Goal: Task Accomplishment & Management: Manage account settings

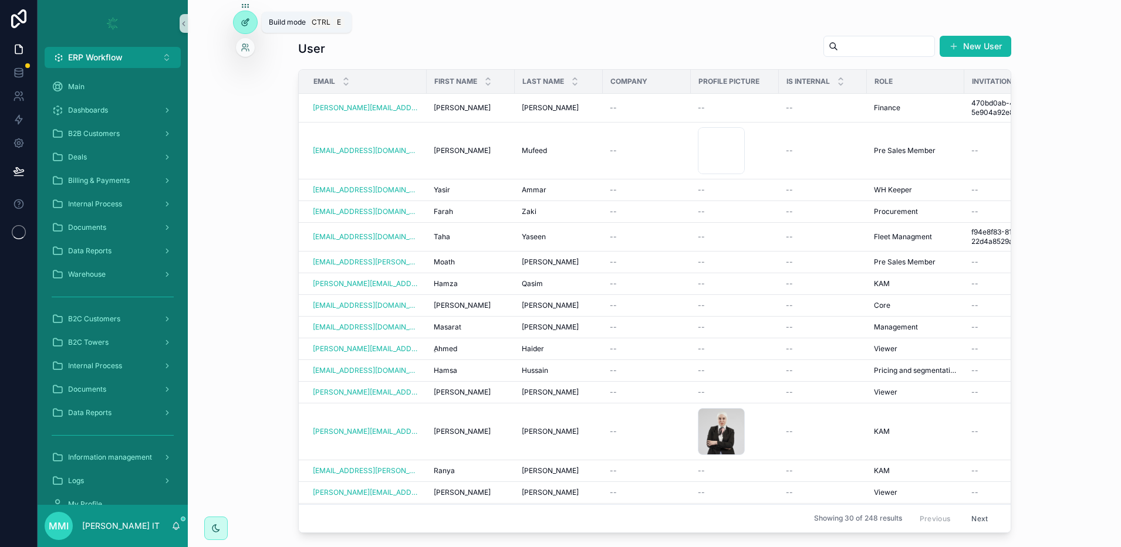
click at [245, 22] on icon at bounding box center [245, 22] width 9 height 9
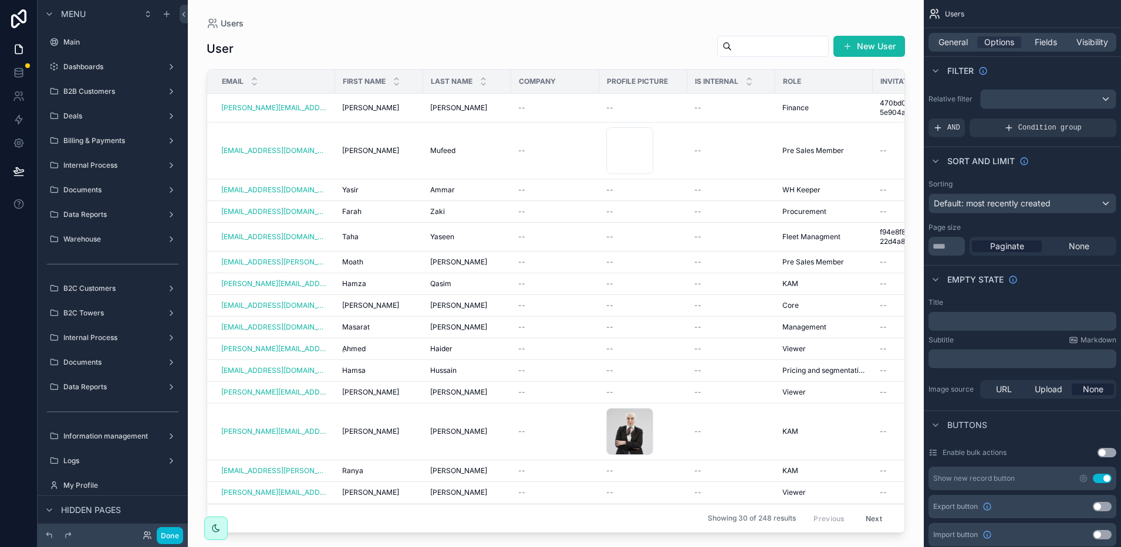
scroll to position [256, 0]
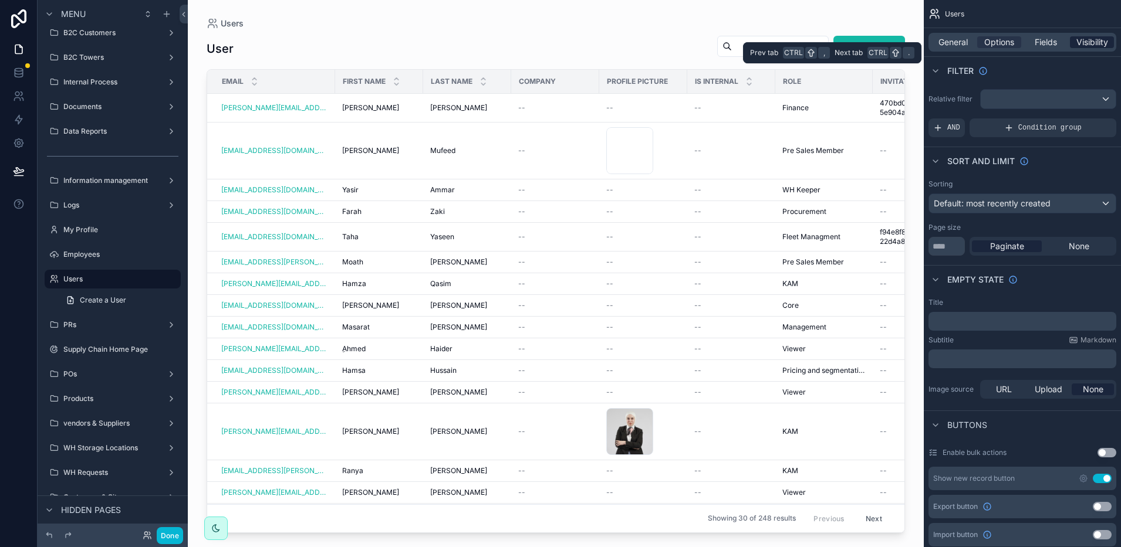
click at [1084, 44] on span "Visibility" at bounding box center [1092, 42] width 32 height 12
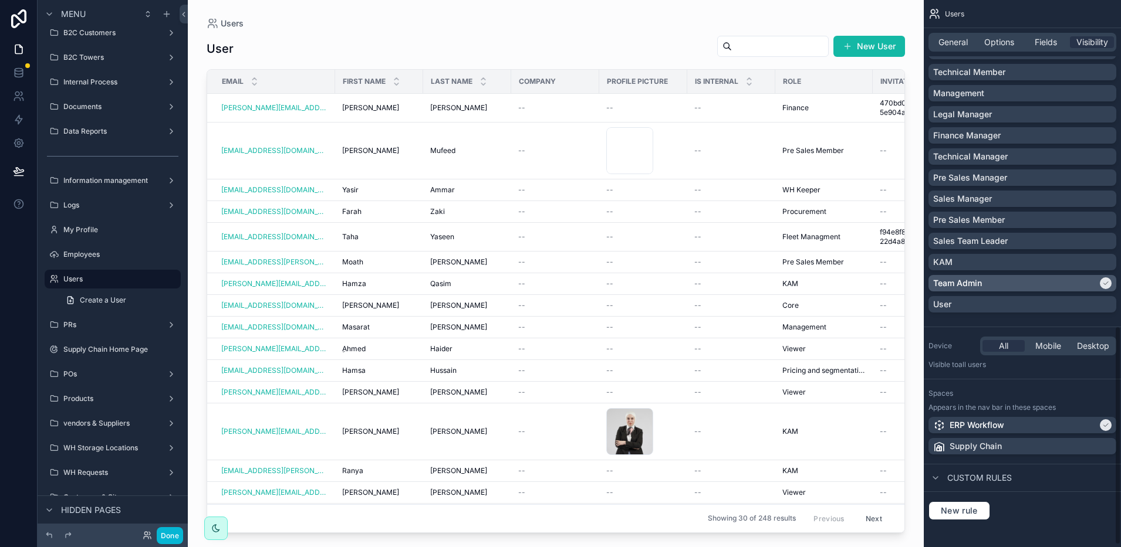
scroll to position [818, 0]
click at [972, 95] on p "Management" at bounding box center [958, 92] width 51 height 12
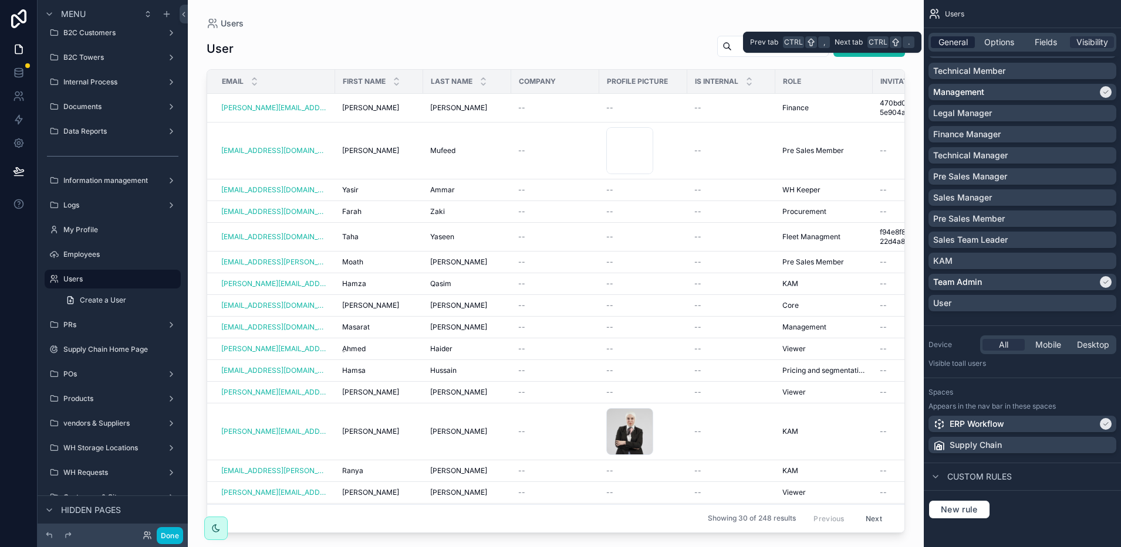
click at [959, 45] on span "General" at bounding box center [952, 42] width 29 height 12
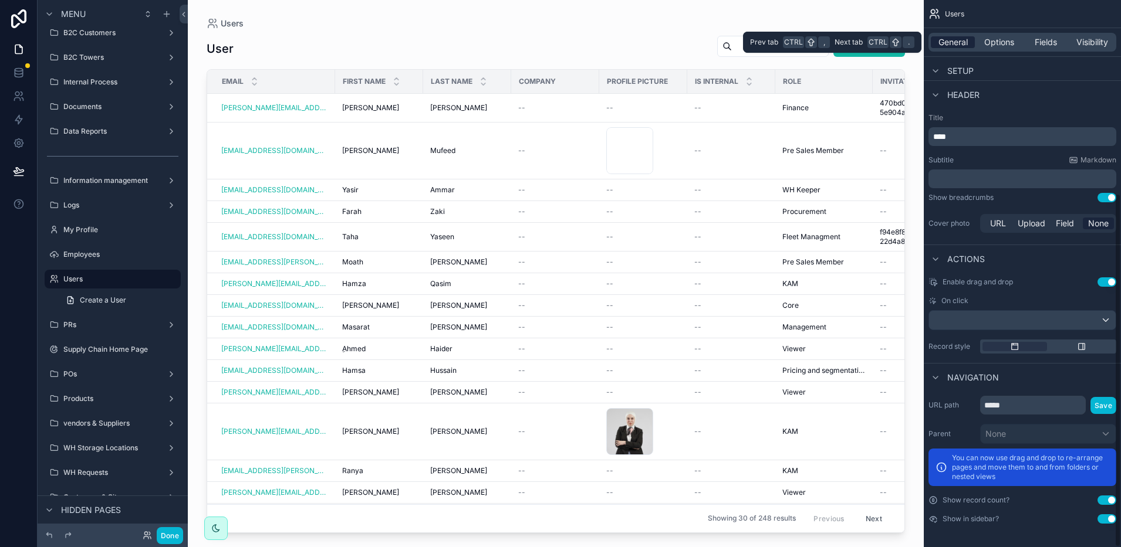
scroll to position [299, 0]
click at [990, 42] on span "Options" at bounding box center [999, 42] width 30 height 12
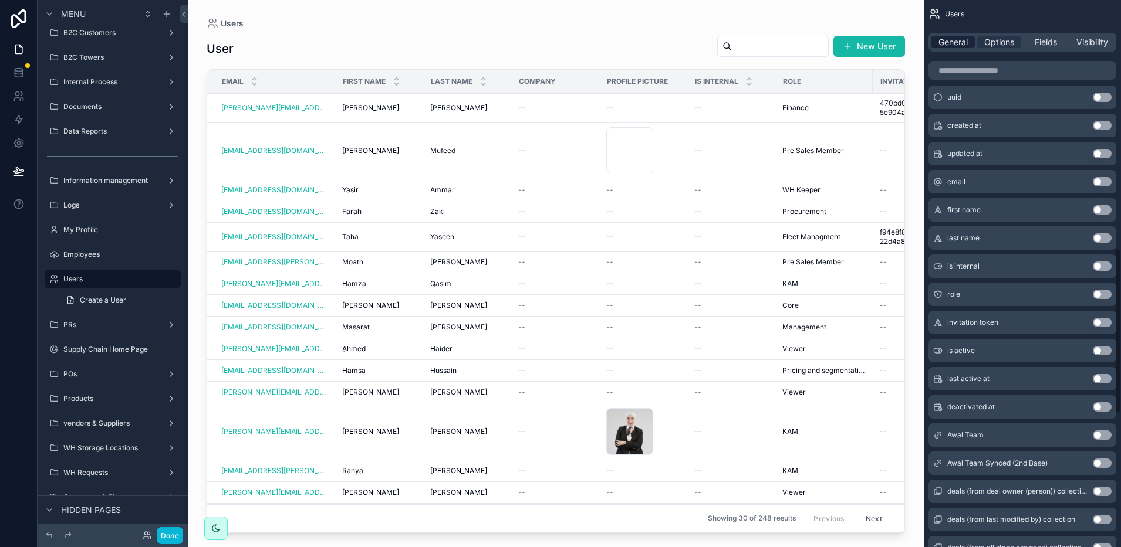
click at [952, 46] on span "General" at bounding box center [952, 42] width 29 height 12
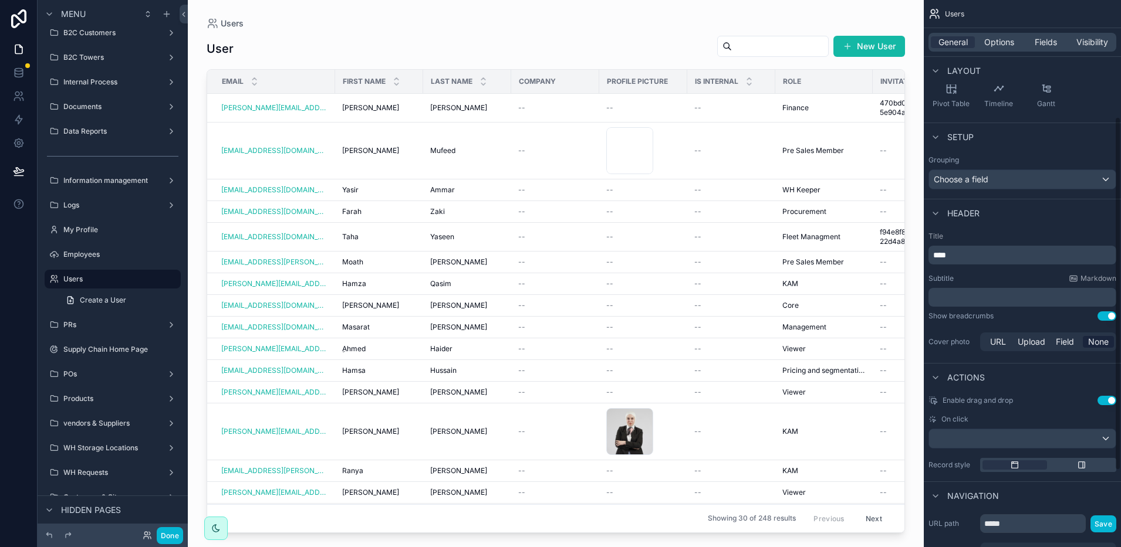
scroll to position [180, 0]
click at [999, 42] on span "Options" at bounding box center [999, 42] width 30 height 12
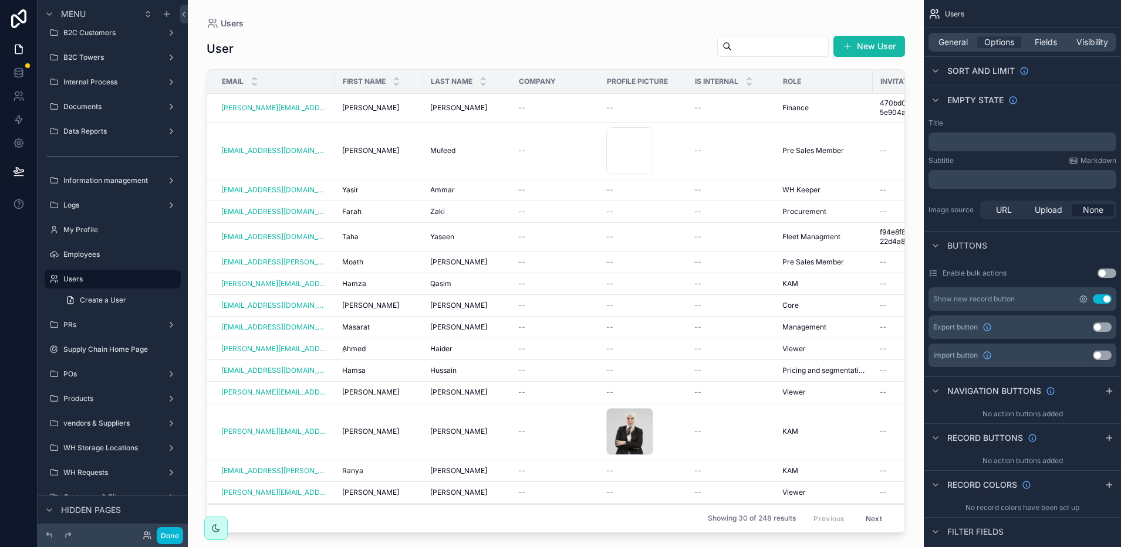
click at [1082, 302] on icon "scrollable content" at bounding box center [1082, 299] width 7 height 7
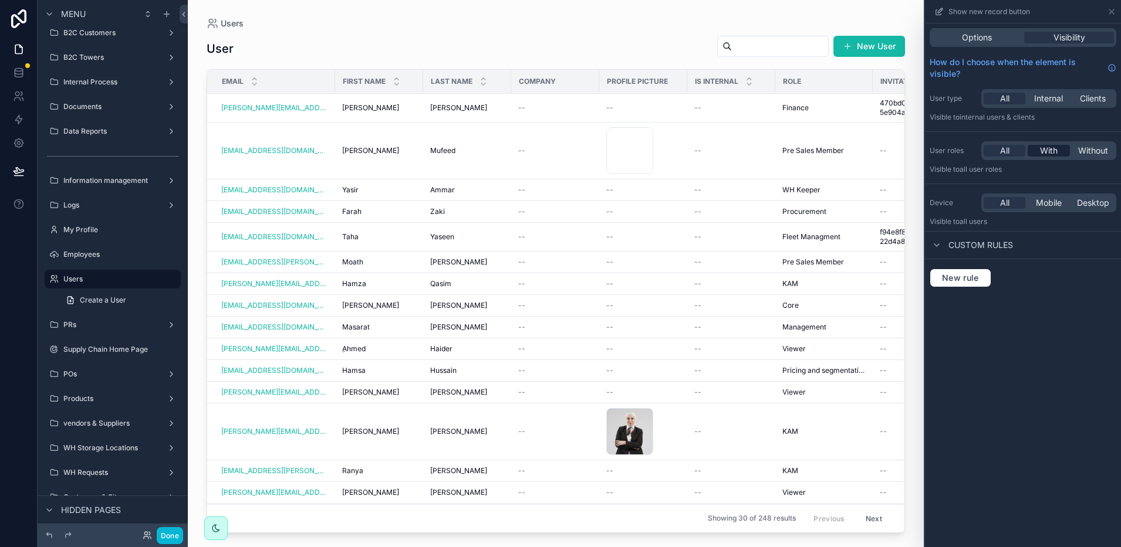
click at [1048, 154] on span "With" at bounding box center [1049, 151] width 18 height 12
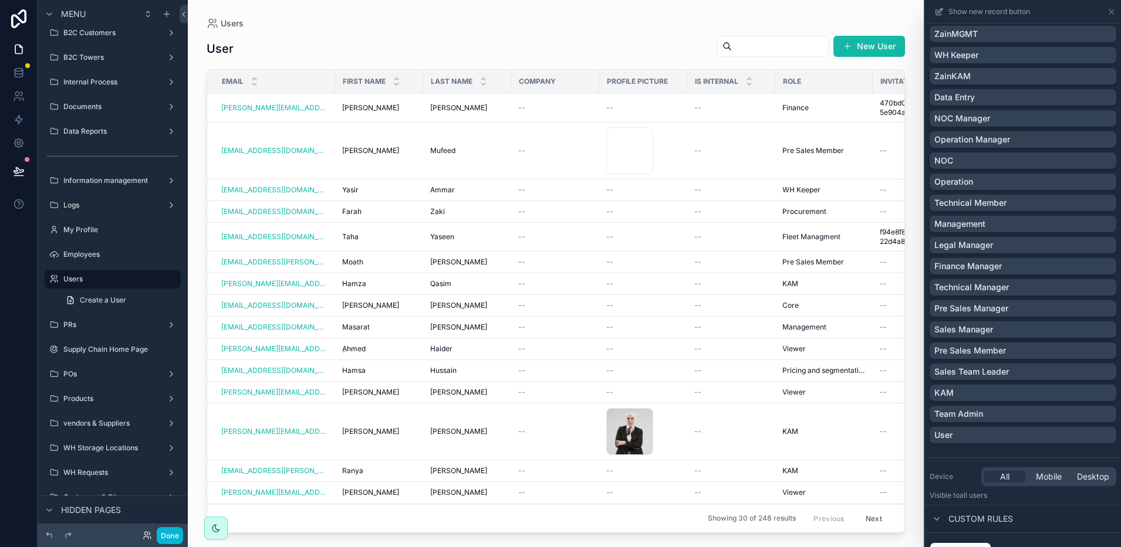
scroll to position [705, 0]
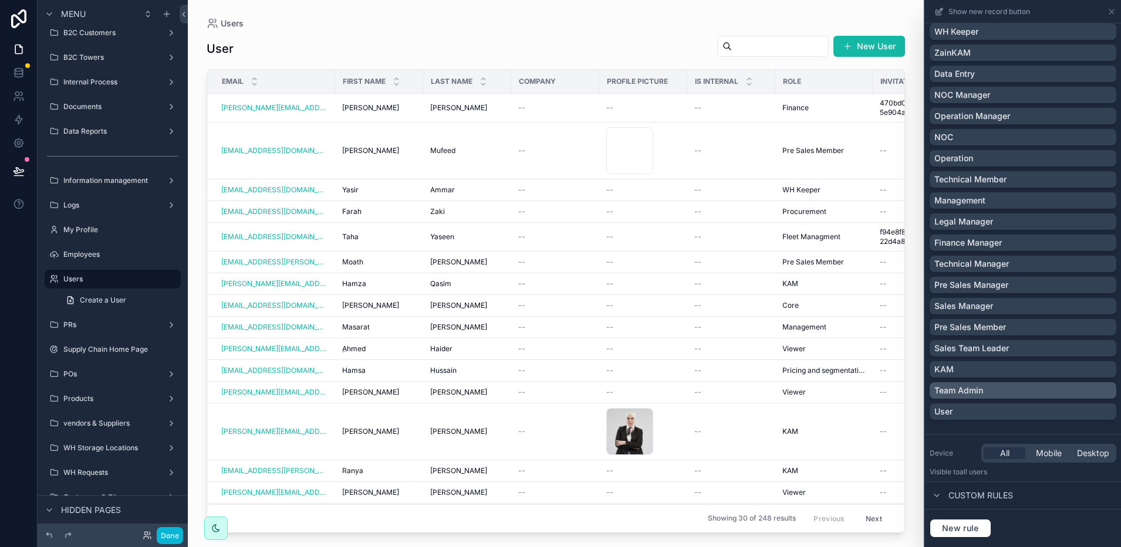
click at [989, 394] on div "Team Admin" at bounding box center [1022, 391] width 177 height 12
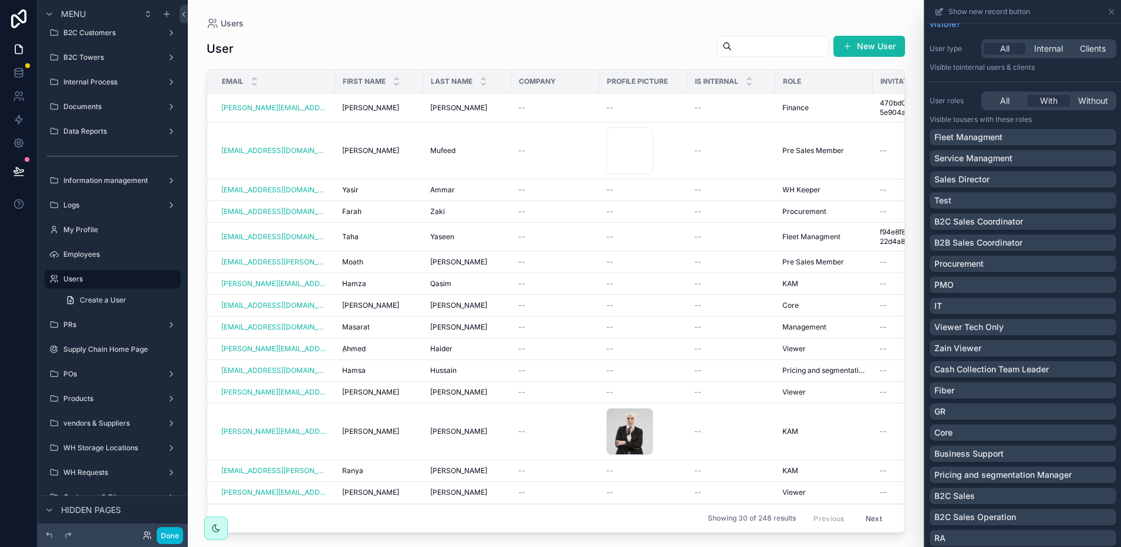
scroll to position [0, 0]
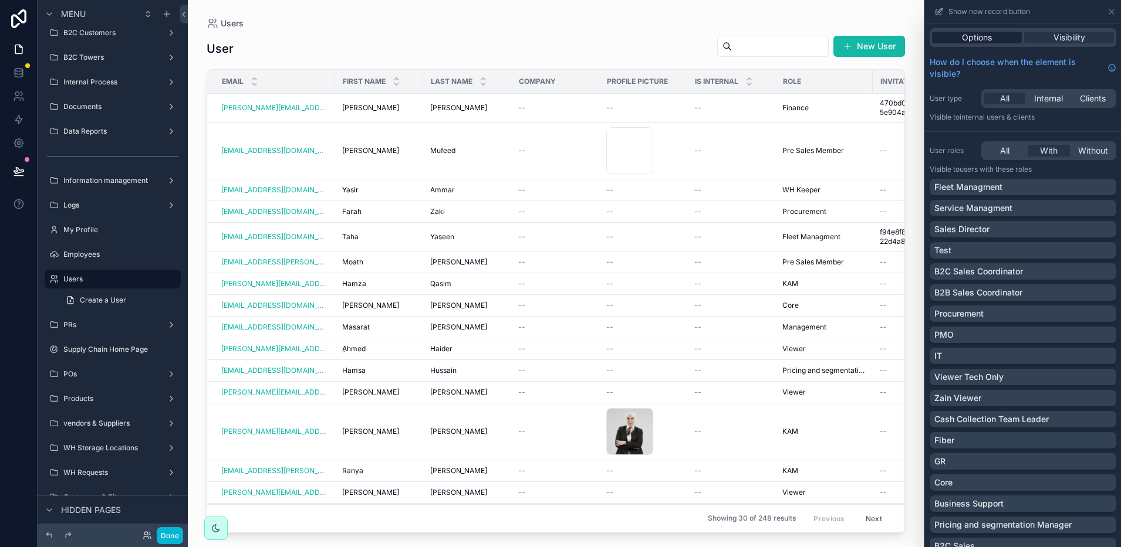
click at [962, 32] on span "Options" at bounding box center [977, 38] width 30 height 12
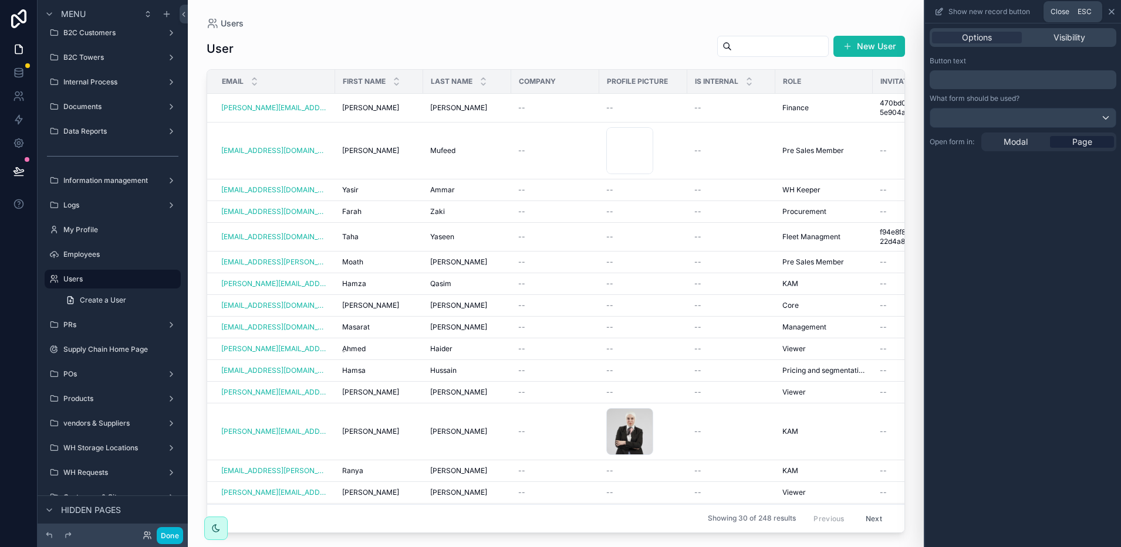
click at [1112, 12] on icon at bounding box center [1110, 11] width 9 height 9
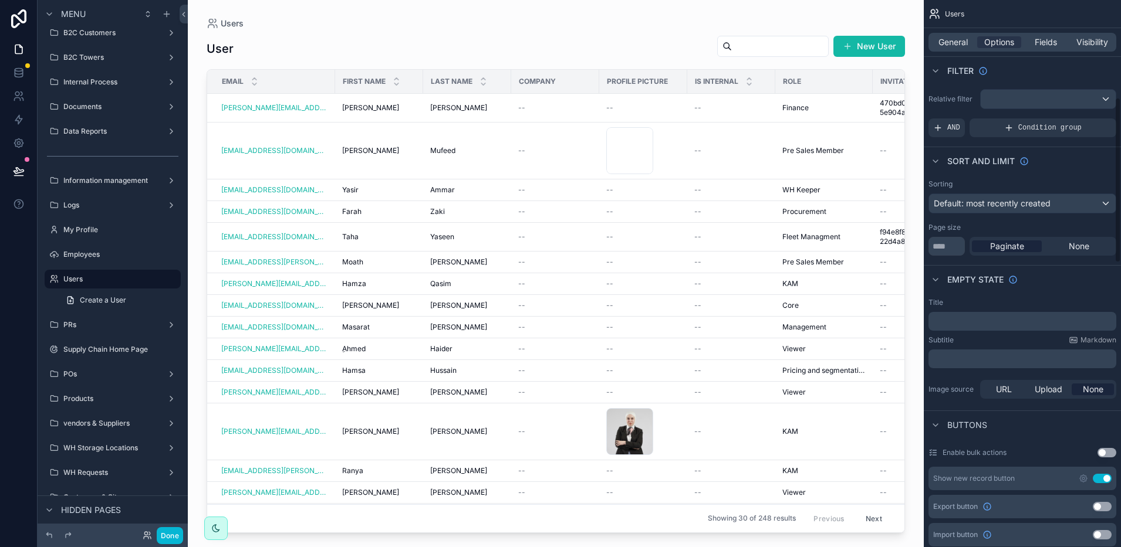
scroll to position [336, 0]
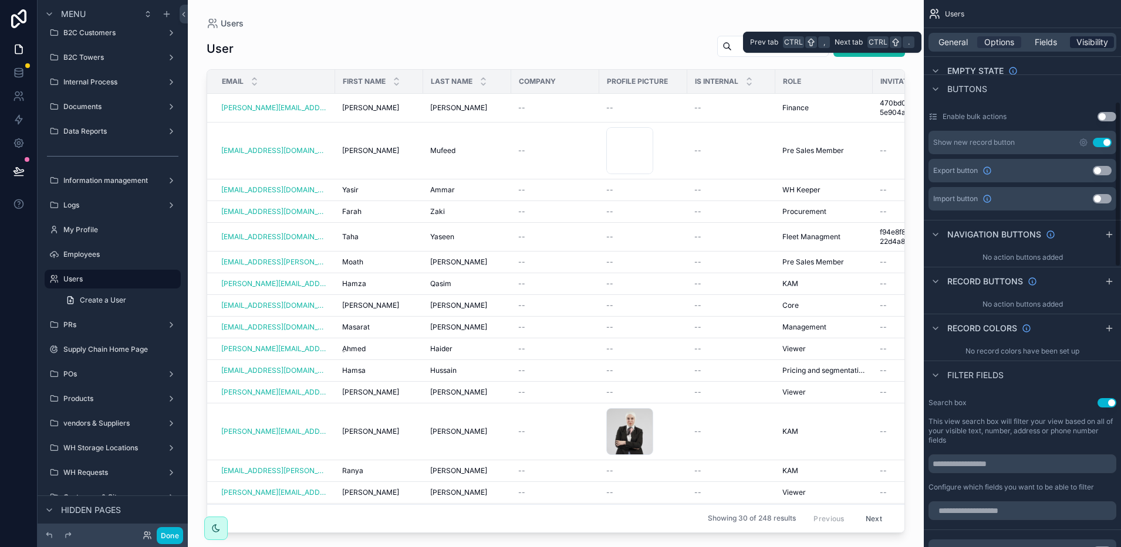
click at [1095, 45] on span "Visibility" at bounding box center [1092, 42] width 32 height 12
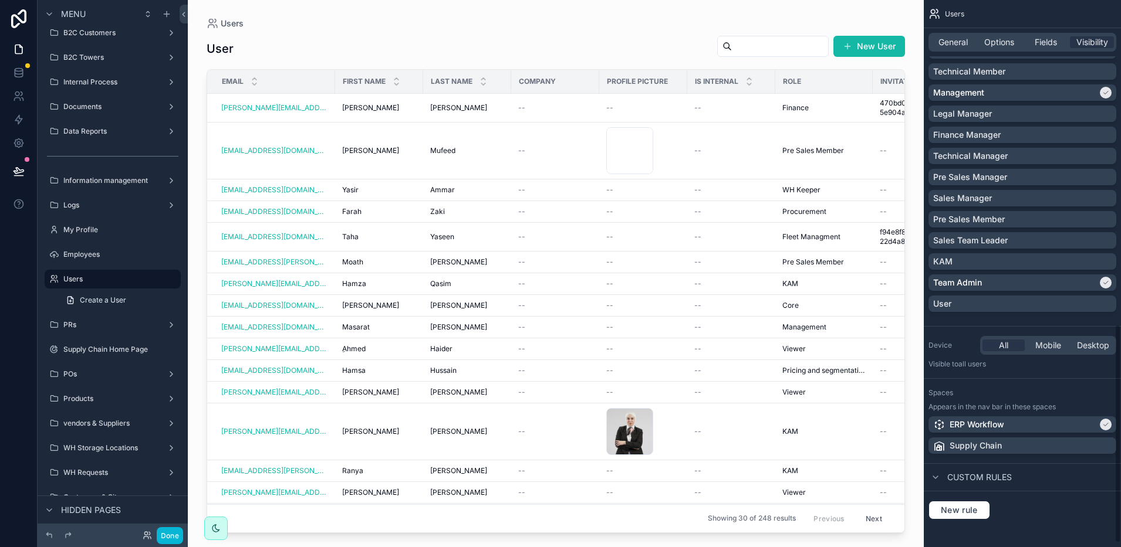
scroll to position [818, 0]
click at [1030, 93] on div "Management" at bounding box center [1015, 92] width 164 height 12
click at [958, 510] on span "New rule" at bounding box center [959, 510] width 46 height 11
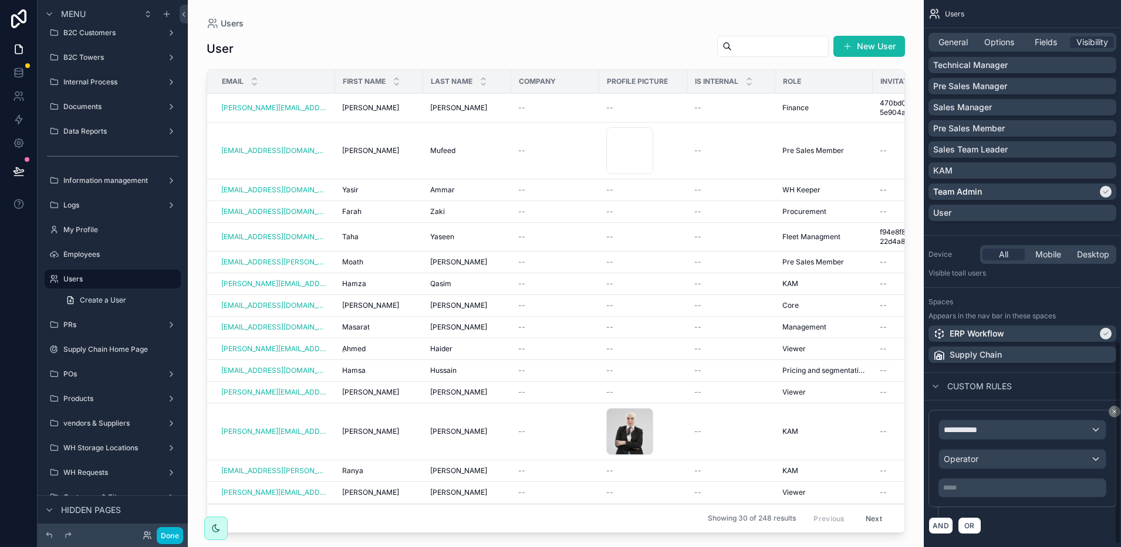
scroll to position [924, 0]
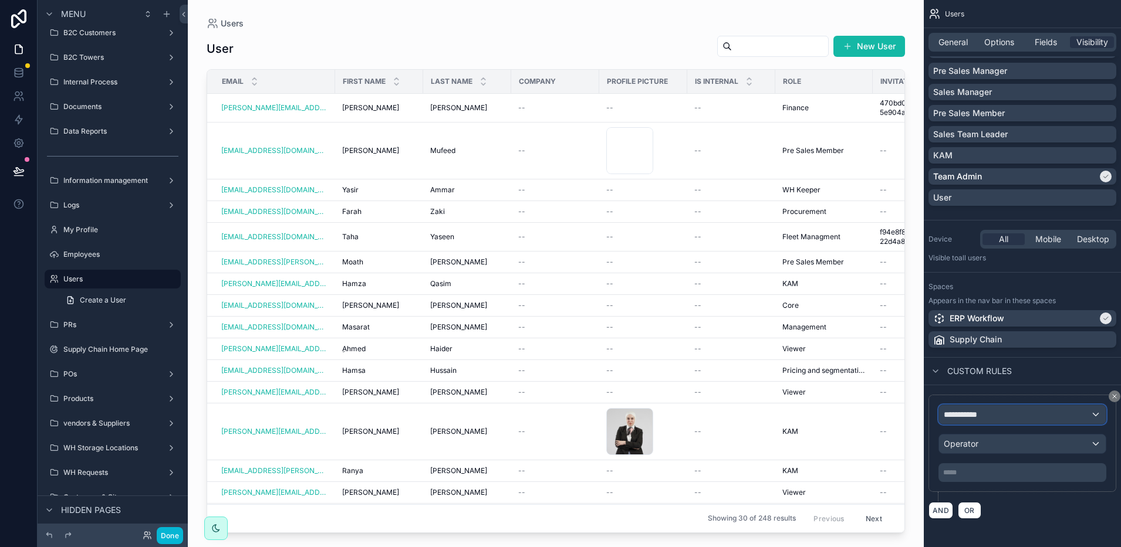
click at [987, 415] on div "**********" at bounding box center [1022, 414] width 167 height 19
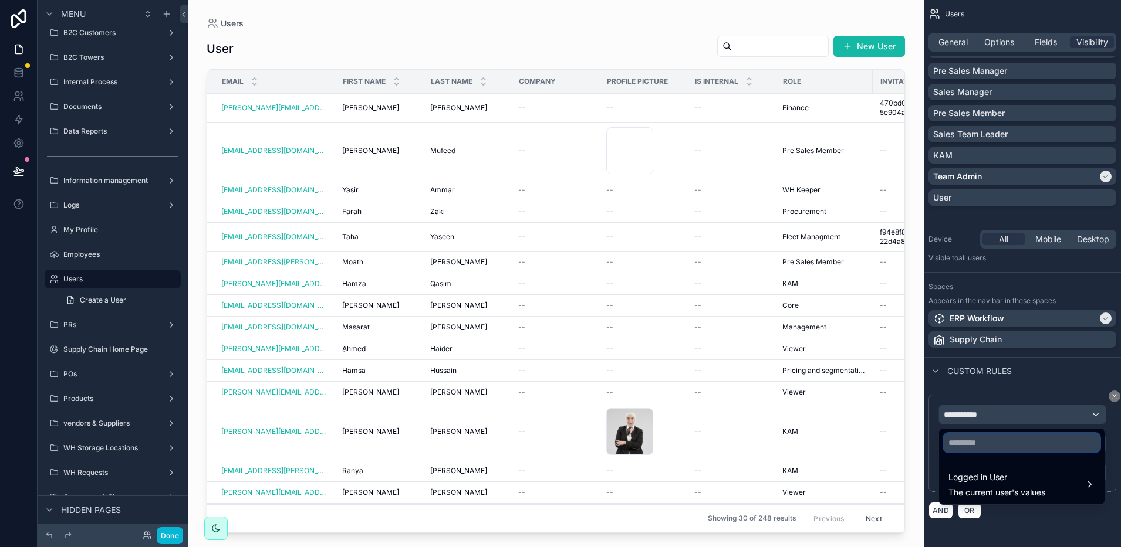
click at [997, 444] on input "text" at bounding box center [1021, 443] width 156 height 19
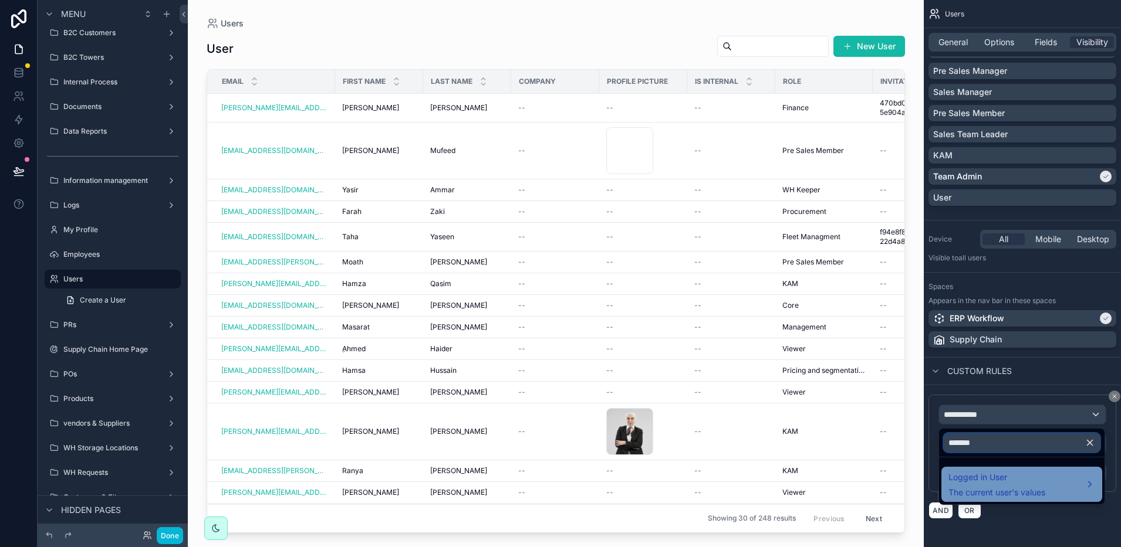
type input "*******"
click at [1007, 472] on span "Logged in User" at bounding box center [996, 478] width 97 height 14
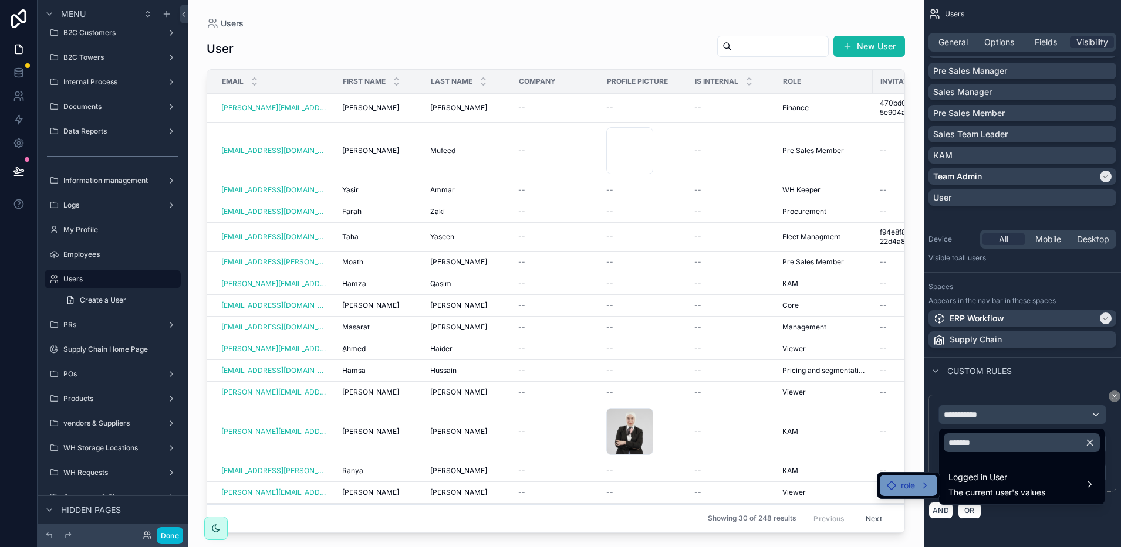
click at [923, 477] on div "role" at bounding box center [907, 485] width 57 height 21
click at [955, 483] on icon at bounding box center [952, 486] width 9 height 9
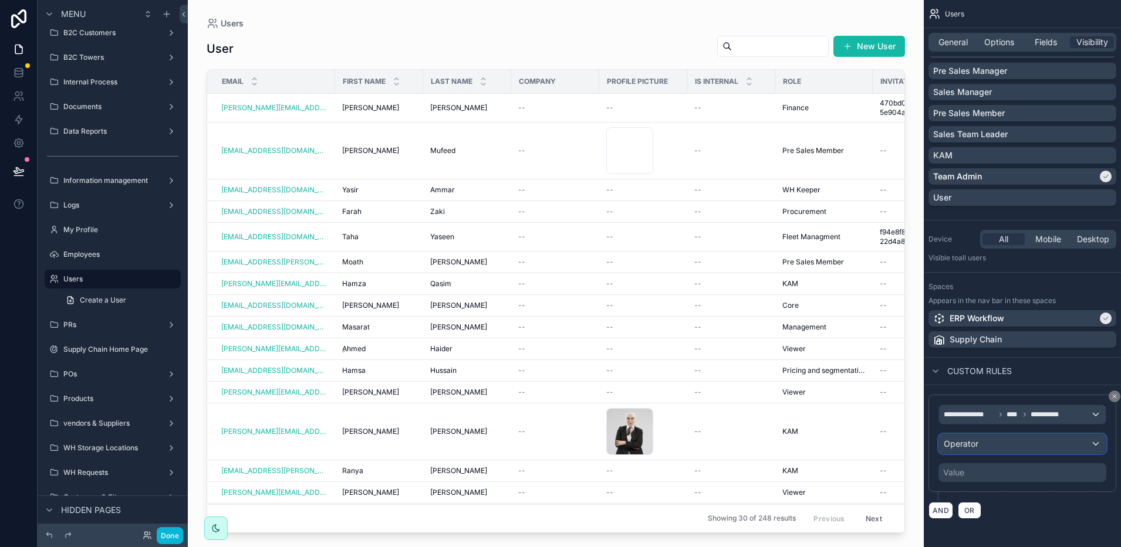
click at [987, 445] on div "Operator" at bounding box center [1022, 444] width 167 height 19
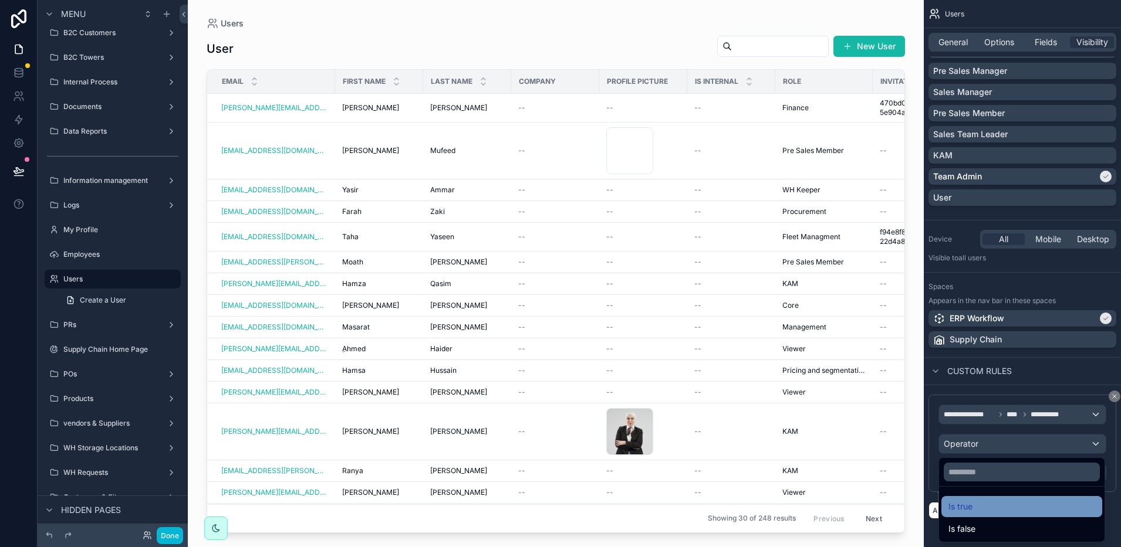
click at [975, 506] on div "Is true" at bounding box center [1021, 507] width 147 height 14
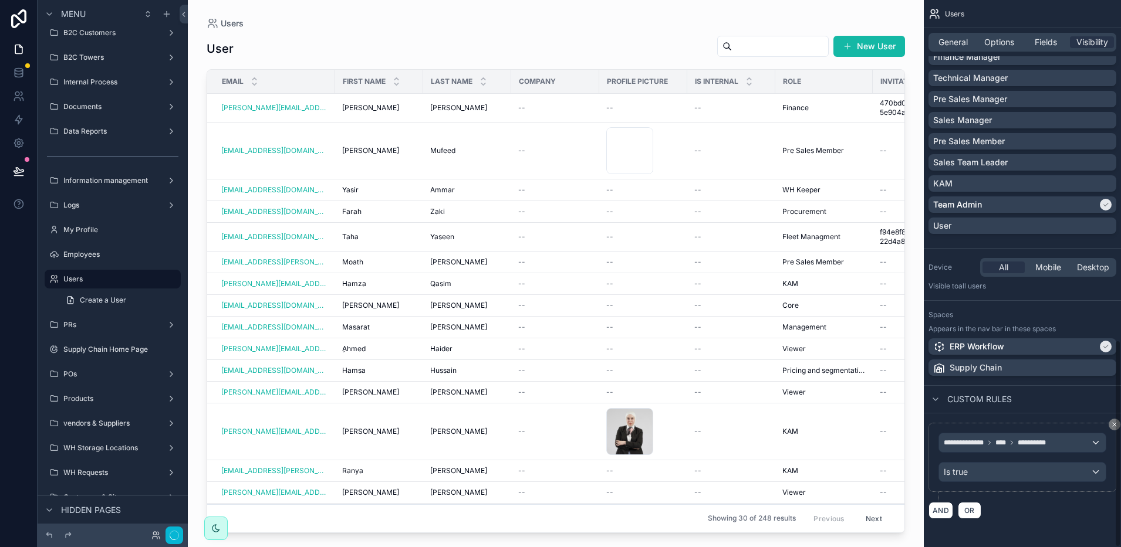
scroll to position [896, 0]
click at [965, 510] on span "OR" at bounding box center [969, 510] width 15 height 9
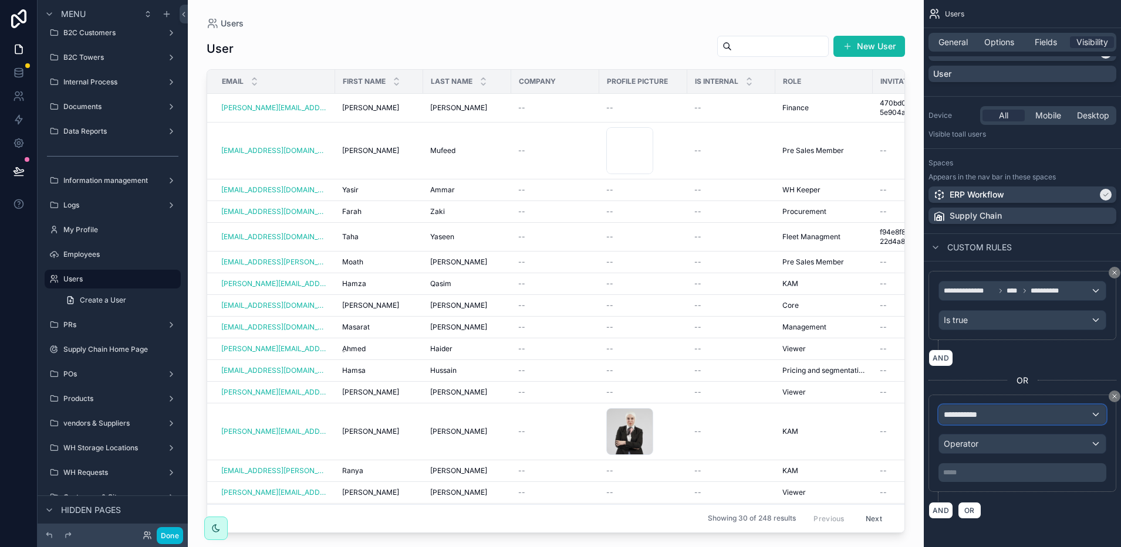
click at [975, 413] on span "**********" at bounding box center [964, 415] width 43 height 12
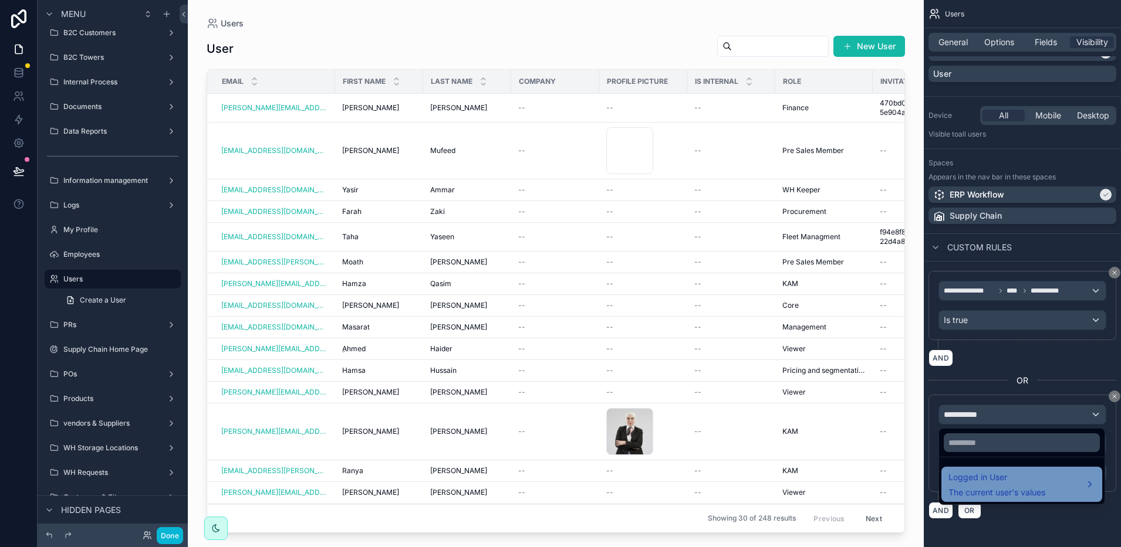
click at [977, 469] on div "Logged in User The current user's values" at bounding box center [1021, 484] width 161 height 35
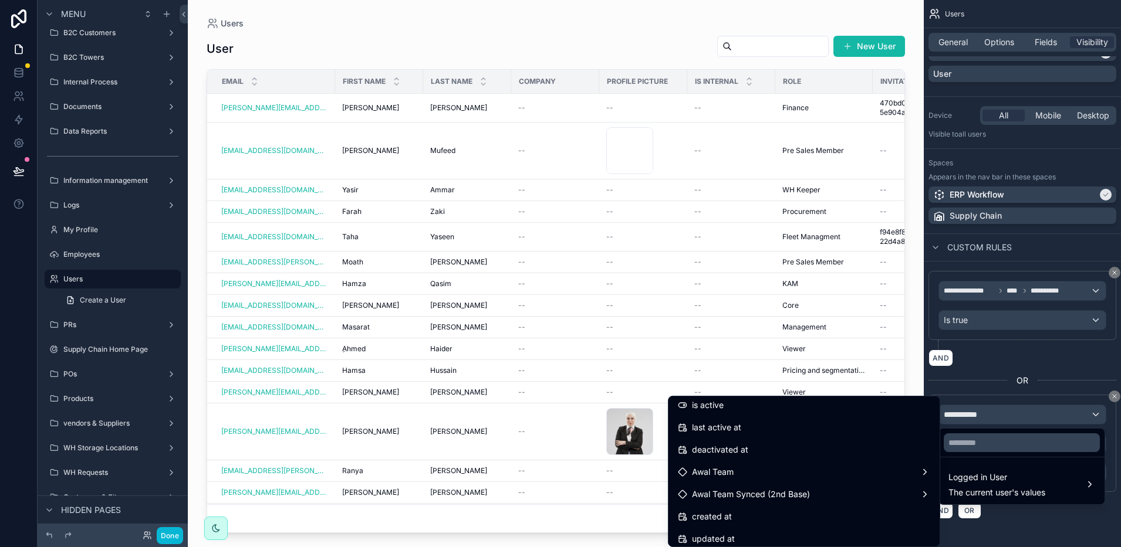
scroll to position [205, 0]
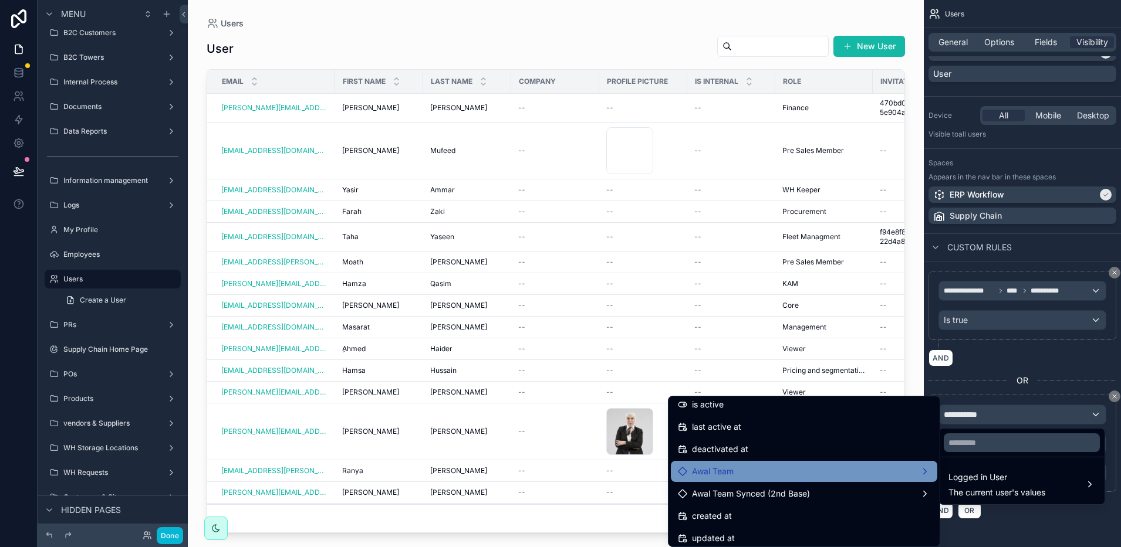
click at [729, 468] on div "Awal Team" at bounding box center [804, 472] width 252 height 14
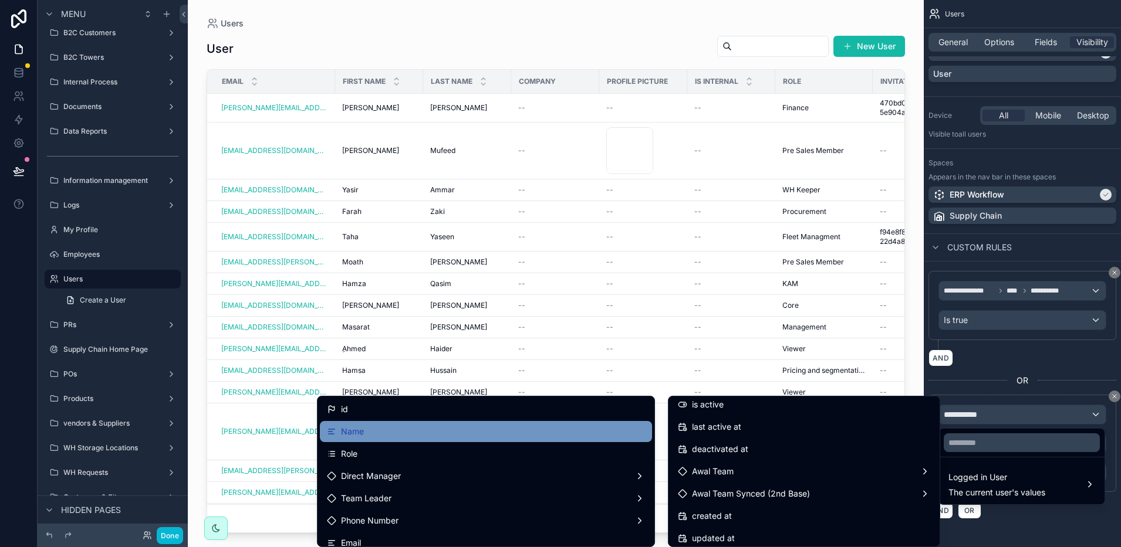
click at [478, 438] on div "Name" at bounding box center [486, 432] width 318 height 14
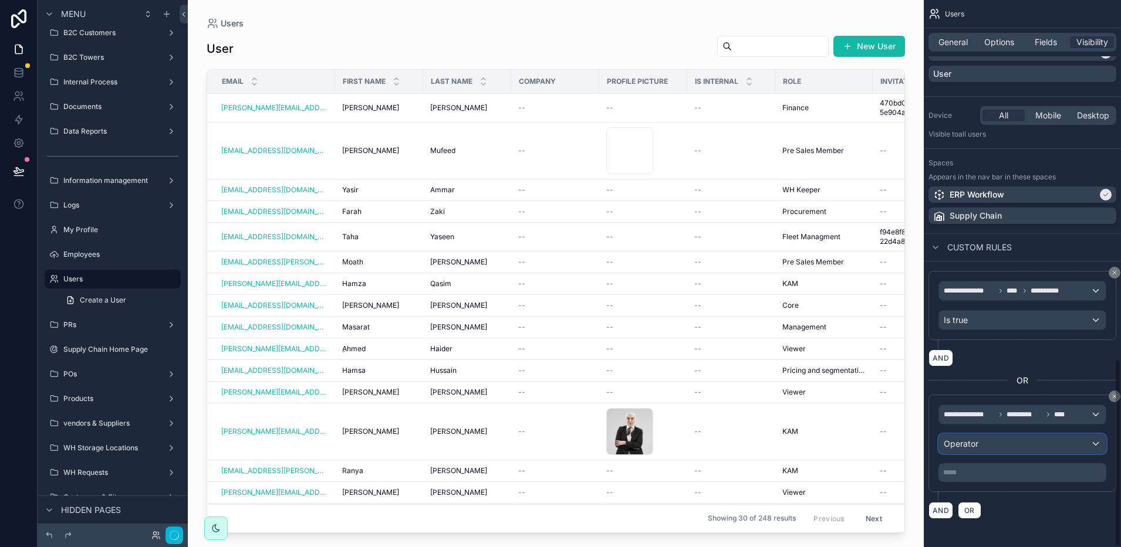
click at [951, 450] on div "Operator" at bounding box center [1022, 444] width 167 height 19
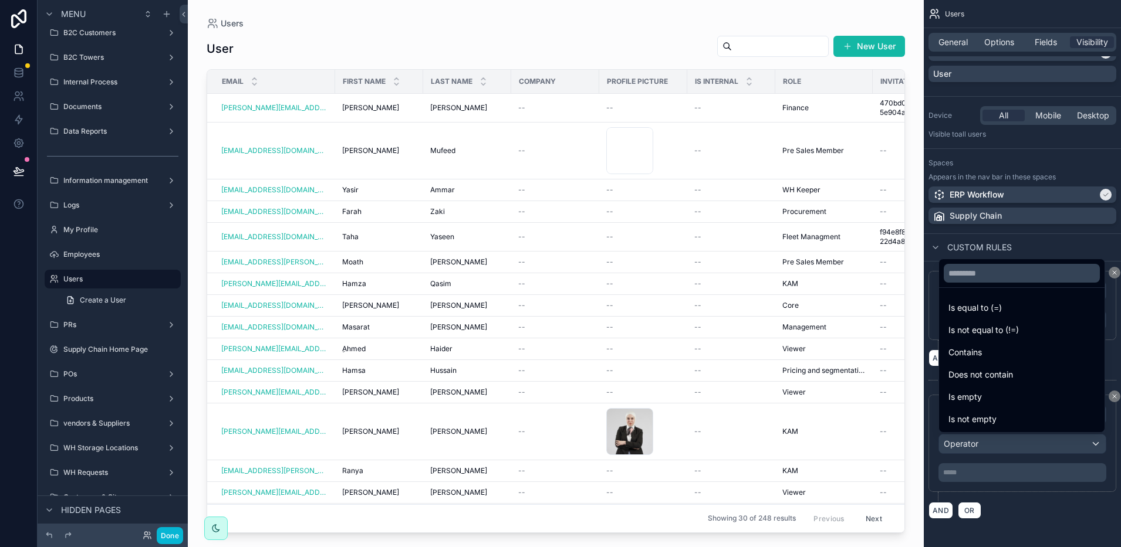
drag, startPoint x: 982, startPoint y: 316, endPoint x: 983, endPoint y: 384, distance: 67.5
click at [982, 316] on div "Is equal to (=)" at bounding box center [1021, 307] width 161 height 21
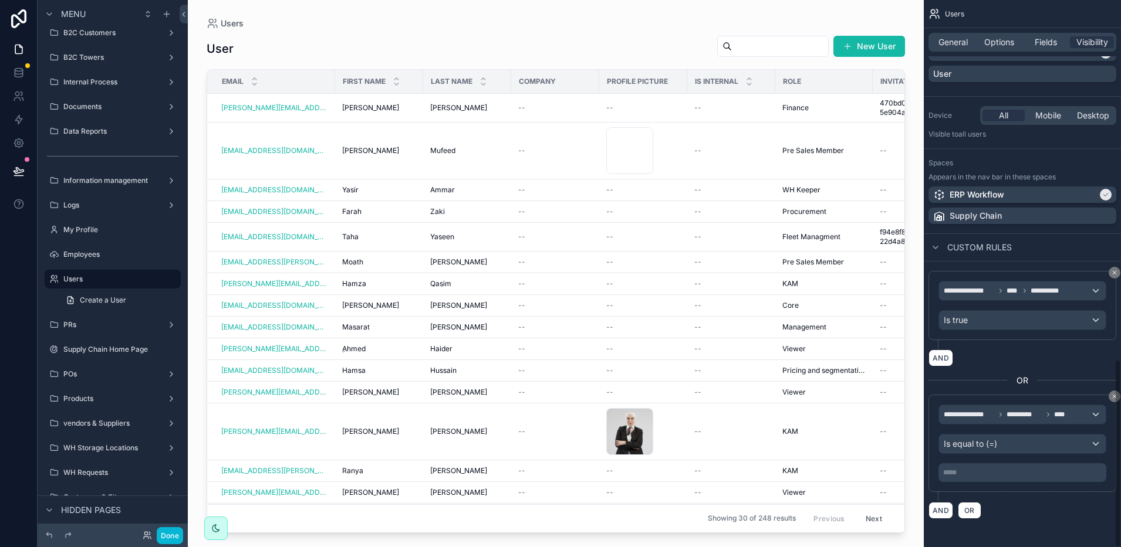
click at [990, 470] on p "***** ﻿" at bounding box center [1023, 472] width 161 height 9
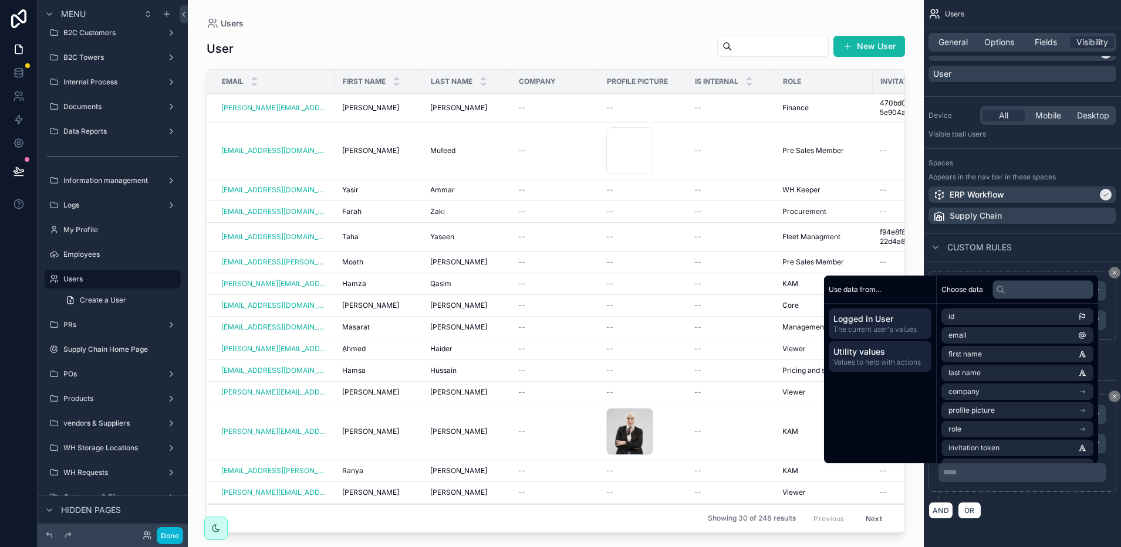
click at [899, 363] on span "Values to help with actions" at bounding box center [879, 362] width 93 height 9
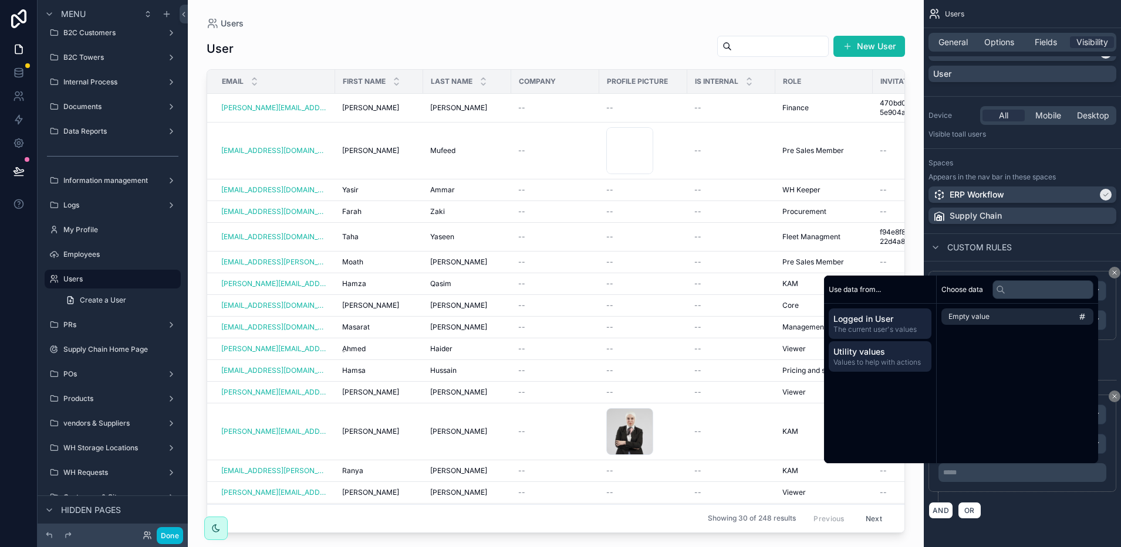
click at [889, 325] on span "The current user's values" at bounding box center [879, 329] width 93 height 9
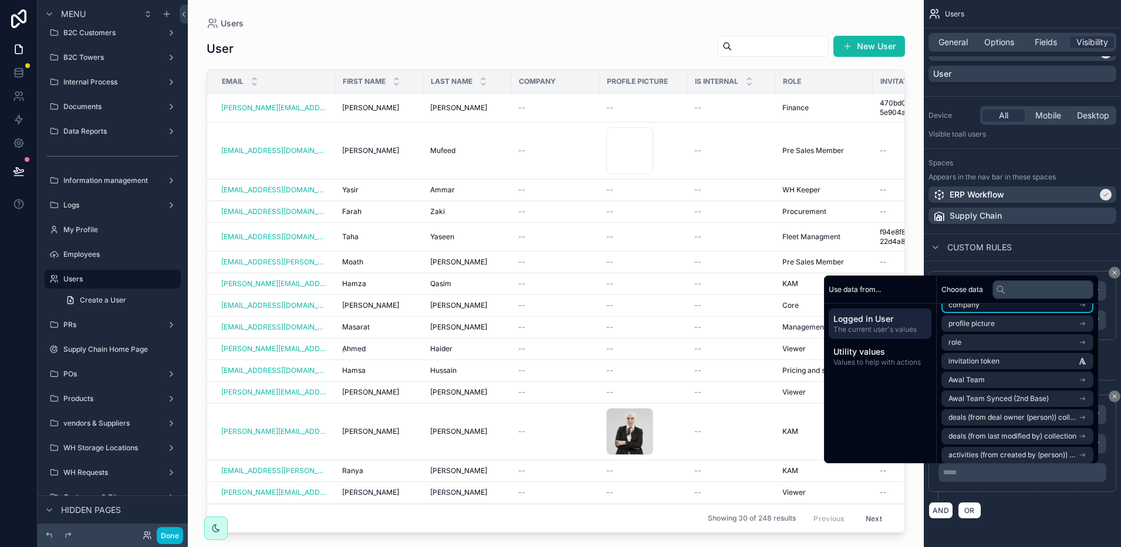
scroll to position [92, 0]
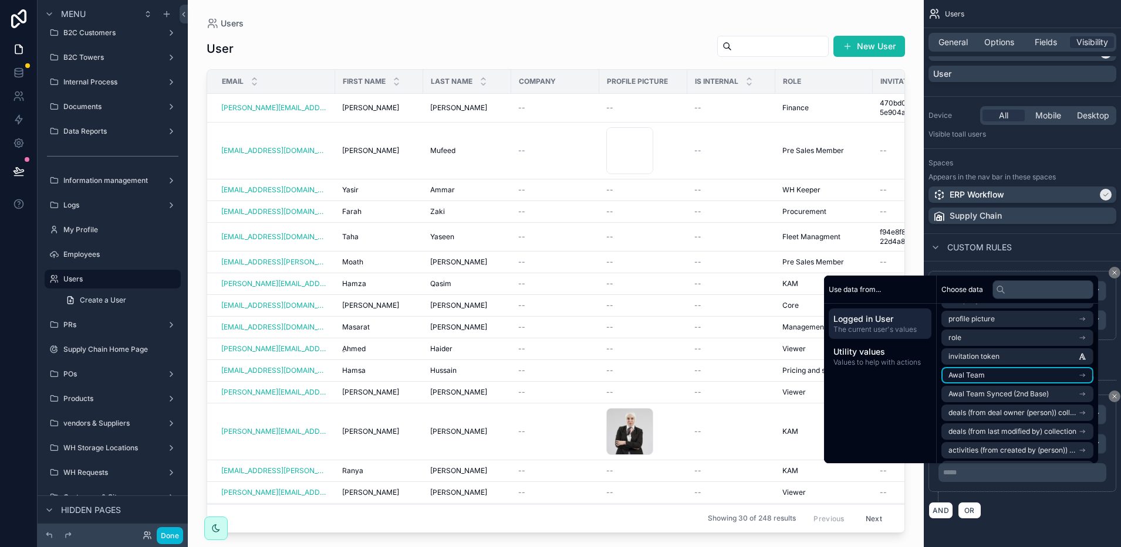
click at [983, 371] on li "Awal Team" at bounding box center [1017, 375] width 152 height 16
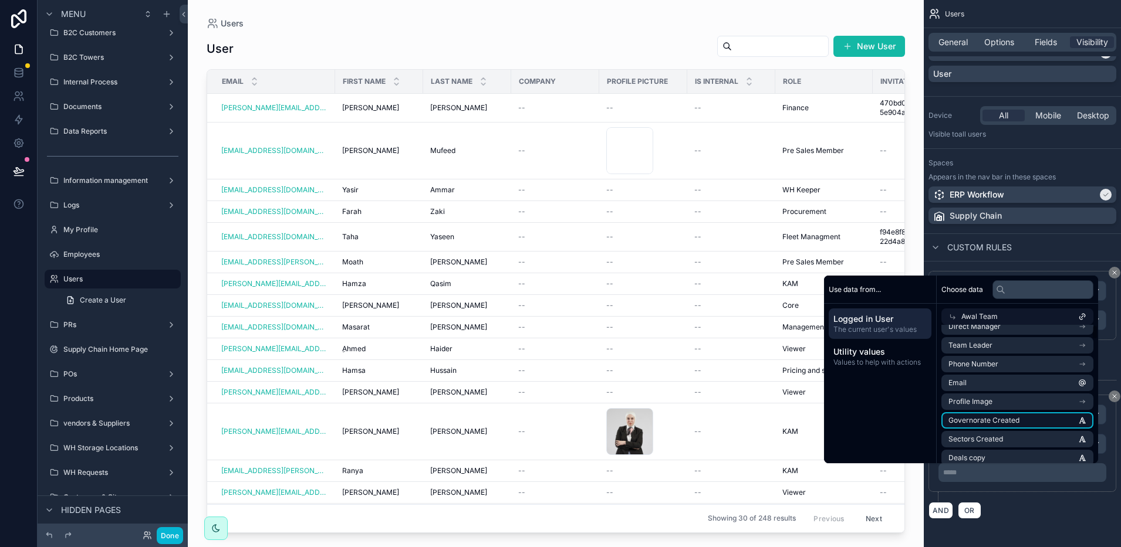
scroll to position [0, 0]
click at [1013, 509] on div "AND OR" at bounding box center [1022, 511] width 188 height 18
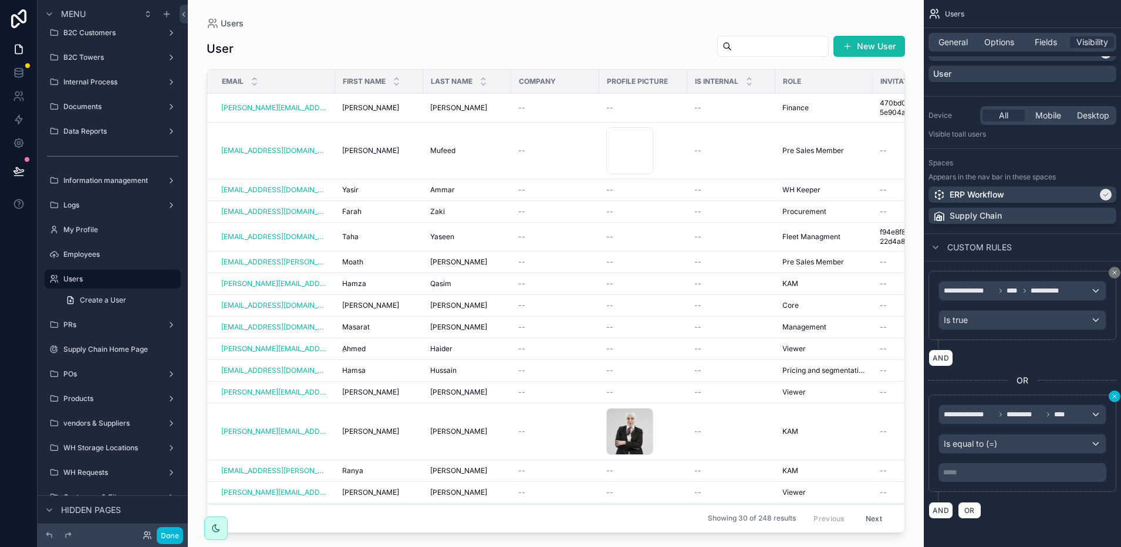
click at [1113, 398] on icon "scrollable content" at bounding box center [1114, 397] width 4 height 4
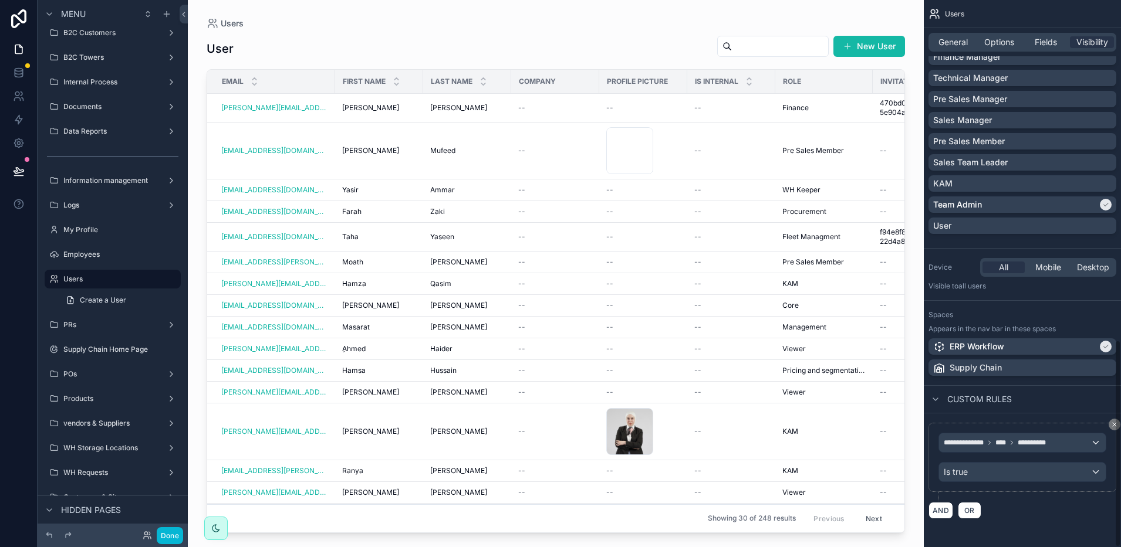
scroll to position [896, 0]
click at [958, 513] on button "OR" at bounding box center [968, 510] width 23 height 17
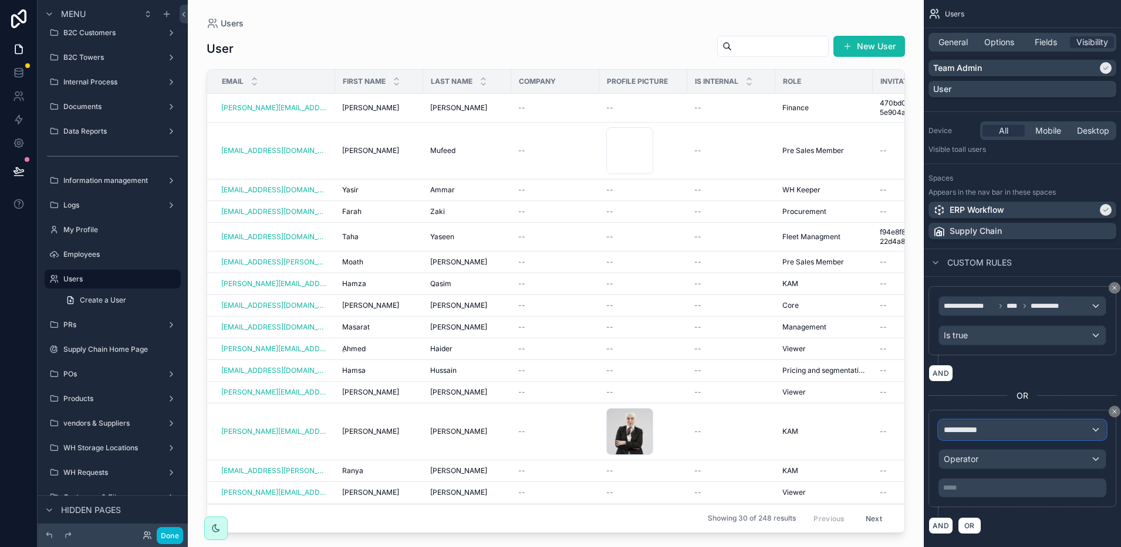
click at [977, 434] on span "**********" at bounding box center [964, 430] width 43 height 12
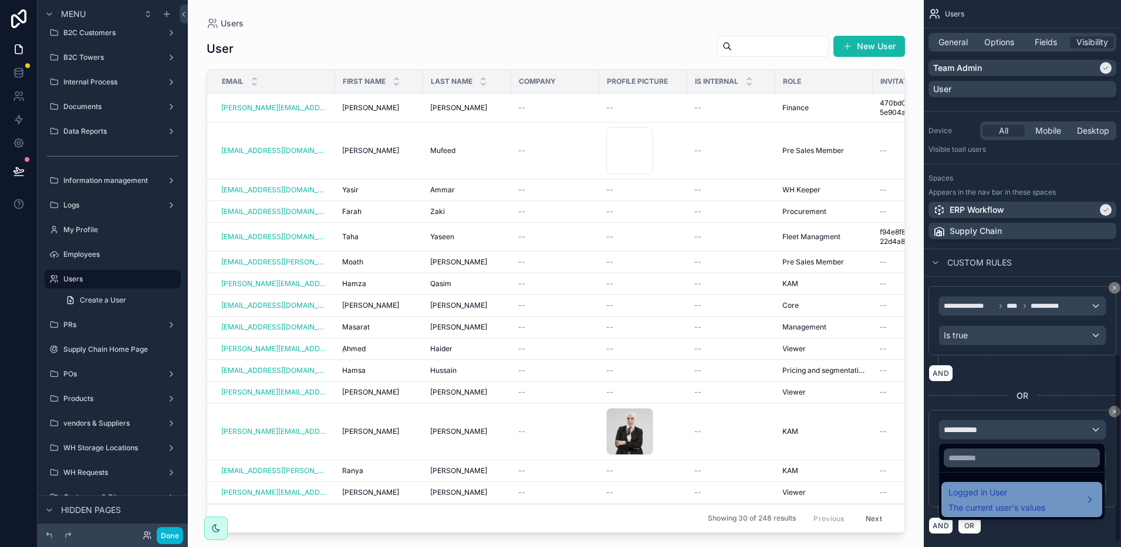
click at [999, 498] on span "Logged in User" at bounding box center [996, 493] width 97 height 14
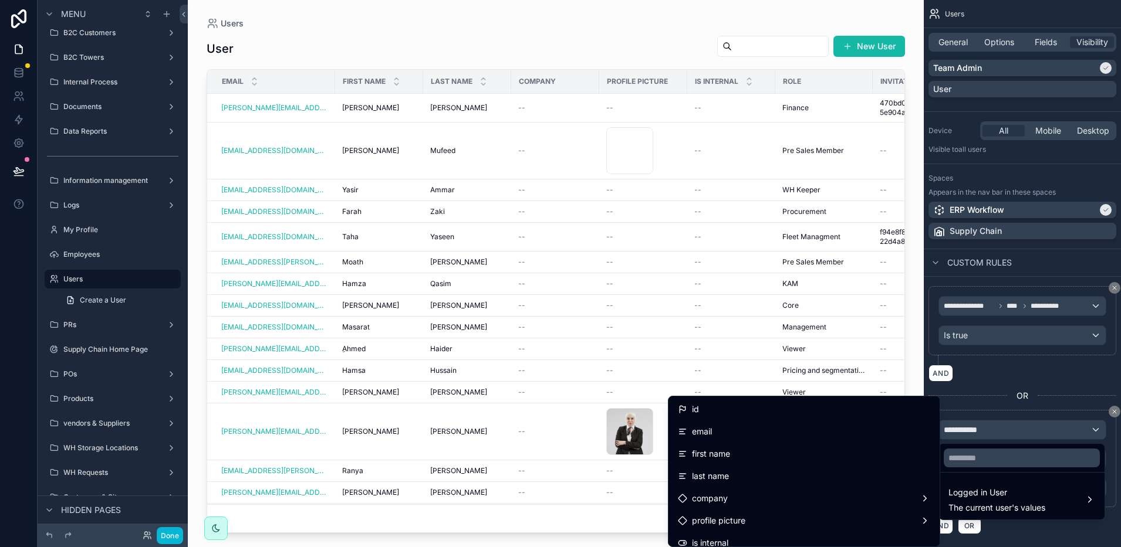
click at [1065, 383] on div "scrollable content" at bounding box center [560, 273] width 1121 height 547
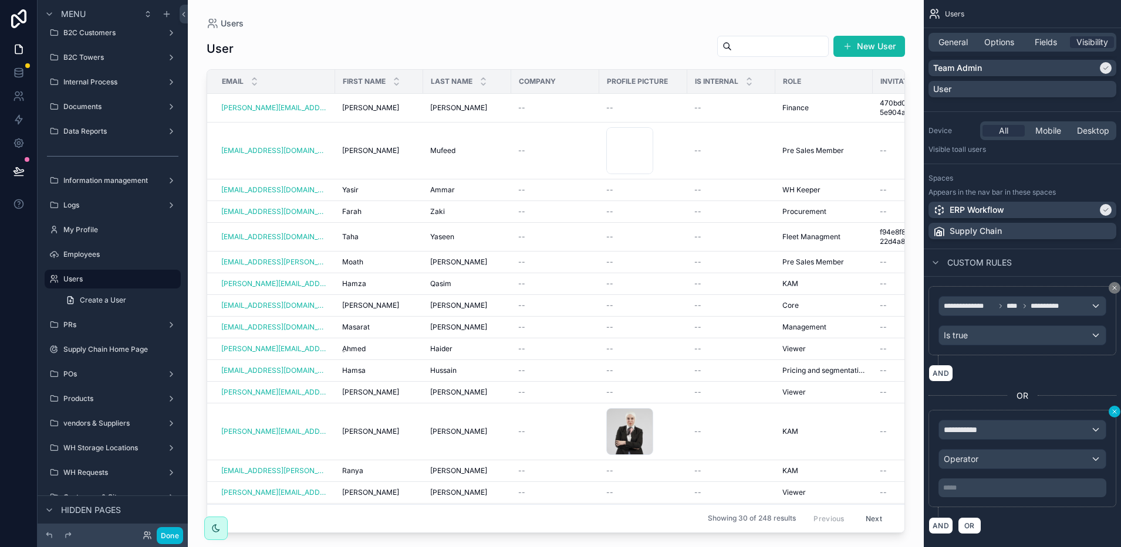
click at [1112, 408] on icon "scrollable content" at bounding box center [1114, 411] width 7 height 7
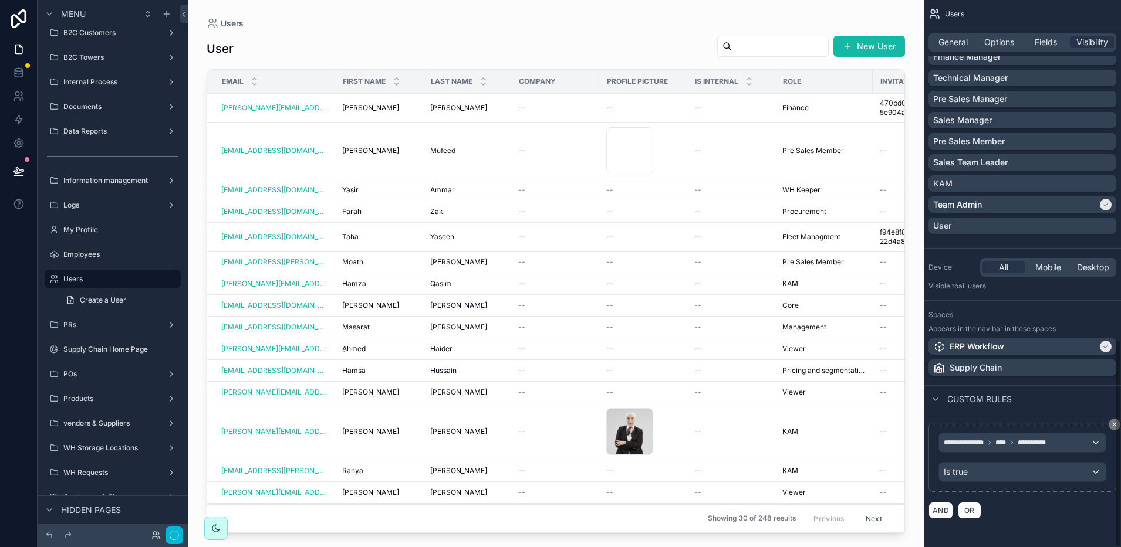
scroll to position [896, 0]
click at [1111, 424] on icon "scrollable content" at bounding box center [1114, 424] width 7 height 7
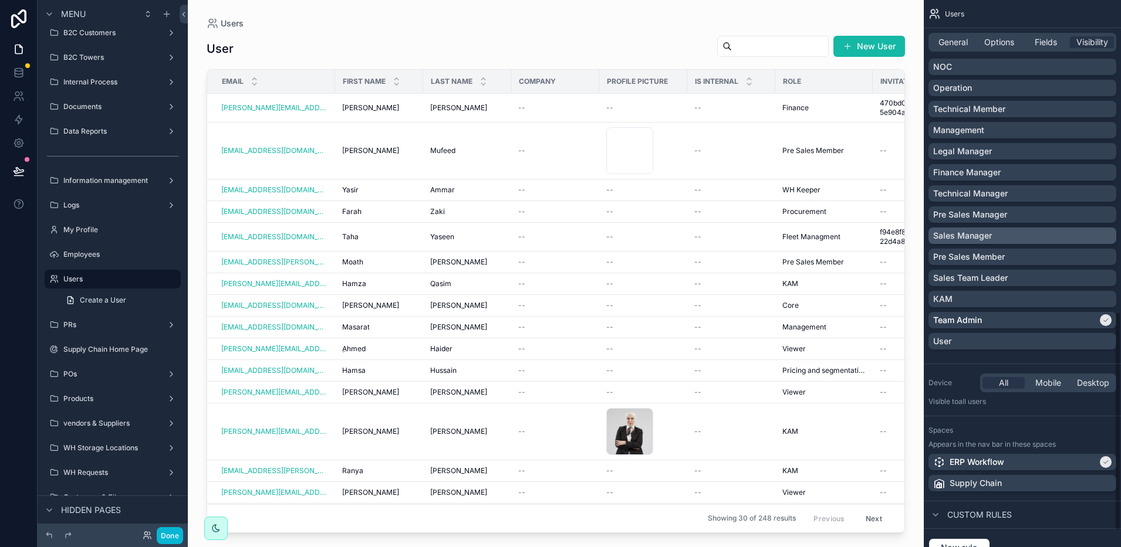
scroll to position [779, 0]
click at [1003, 134] on div "Management" at bounding box center [1022, 132] width 178 height 12
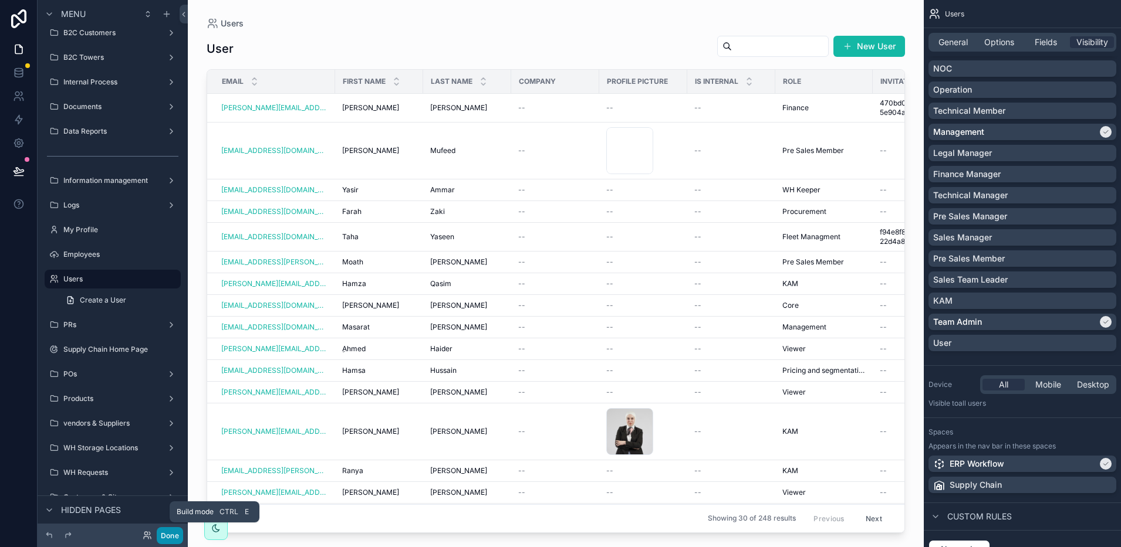
click at [168, 532] on button "Done" at bounding box center [170, 535] width 26 height 17
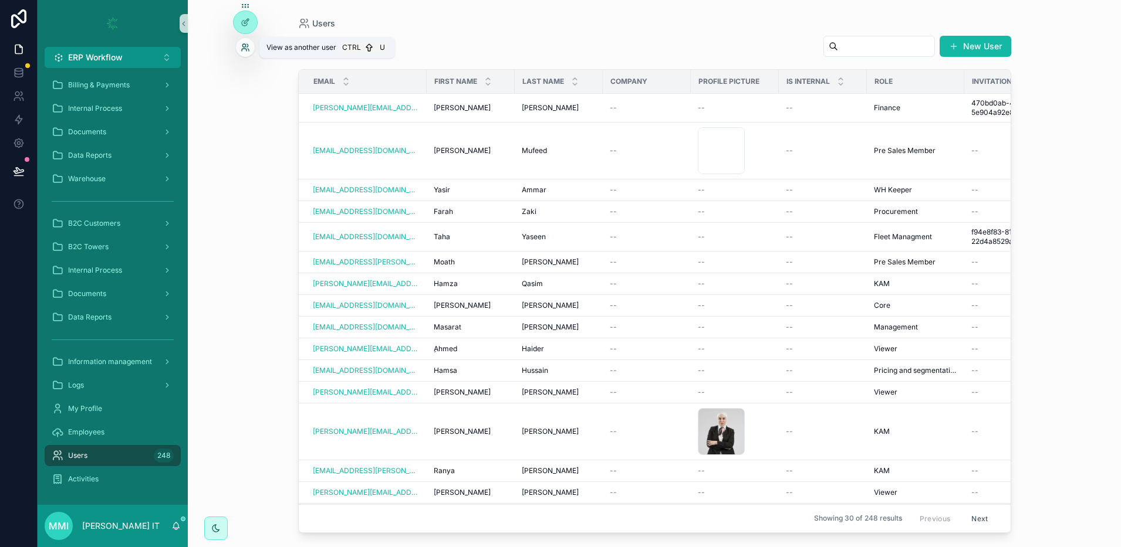
click at [245, 44] on icon at bounding box center [243, 45] width 3 height 3
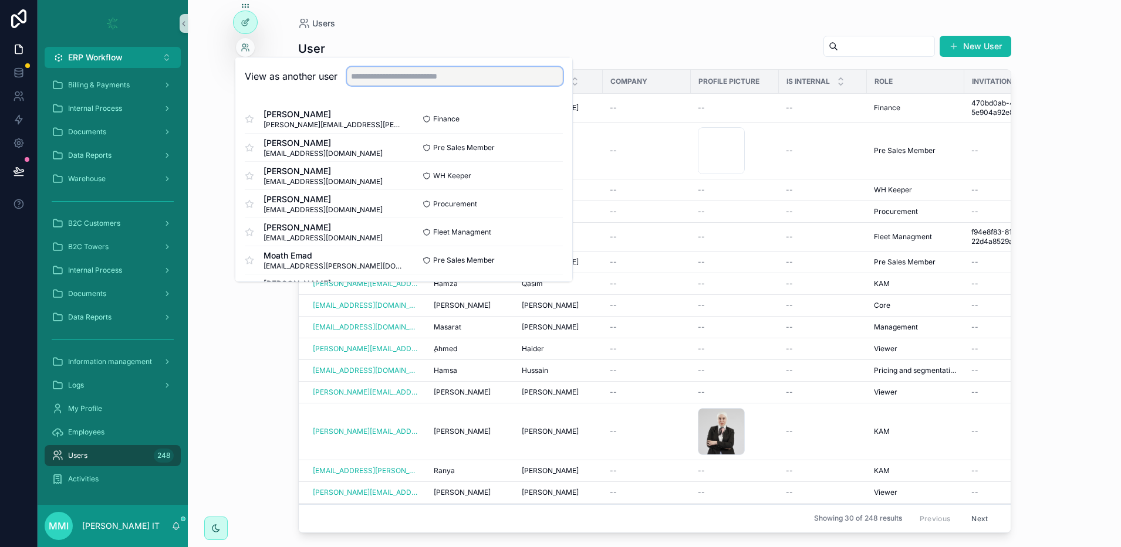
click at [397, 75] on input "text" at bounding box center [455, 76] width 216 height 19
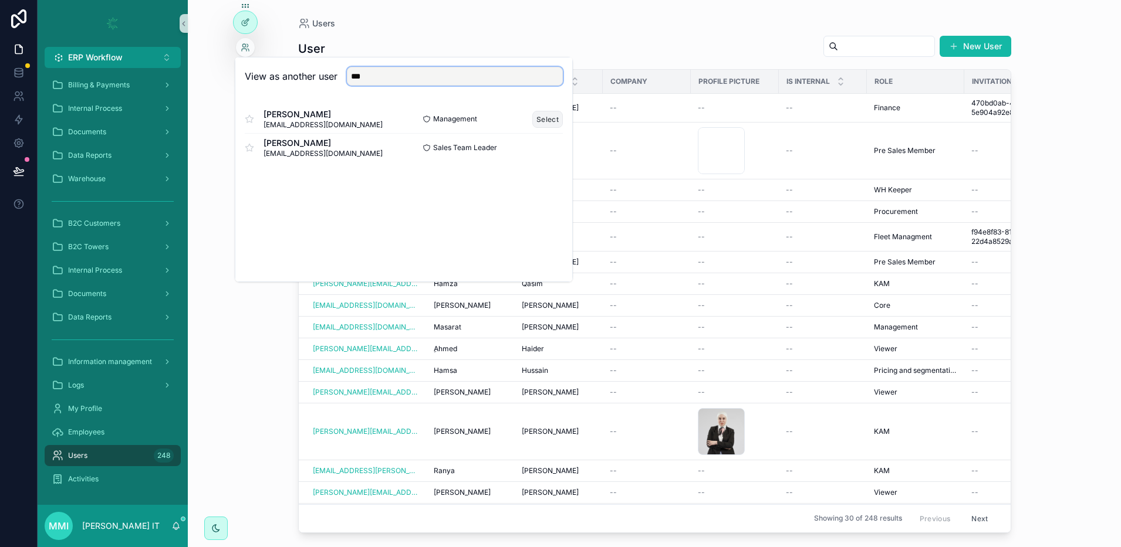
type input "***"
click at [545, 121] on button "Select" at bounding box center [547, 119] width 31 height 17
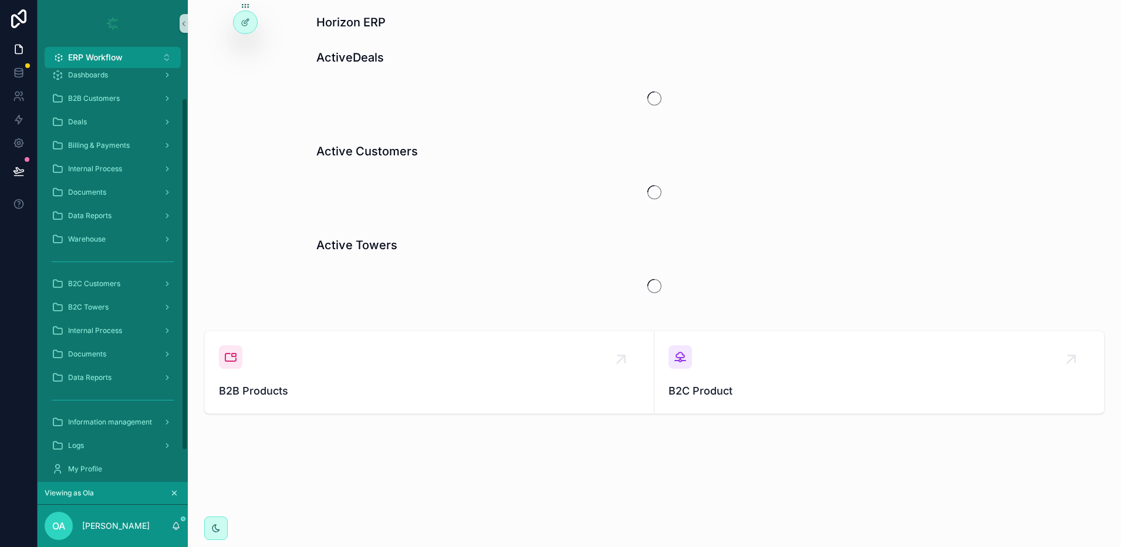
scroll to position [72, 0]
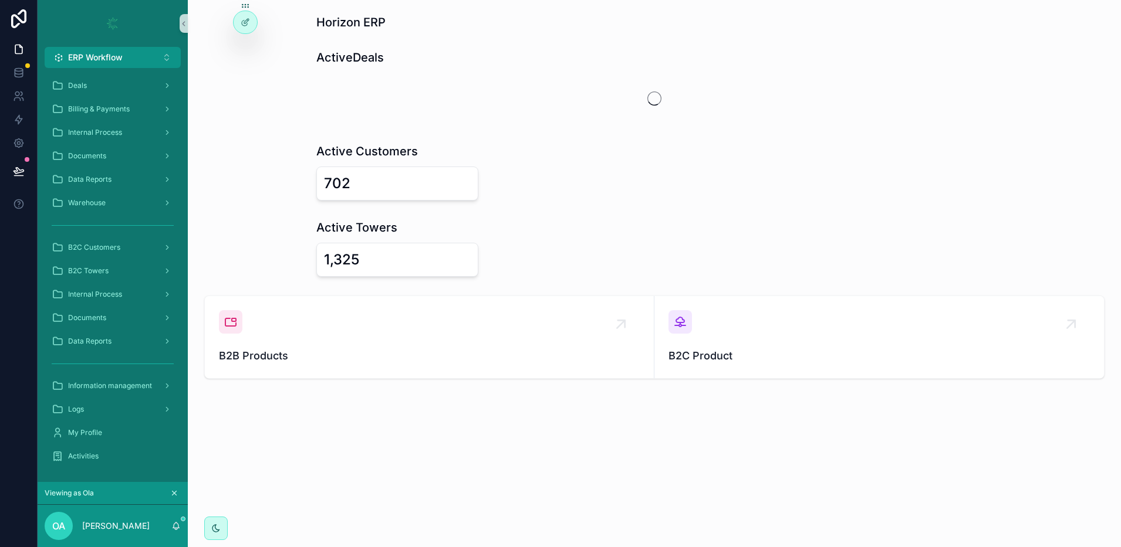
click at [178, 494] on icon "scrollable content" at bounding box center [174, 493] width 8 height 8
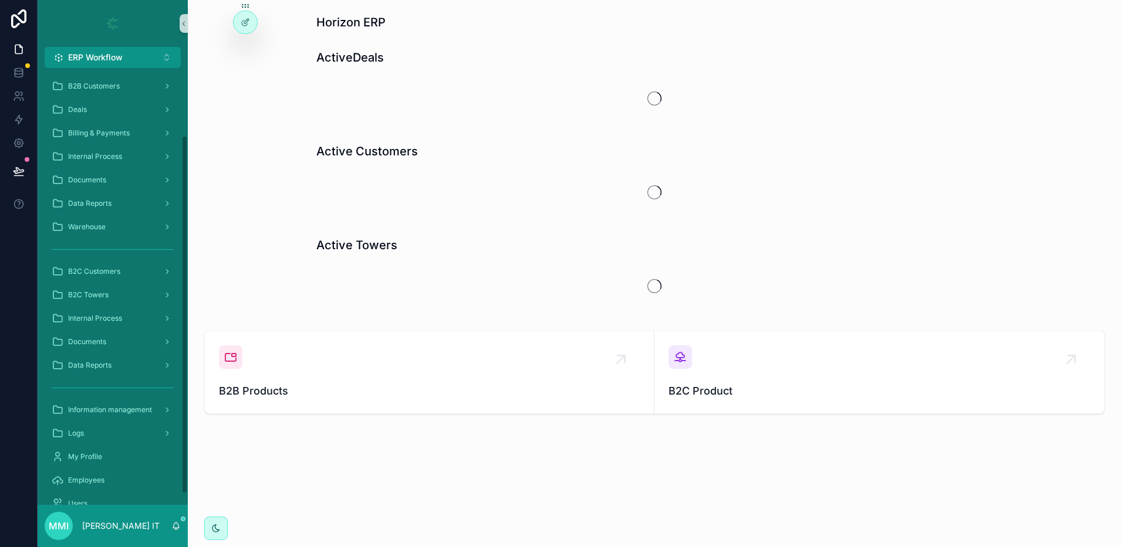
scroll to position [96, 0]
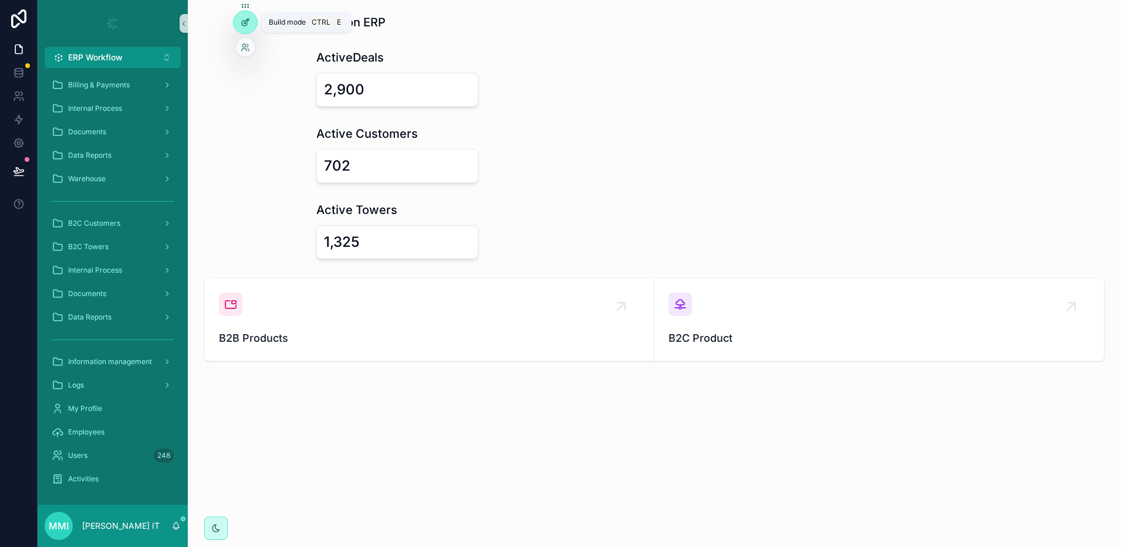
click at [245, 29] on div at bounding box center [244, 22] width 23 height 22
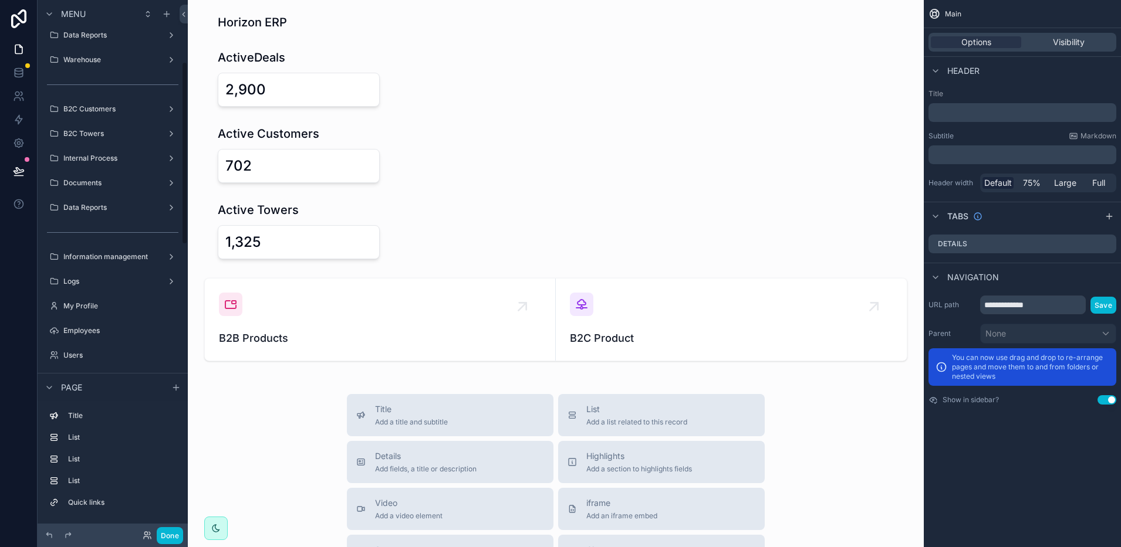
scroll to position [180, 0]
click at [115, 354] on label "Users" at bounding box center [110, 354] width 94 height 9
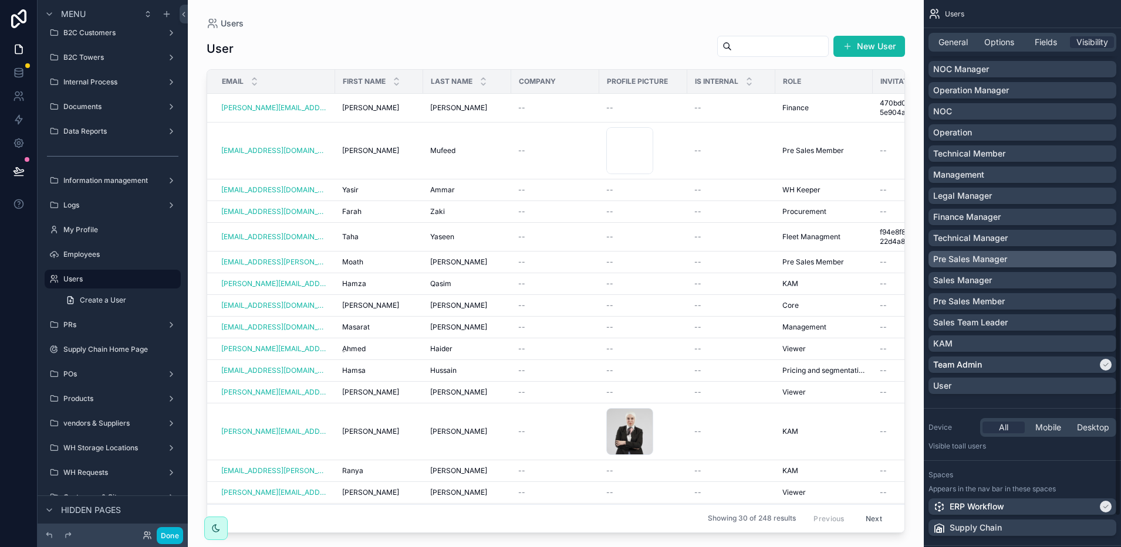
scroll to position [722, 0]
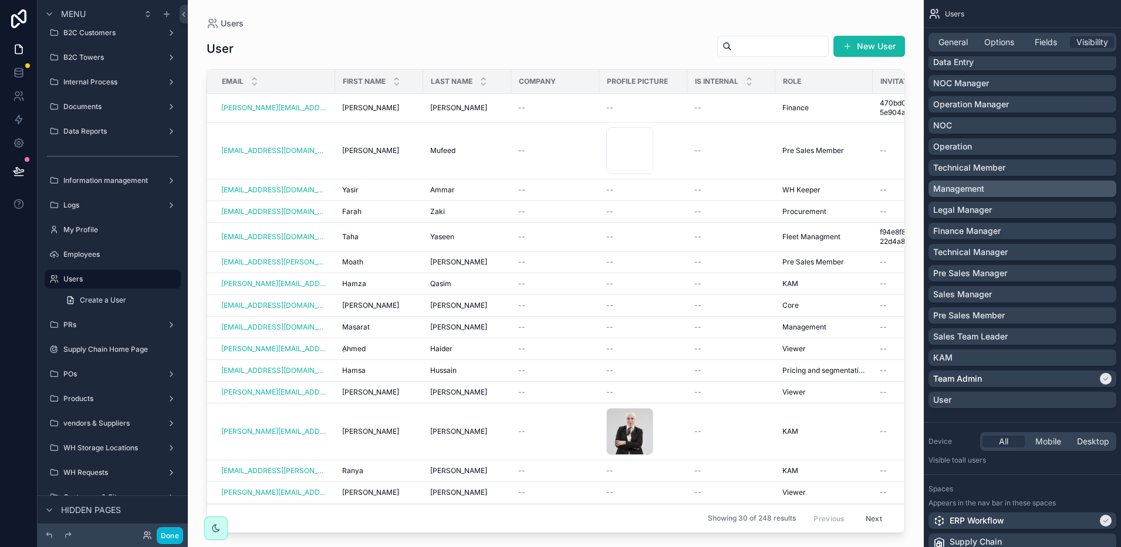
click at [1003, 188] on div "Management" at bounding box center [1022, 189] width 178 height 12
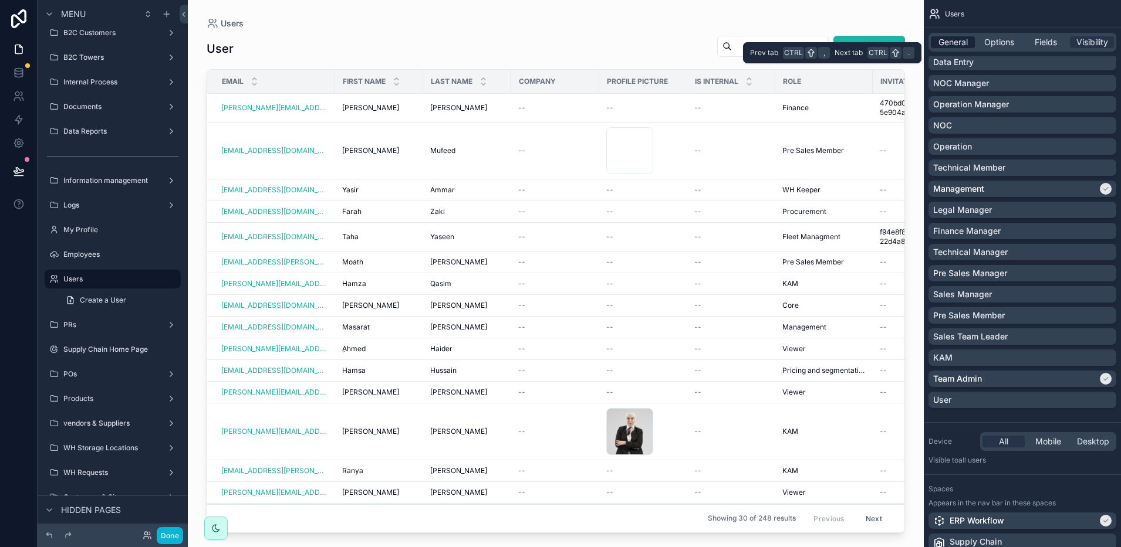
click at [947, 40] on span "General" at bounding box center [952, 42] width 29 height 12
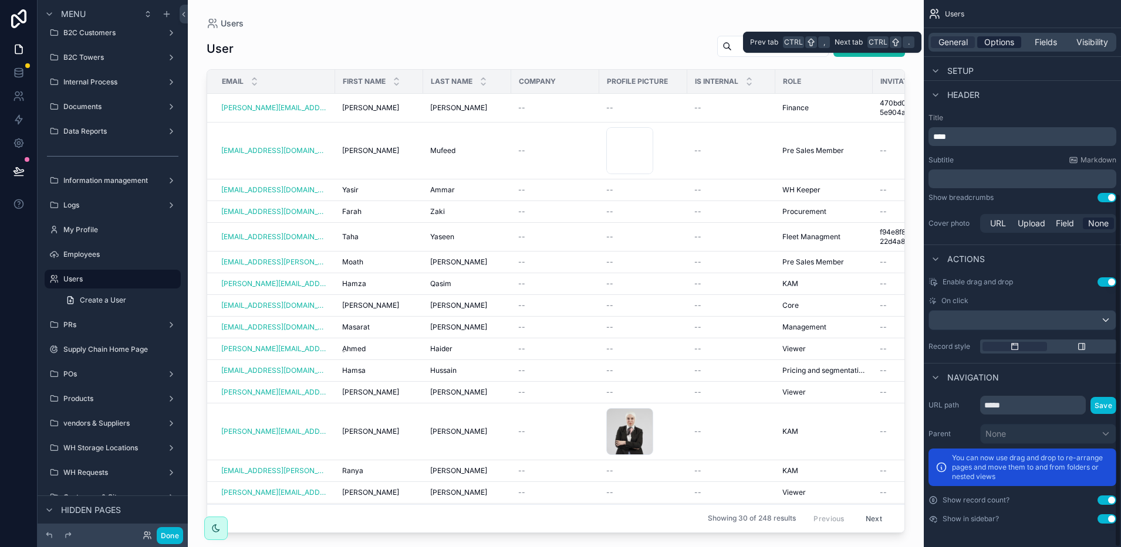
click at [989, 41] on span "Options" at bounding box center [999, 42] width 30 height 12
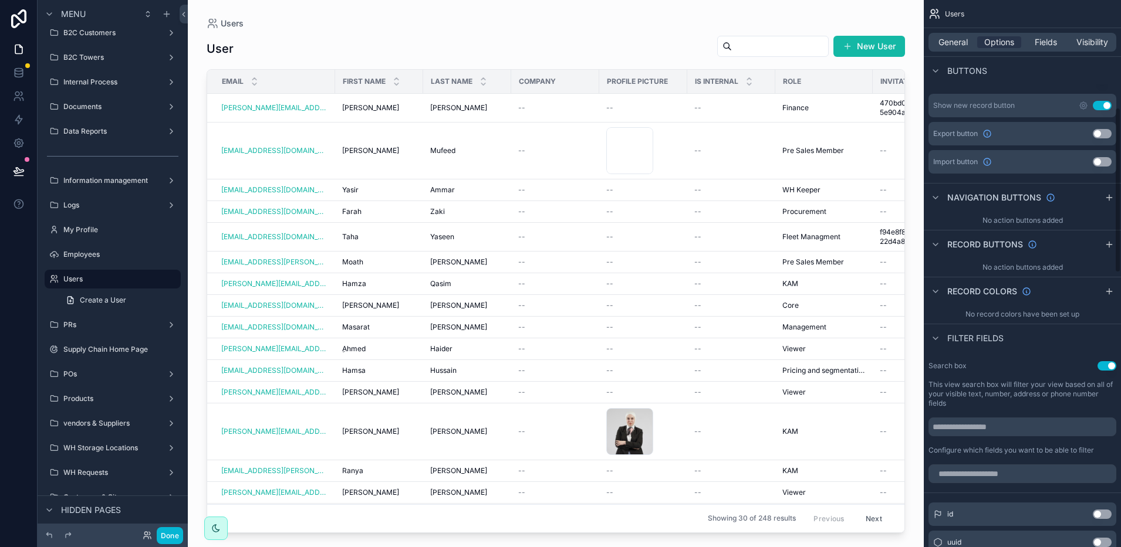
scroll to position [331, 0]
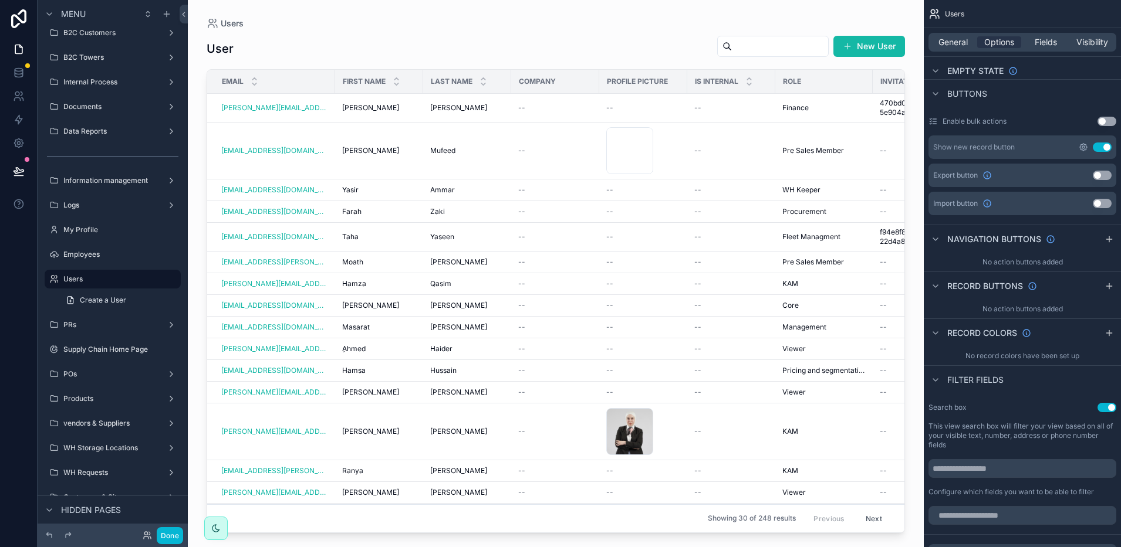
click at [1081, 150] on icon "scrollable content" at bounding box center [1082, 147] width 7 height 7
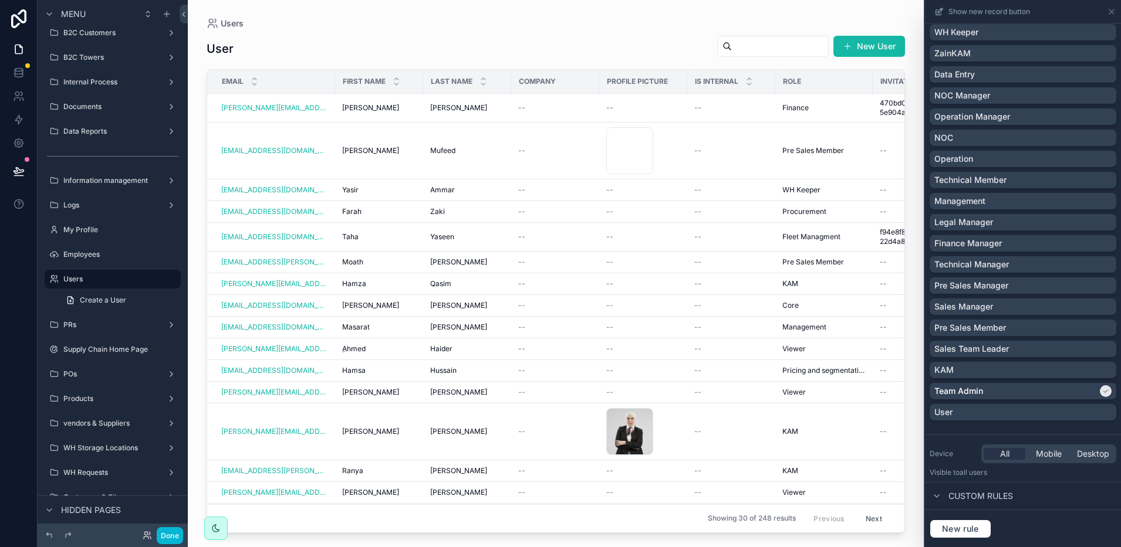
scroll to position [705, 0]
click at [163, 533] on button "Done" at bounding box center [170, 535] width 26 height 17
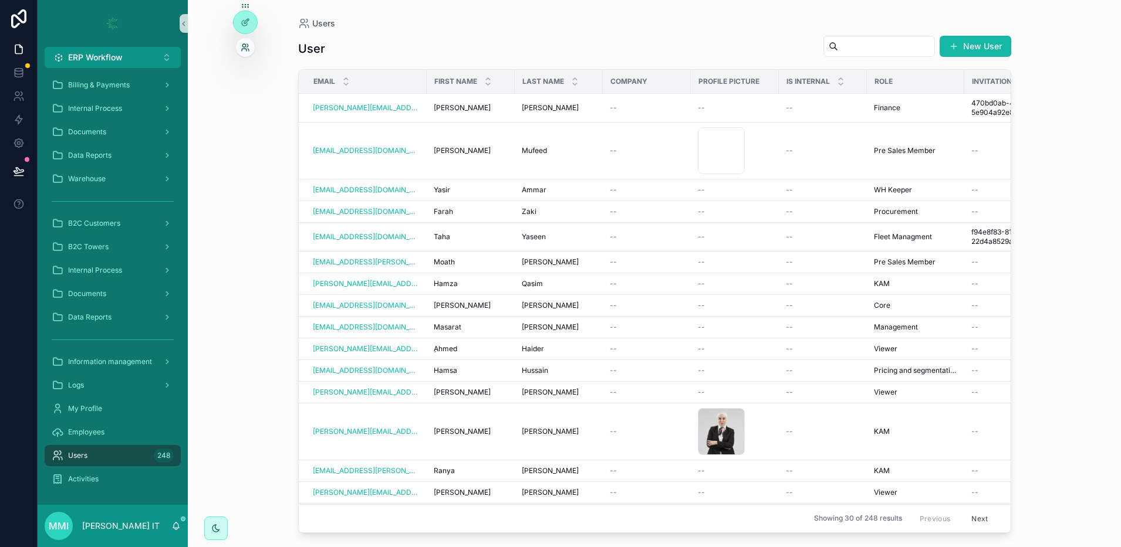
click at [246, 48] on icon at bounding box center [245, 47] width 9 height 9
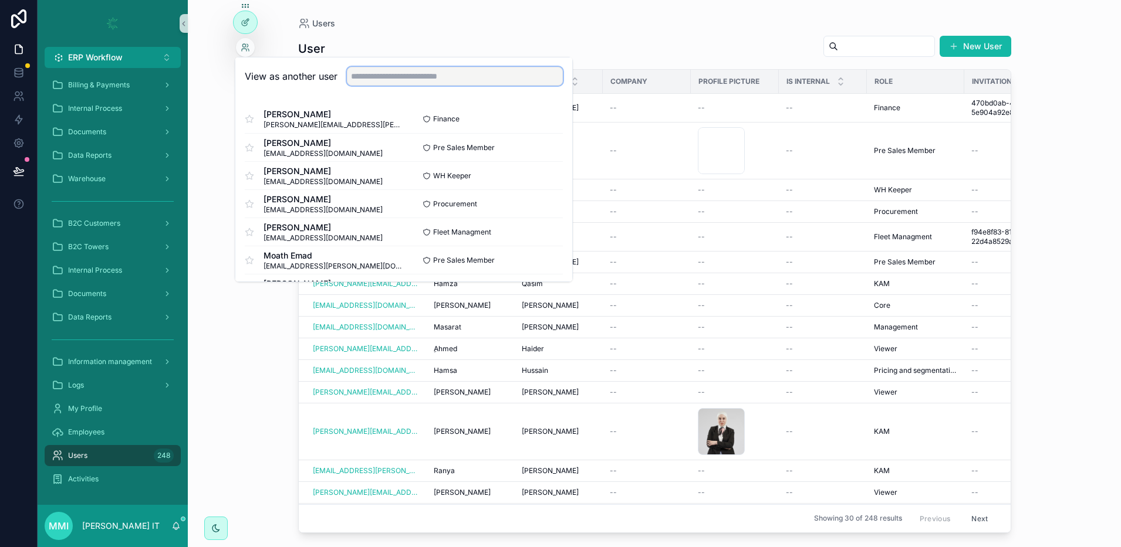
click at [400, 76] on input "text" at bounding box center [455, 76] width 216 height 19
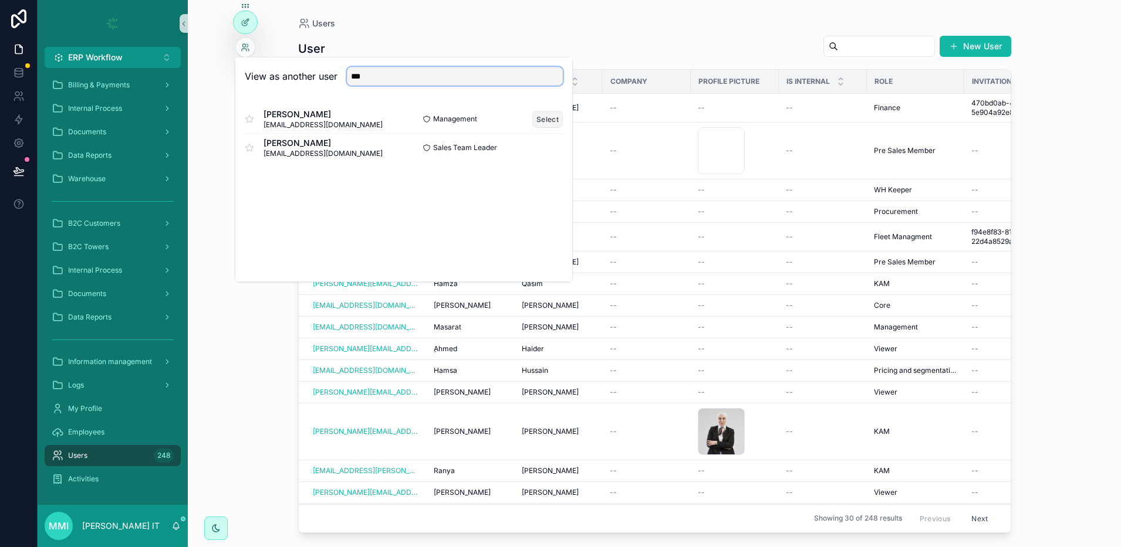
type input "***"
click at [540, 120] on button "Select" at bounding box center [547, 119] width 31 height 17
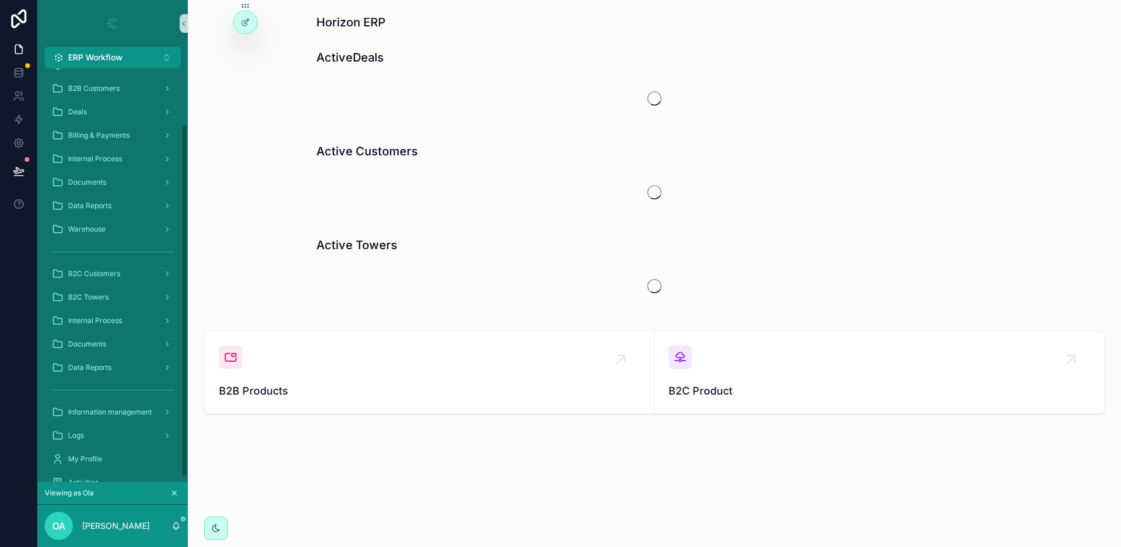
scroll to position [72, 0]
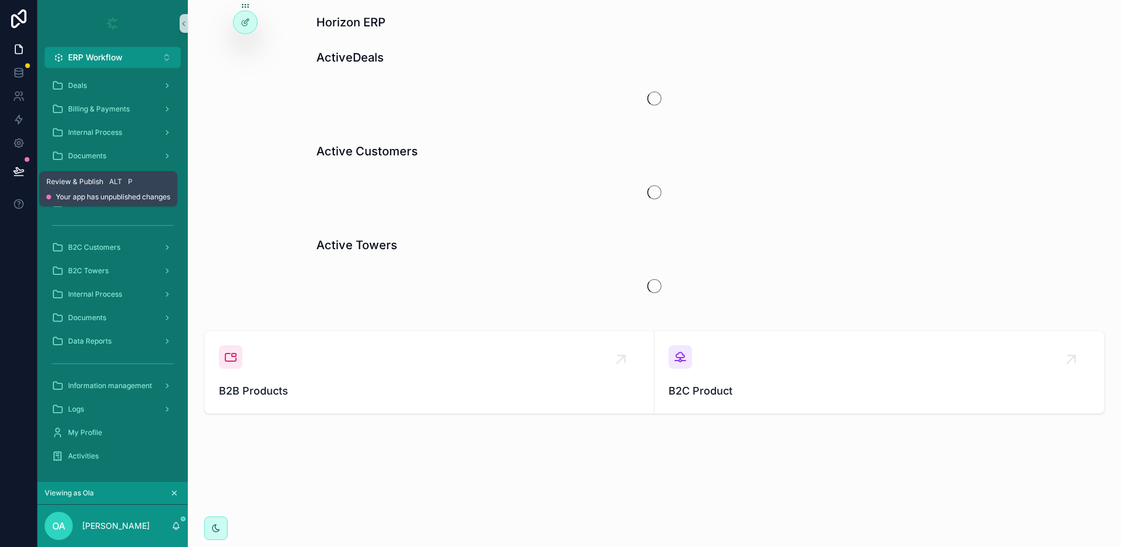
click at [23, 168] on icon at bounding box center [19, 171] width 12 height 12
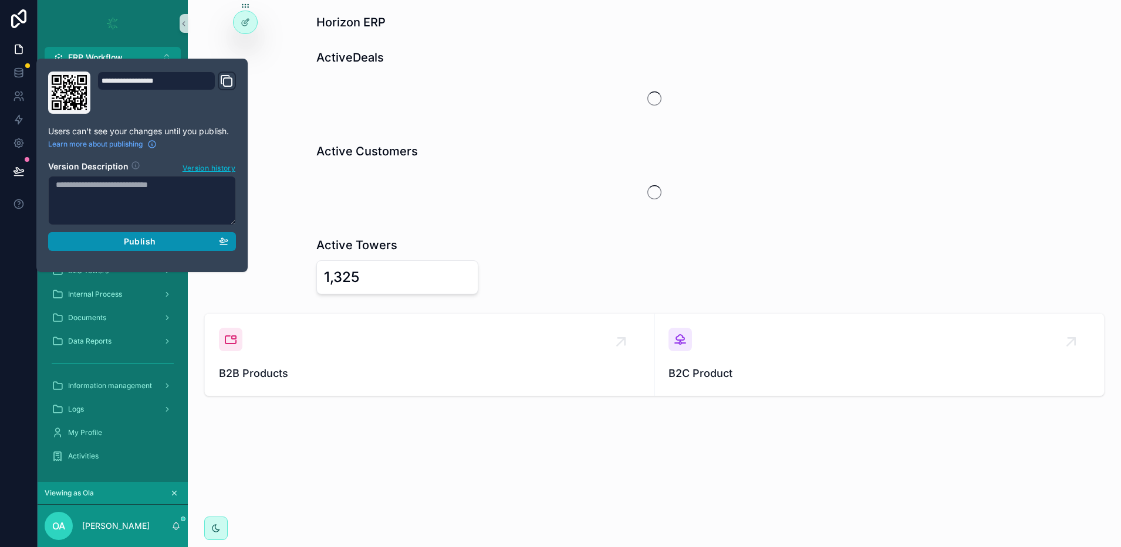
click at [182, 236] on div "Publish" at bounding box center [142, 241] width 172 height 11
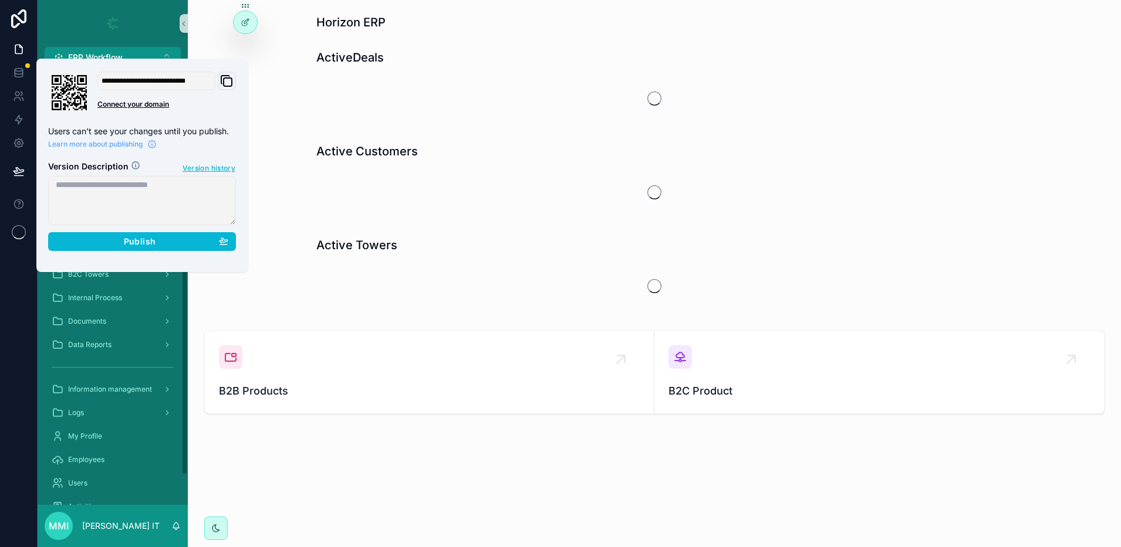
scroll to position [71, 0]
click at [251, 43] on div at bounding box center [245, 47] width 19 height 19
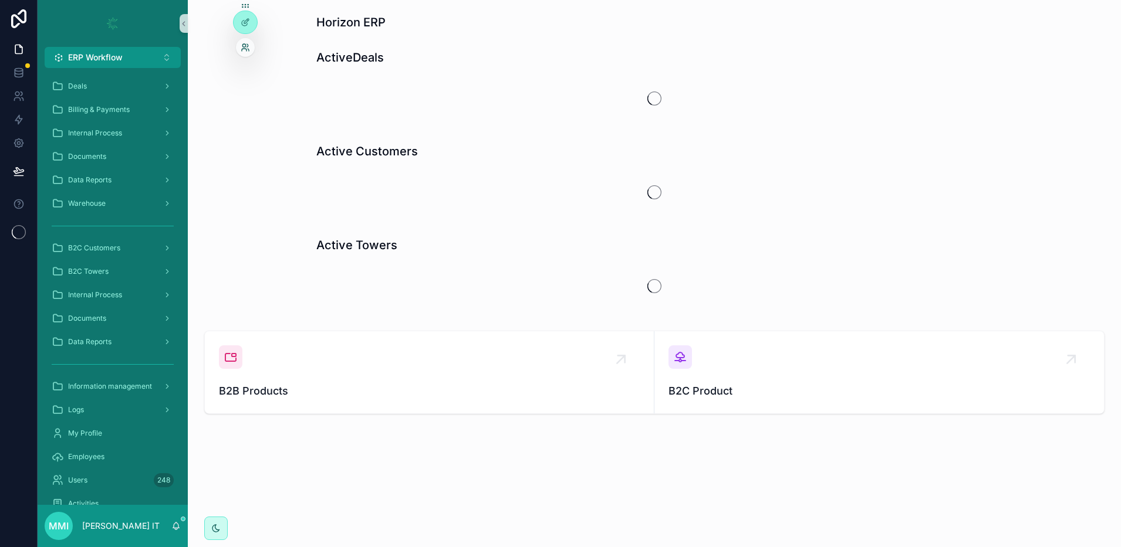
click at [246, 52] on icon at bounding box center [245, 47] width 9 height 9
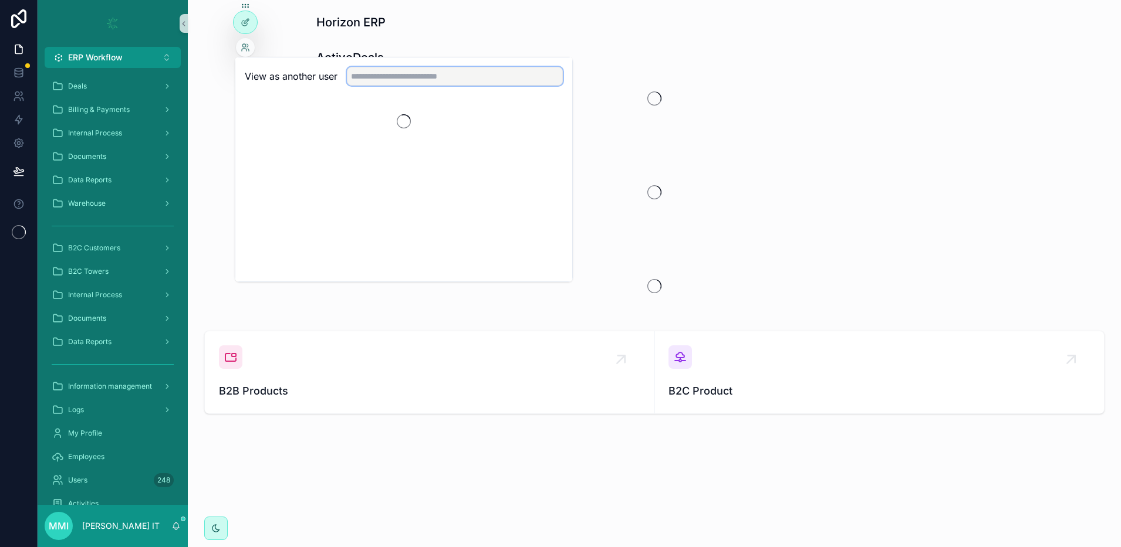
click at [469, 77] on input "text" at bounding box center [455, 76] width 216 height 19
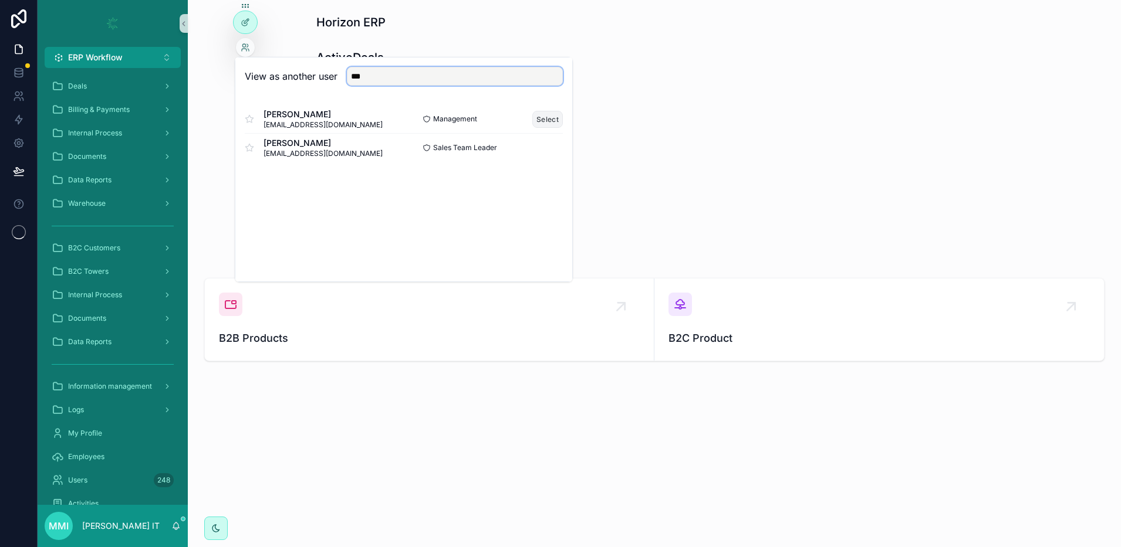
type input "***"
click at [540, 121] on button "Select" at bounding box center [547, 119] width 31 height 17
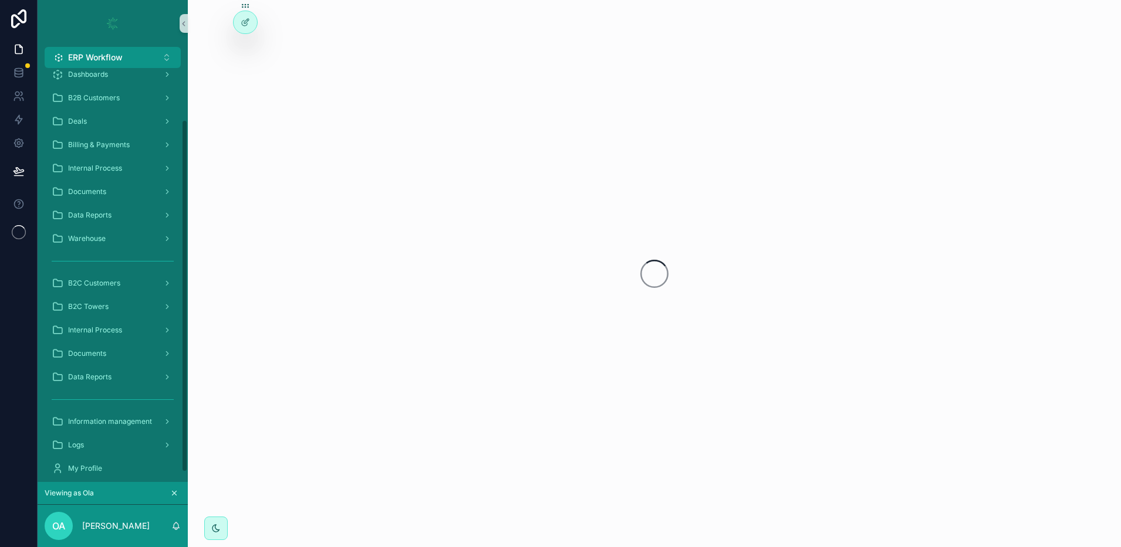
scroll to position [72, 0]
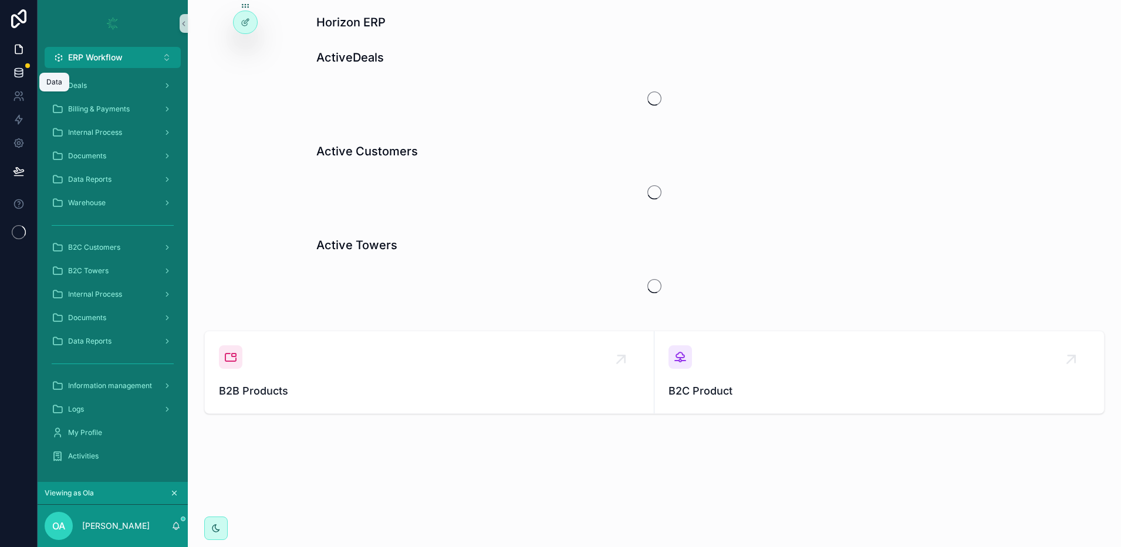
click at [21, 74] on icon at bounding box center [19, 72] width 8 height 5
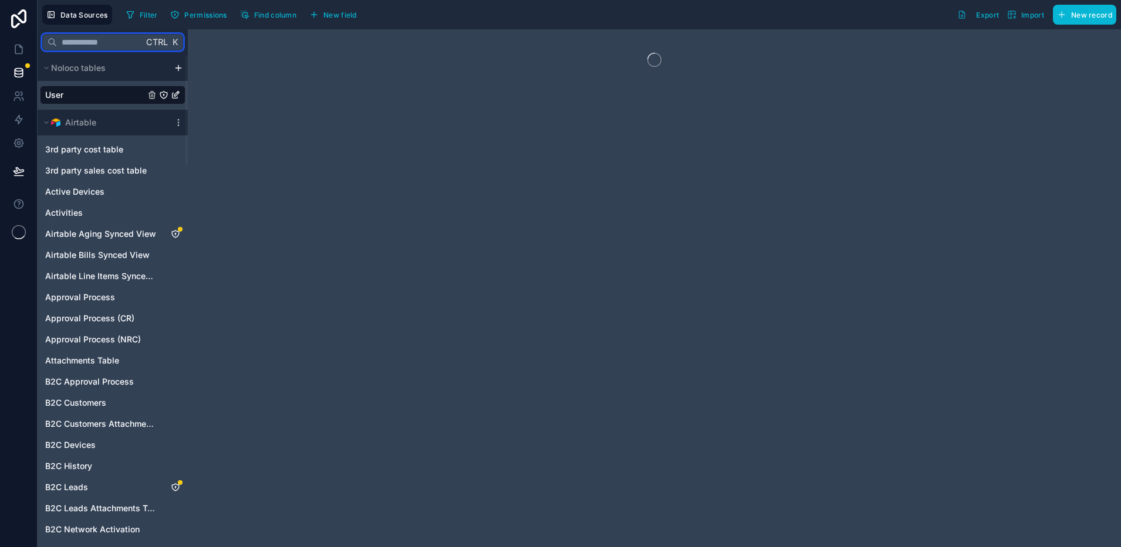
click at [124, 43] on input "text" at bounding box center [100, 42] width 86 height 21
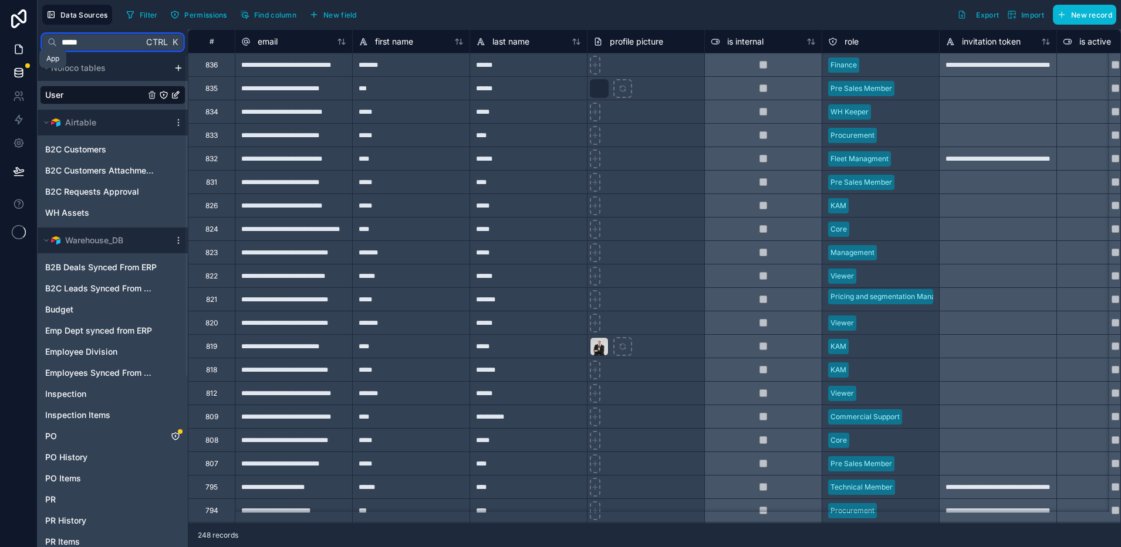
type input "*****"
click at [21, 47] on icon at bounding box center [18, 49] width 7 height 9
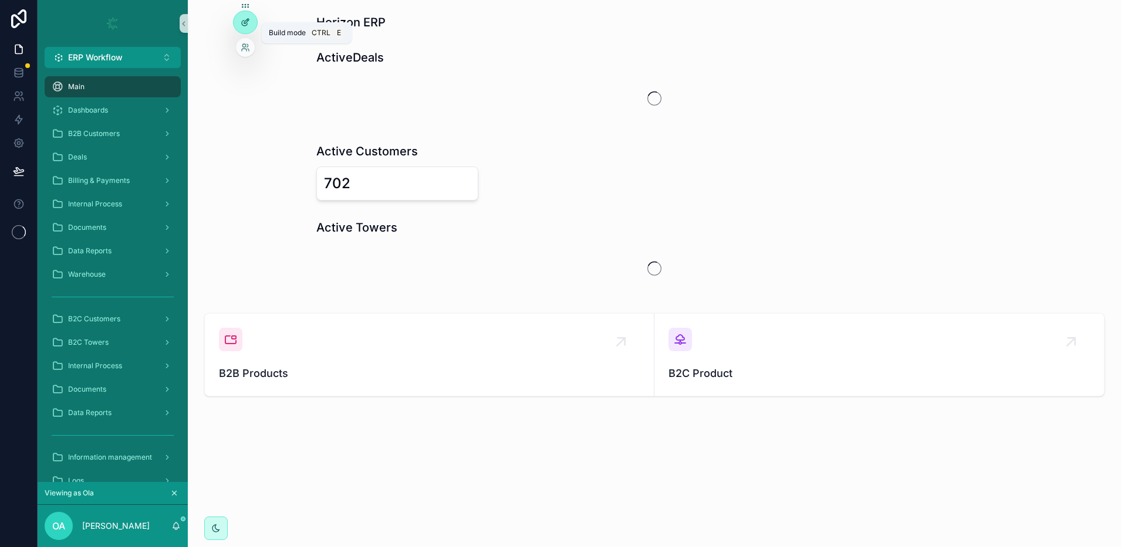
click at [242, 23] on icon at bounding box center [245, 22] width 9 height 9
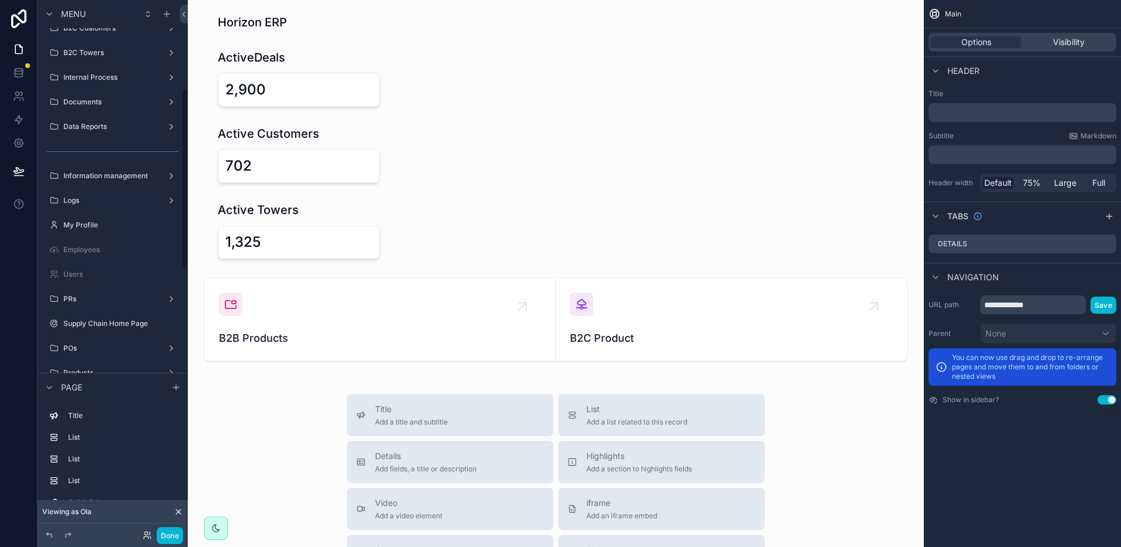
scroll to position [265, 0]
click at [172, 270] on icon "scrollable content" at bounding box center [171, 269] width 9 height 9
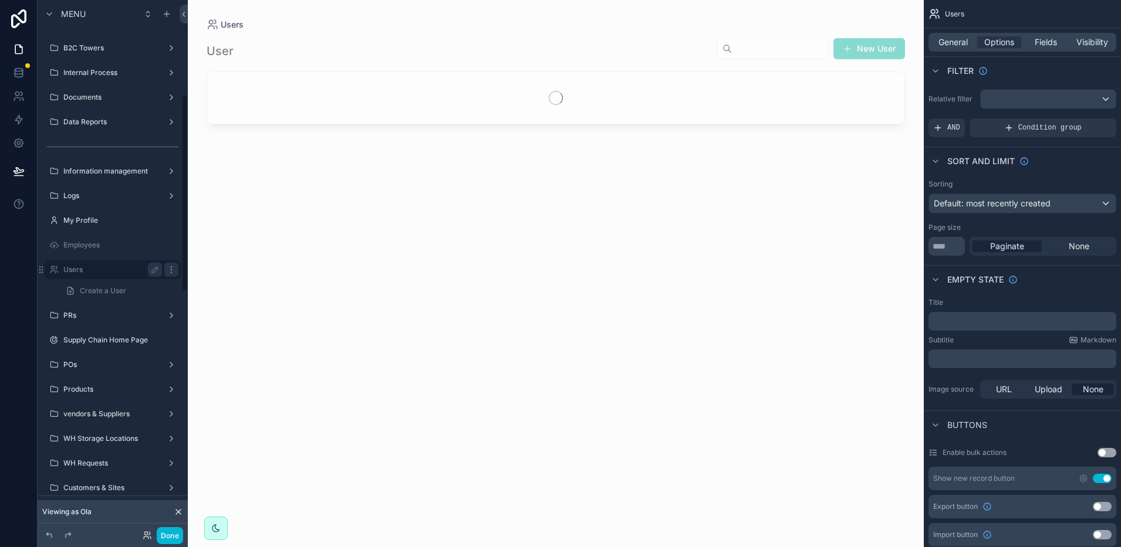
scroll to position [256, 0]
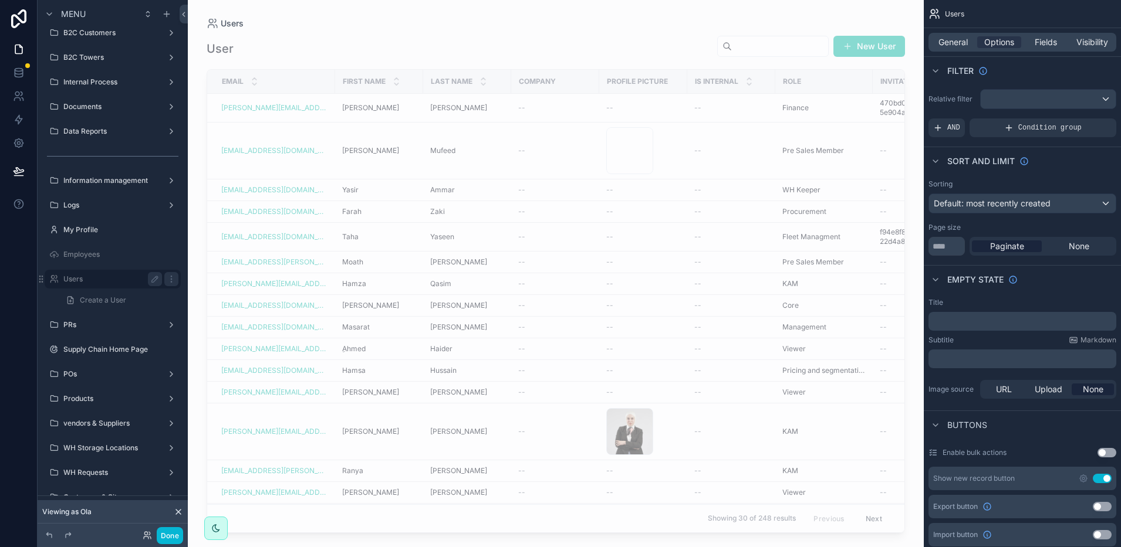
click at [118, 276] on label "Users" at bounding box center [110, 279] width 94 height 9
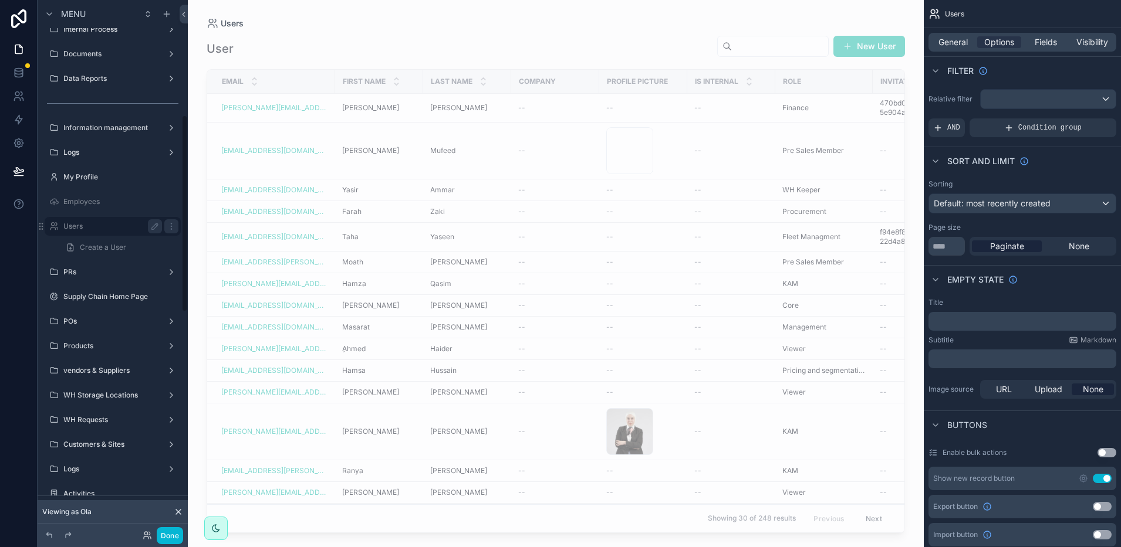
scroll to position [307, 0]
click at [159, 230] on icon "scrollable content" at bounding box center [154, 227] width 9 height 9
click at [171, 230] on icon "scrollable content" at bounding box center [171, 230] width 1 height 1
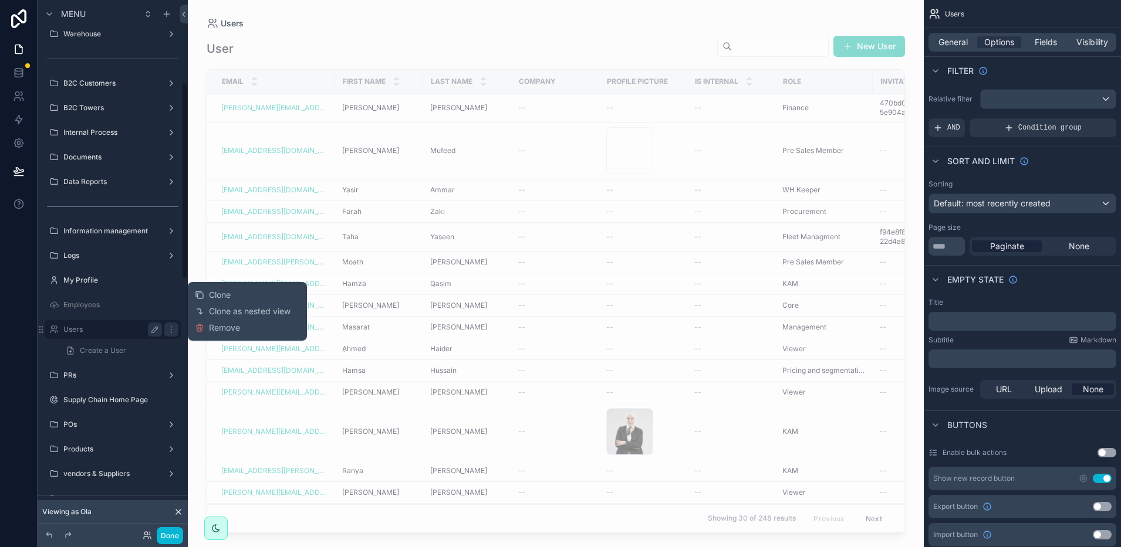
scroll to position [224, 0]
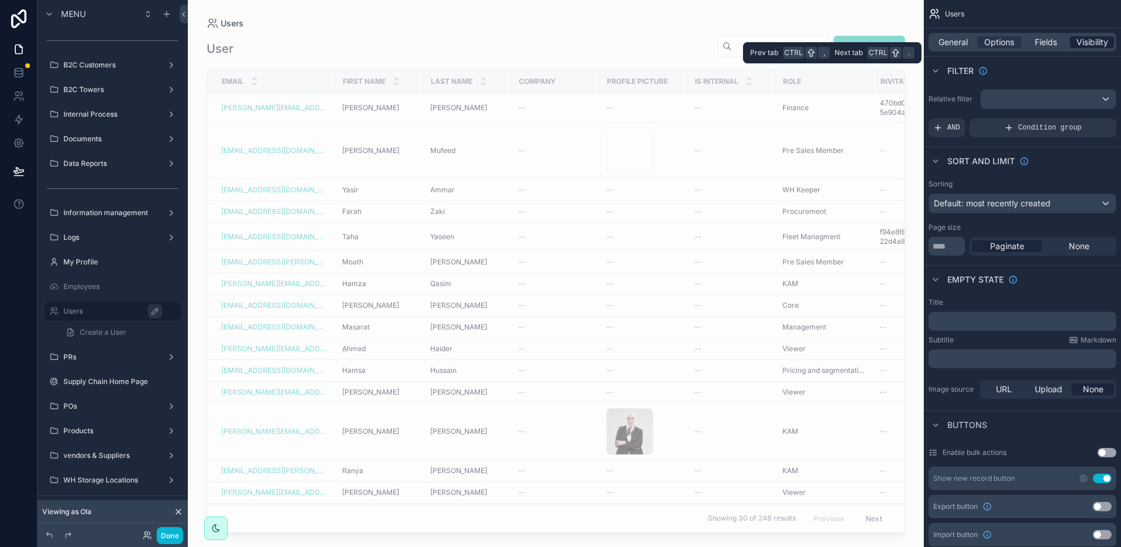
click at [1087, 48] on span "Visibility" at bounding box center [1092, 42] width 32 height 12
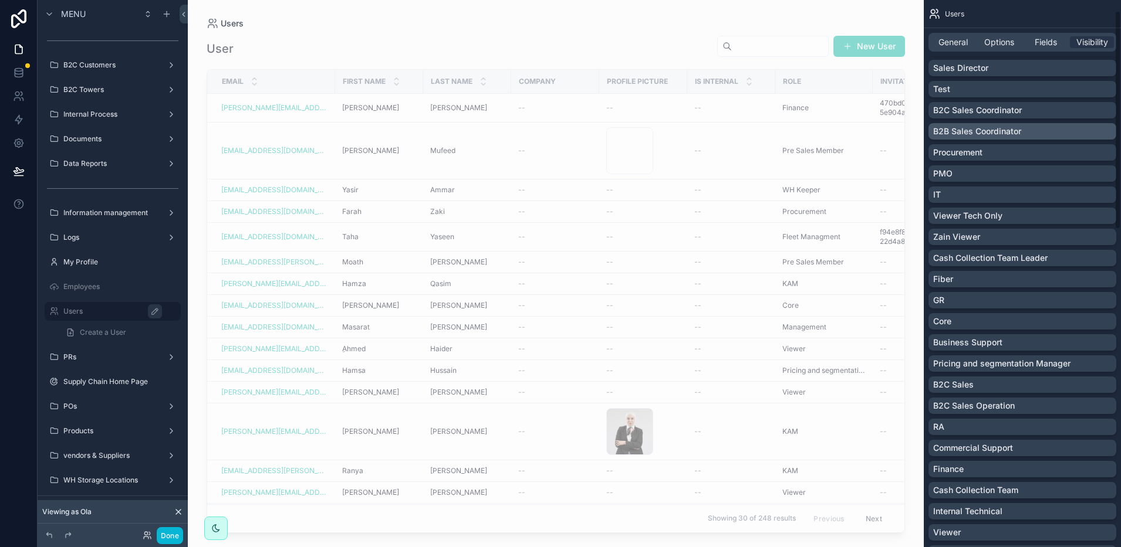
scroll to position [0, 0]
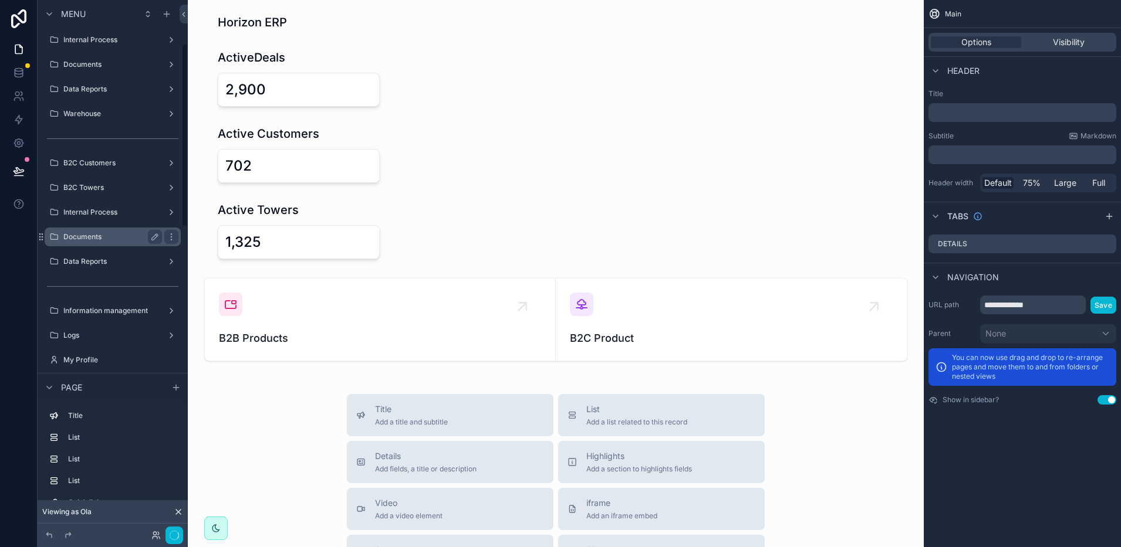
scroll to position [127, 0]
click at [116, 304] on label "Information management" at bounding box center [110, 308] width 94 height 9
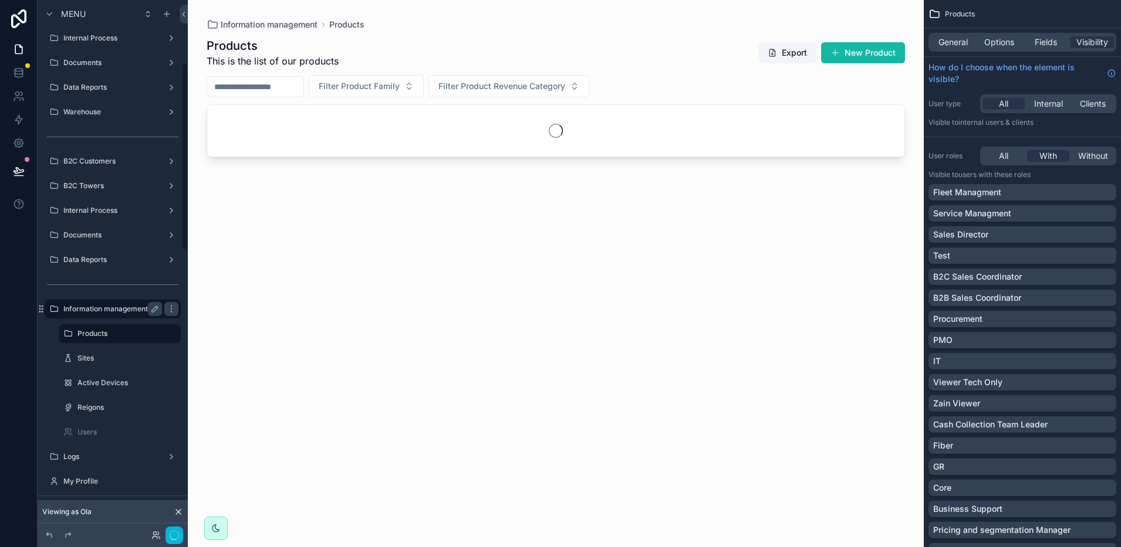
scroll to position [182, 0]
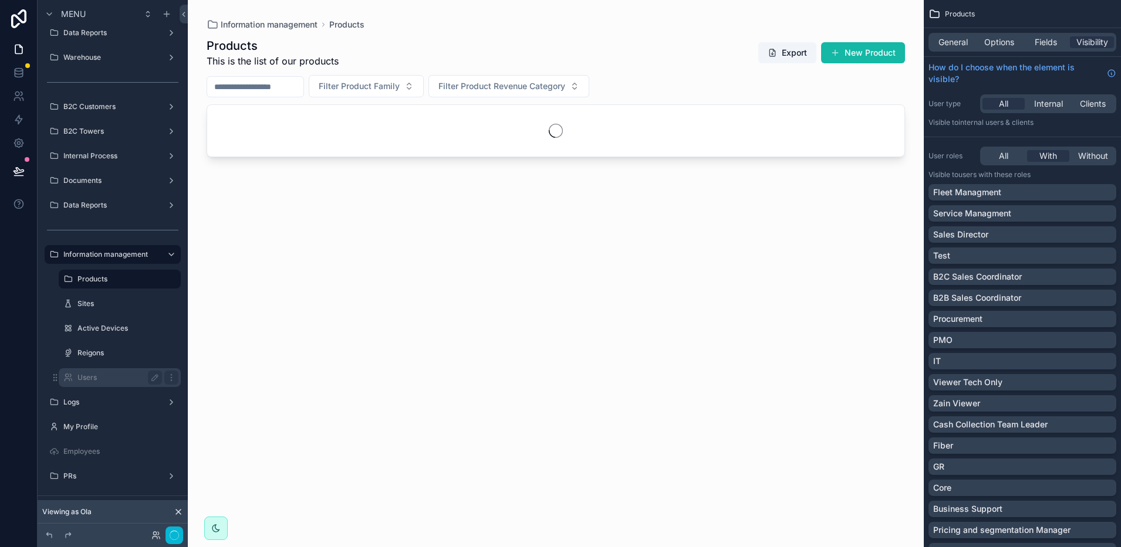
click at [106, 380] on label "Users" at bounding box center [117, 377] width 80 height 9
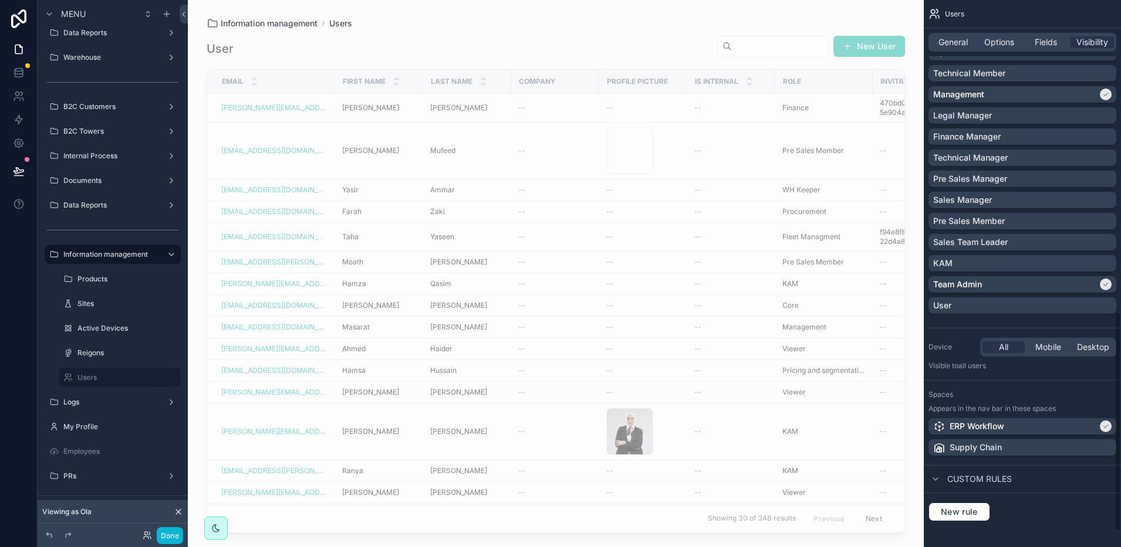
scroll to position [818, 0]
click at [171, 380] on icon "scrollable content" at bounding box center [171, 377] width 9 height 9
click at [167, 253] on icon "scrollable content" at bounding box center [171, 254] width 9 height 9
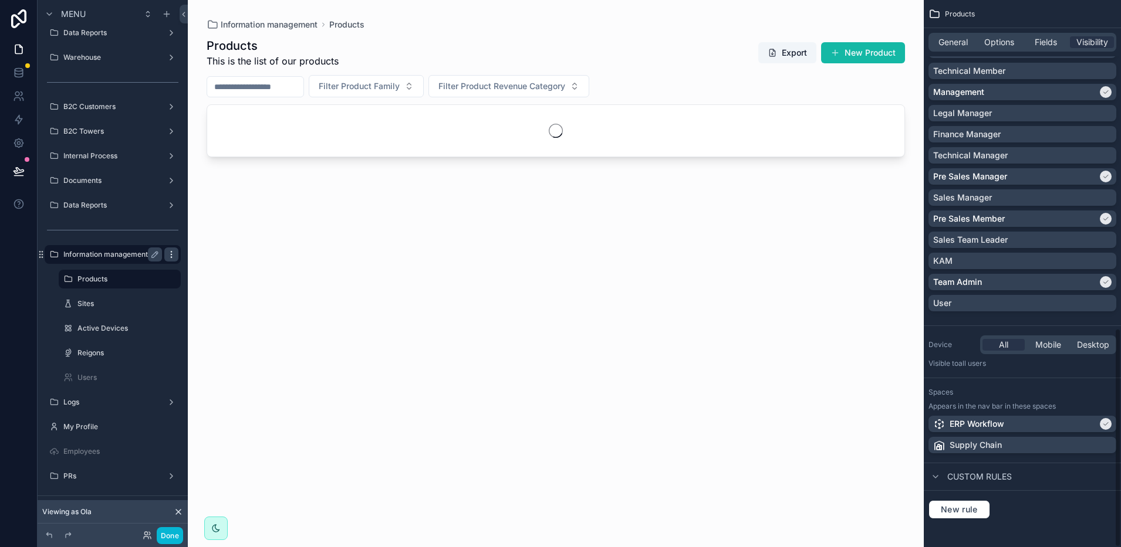
scroll to position [818, 0]
click at [76, 376] on div "Users" at bounding box center [119, 377] width 117 height 19
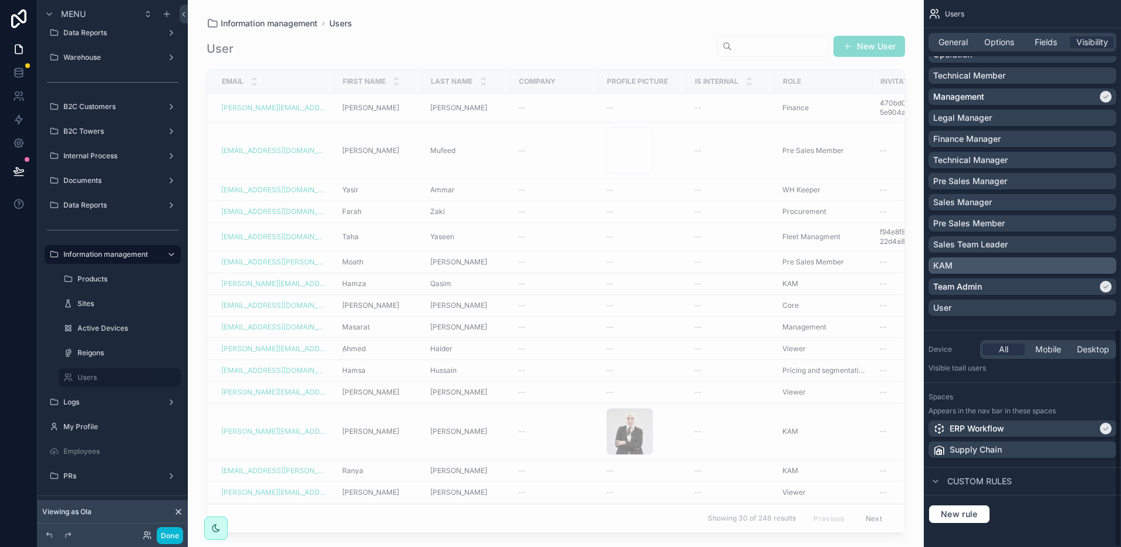
scroll to position [818, 0]
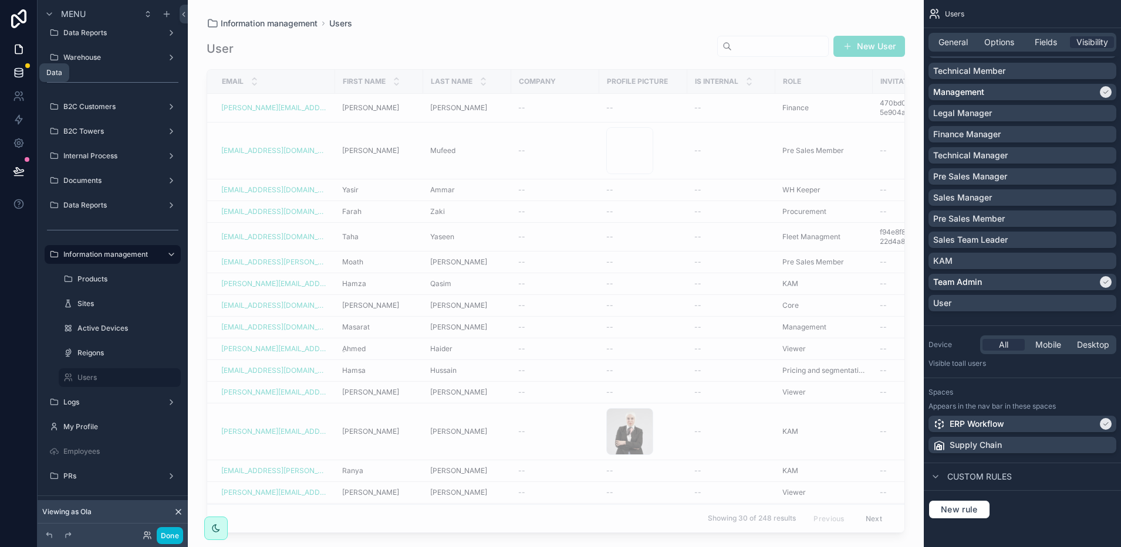
click at [22, 75] on icon at bounding box center [19, 75] width 8 height 5
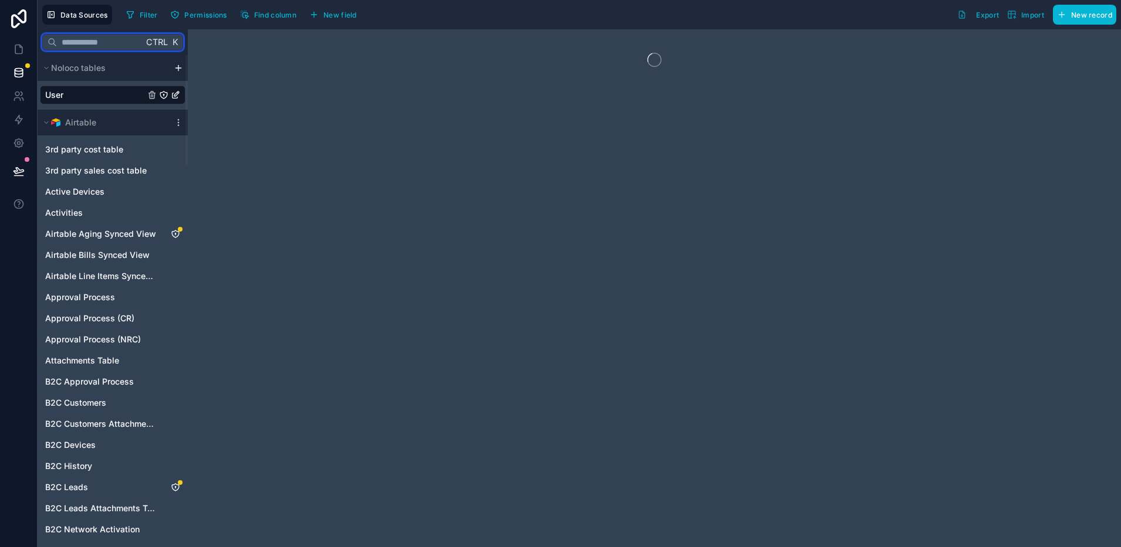
click at [87, 41] on input "text" at bounding box center [100, 42] width 86 height 21
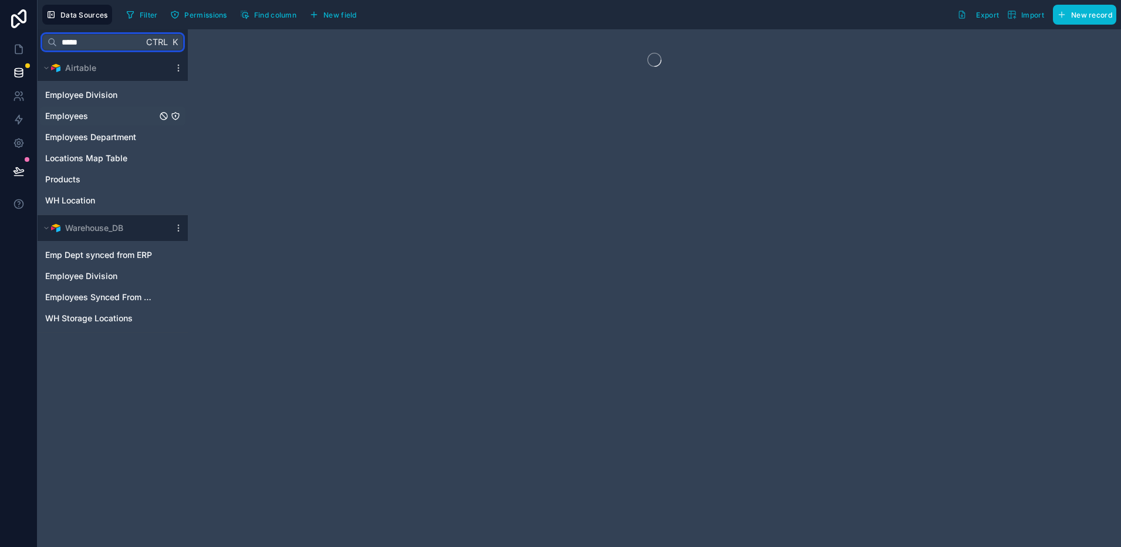
type input "*****"
click at [56, 114] on span "Employees" at bounding box center [66, 116] width 43 height 12
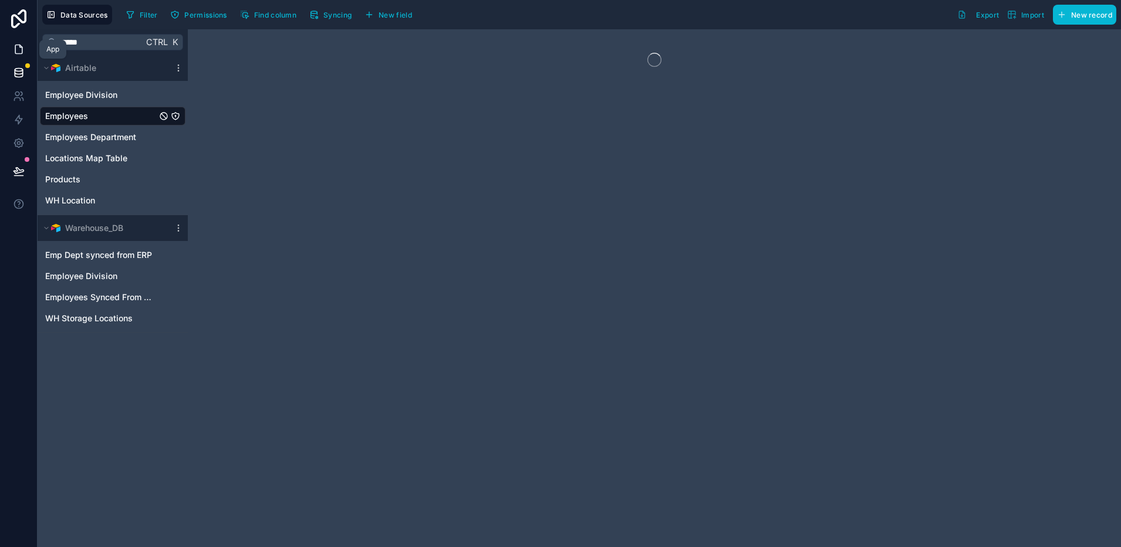
click at [22, 44] on icon at bounding box center [19, 49] width 12 height 12
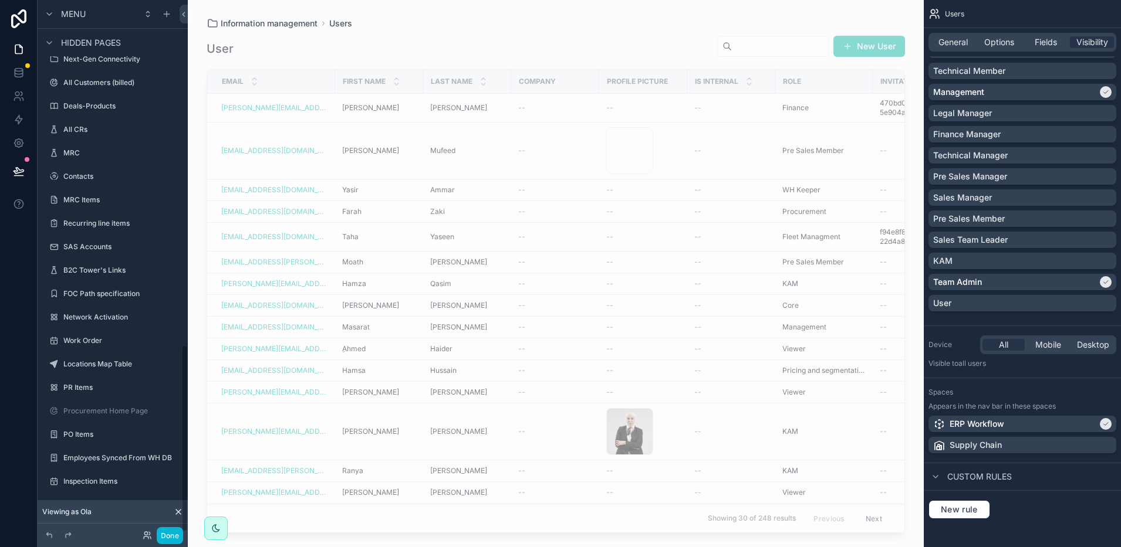
scroll to position [986, 0]
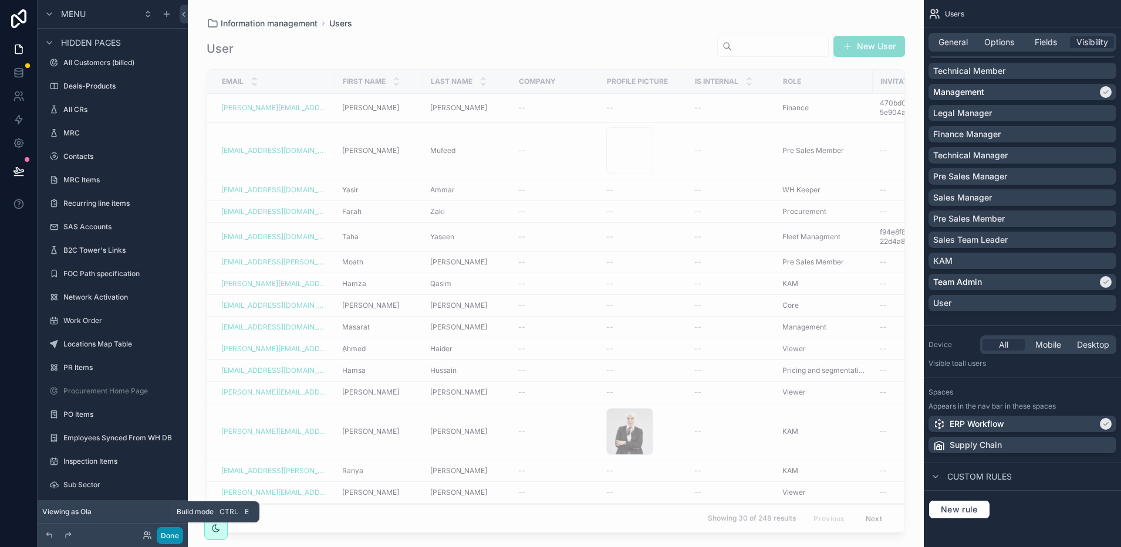
click at [165, 542] on button "Done" at bounding box center [170, 535] width 26 height 17
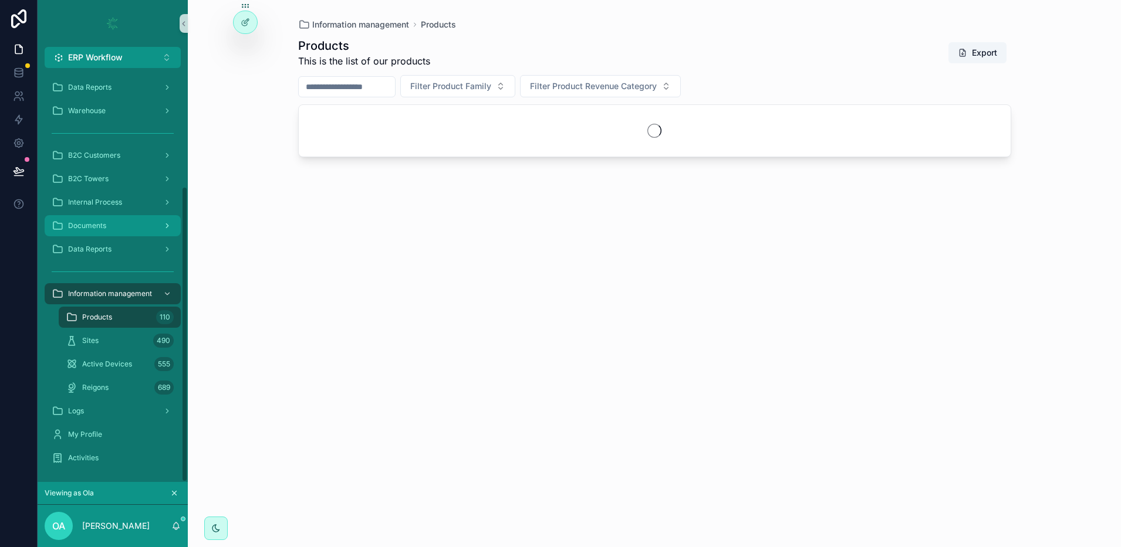
scroll to position [165, 0]
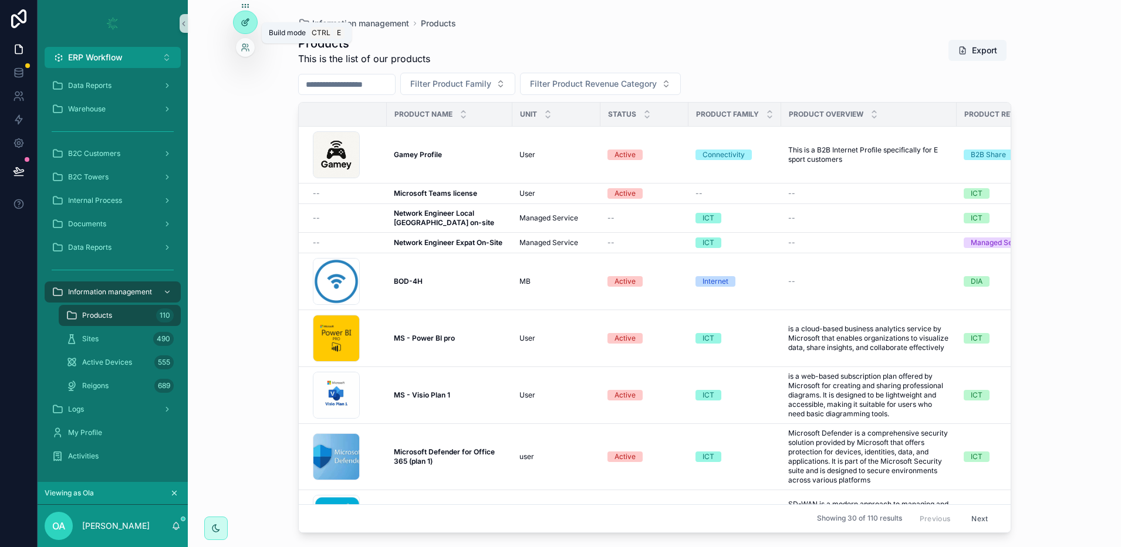
click at [250, 17] on div at bounding box center [244, 22] width 23 height 22
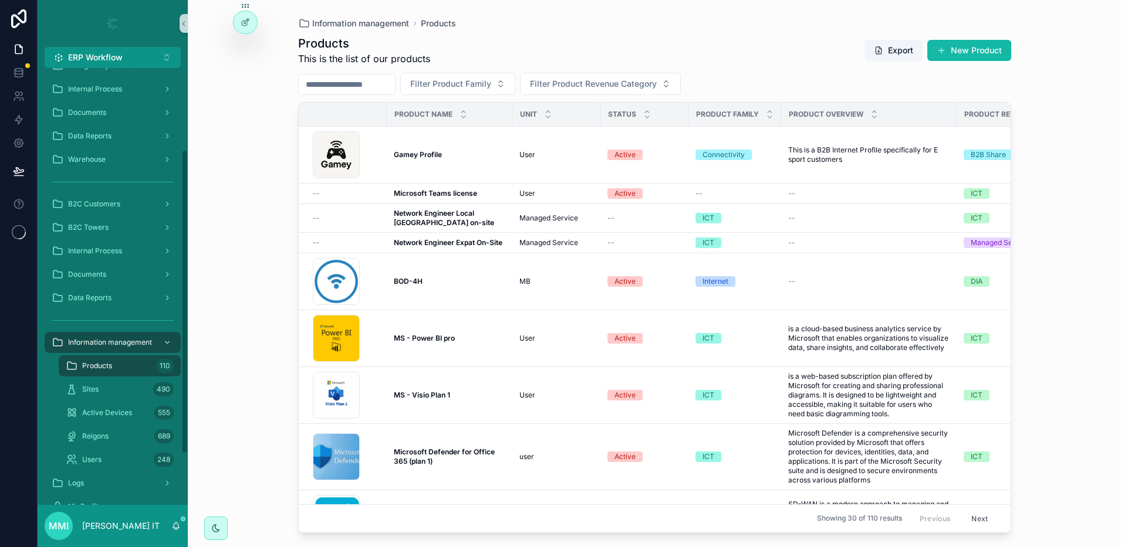
scroll to position [118, 0]
click at [246, 25] on icon at bounding box center [244, 23] width 5 height 5
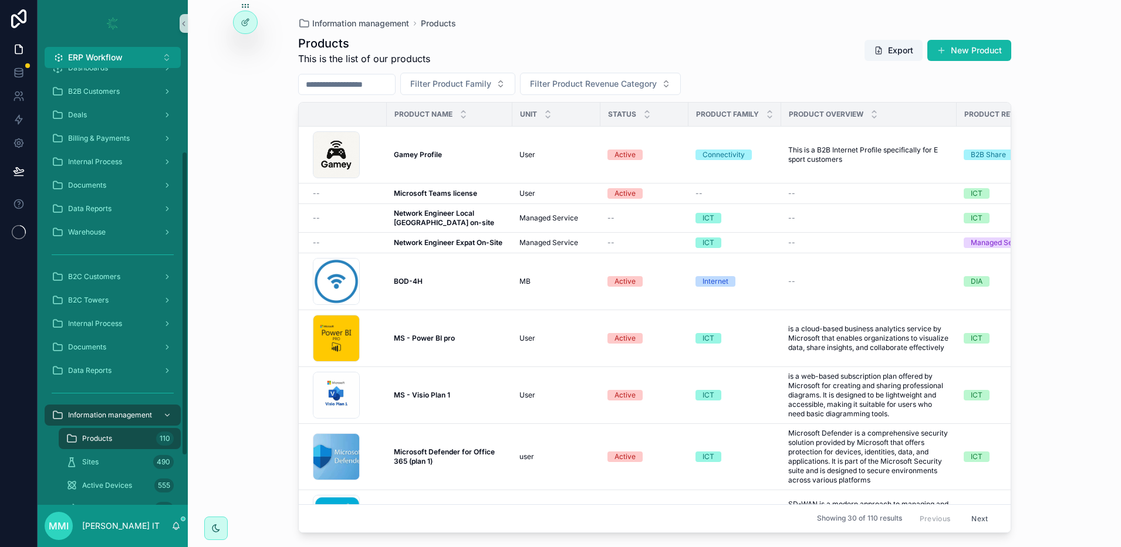
scroll to position [175, 0]
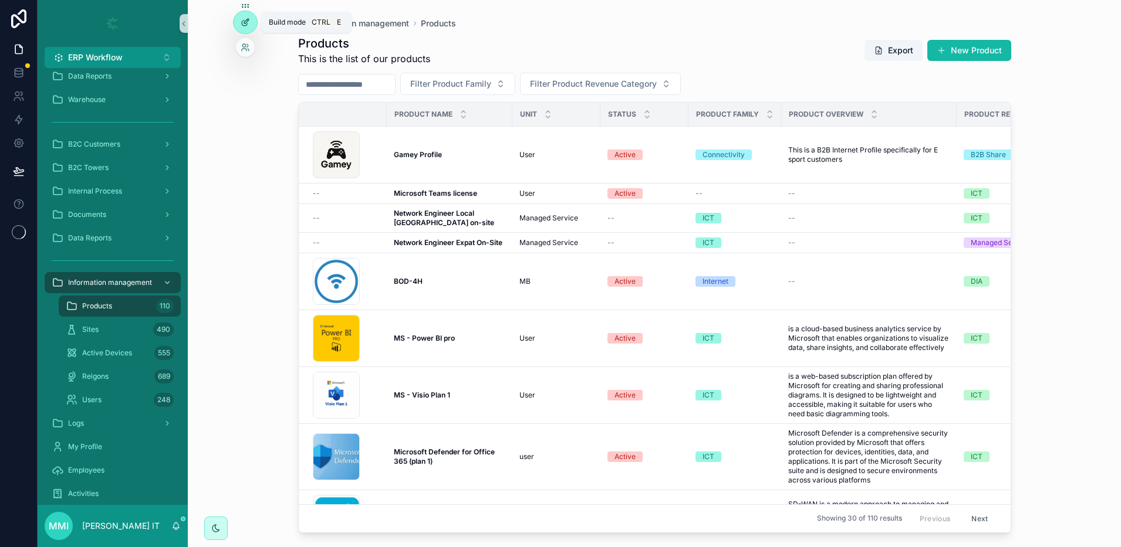
click at [246, 20] on icon at bounding box center [246, 21] width 5 height 5
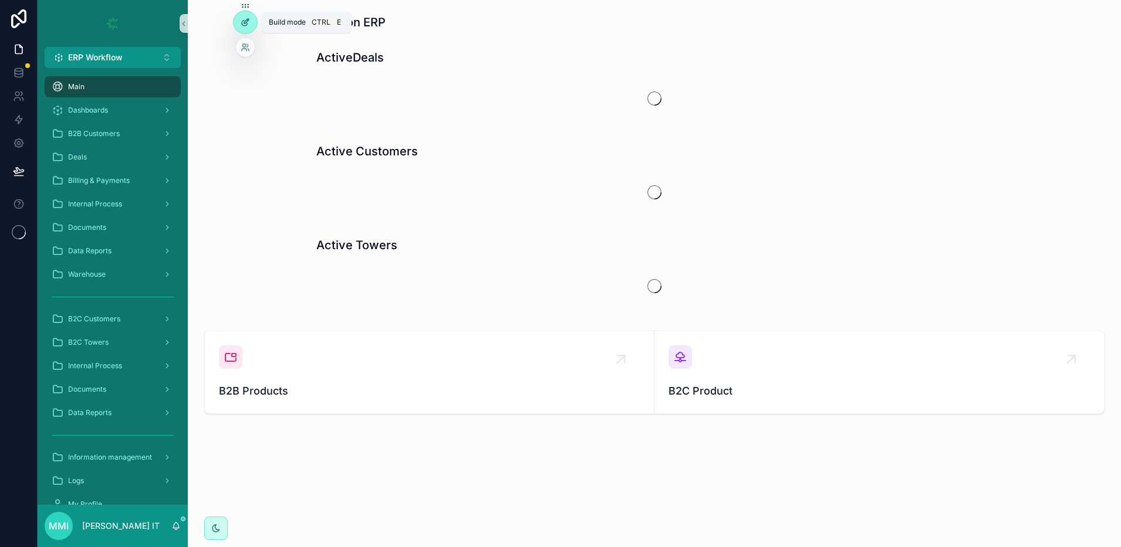
click at [248, 26] on icon at bounding box center [245, 22] width 9 height 9
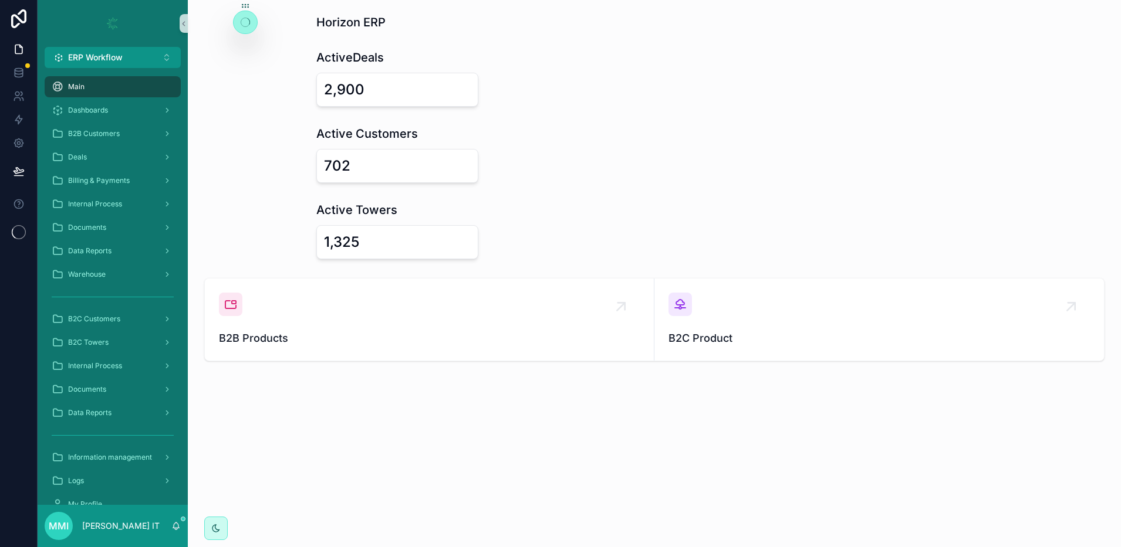
click at [248, 23] on icon at bounding box center [245, 22] width 9 height 9
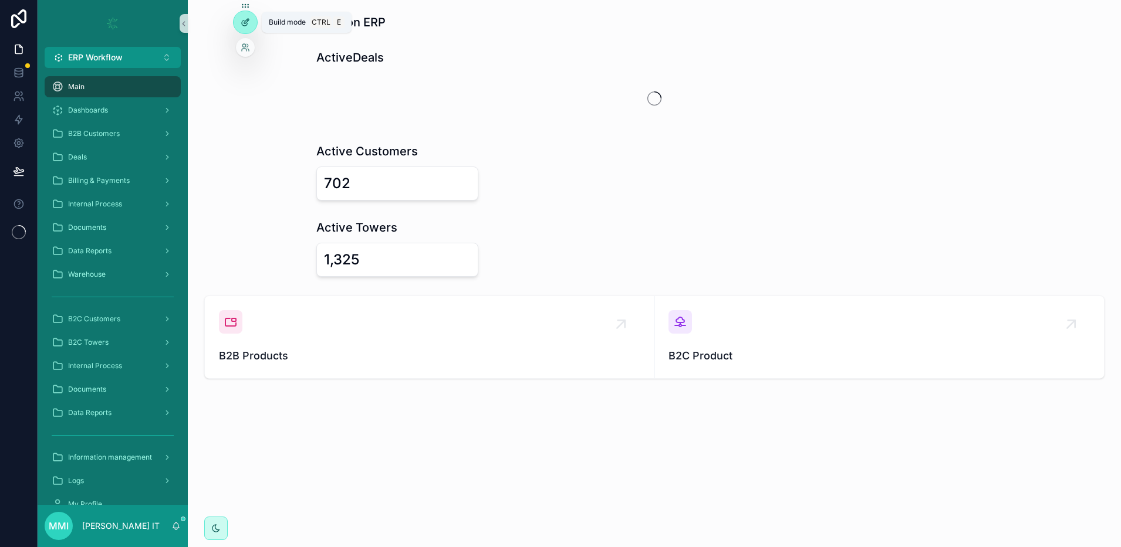
click at [248, 25] on icon at bounding box center [245, 22] width 9 height 9
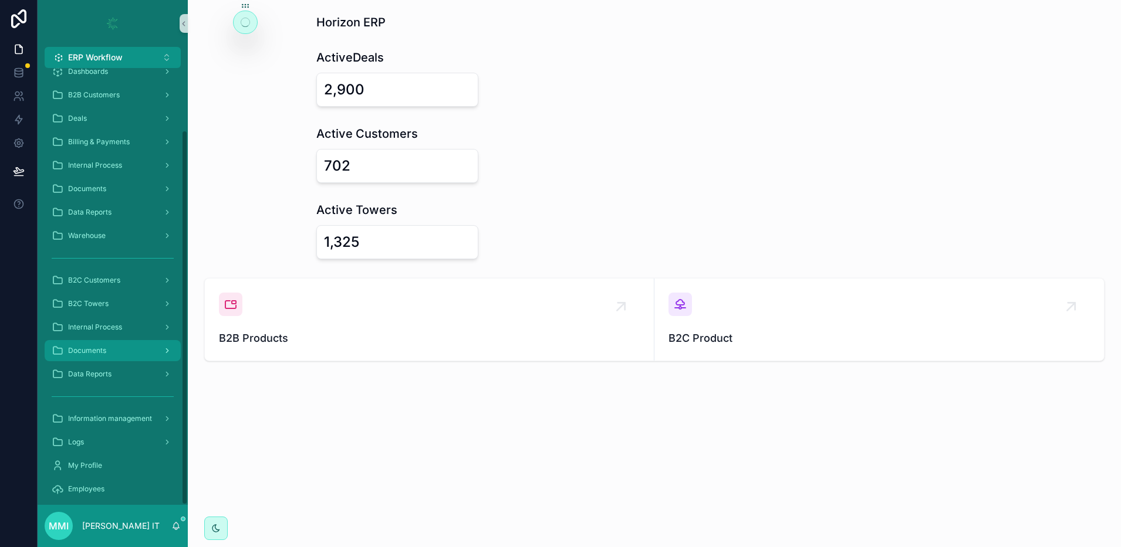
scroll to position [72, 0]
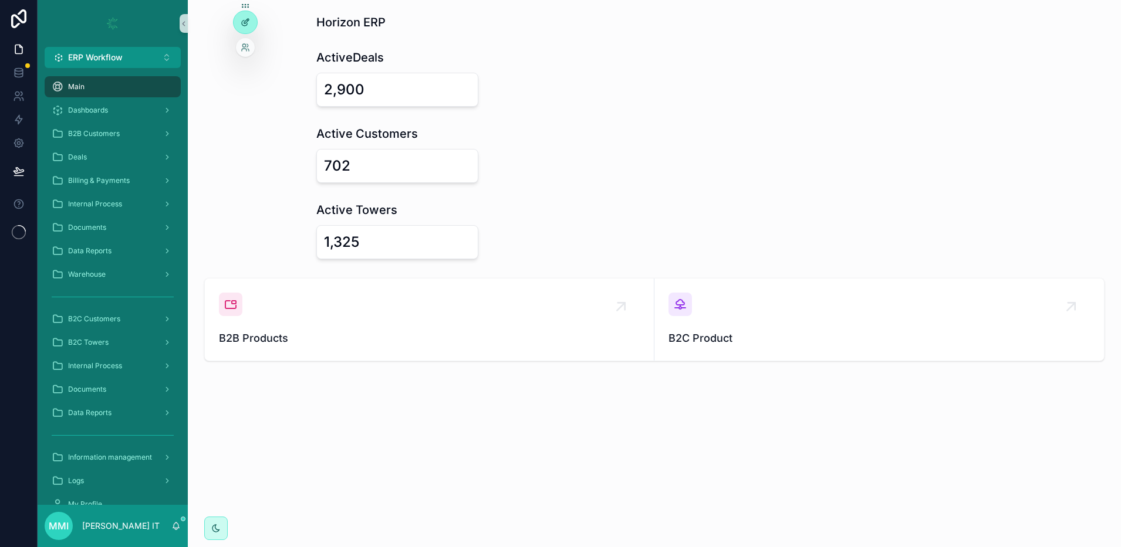
click at [245, 28] on div at bounding box center [244, 22] width 23 height 22
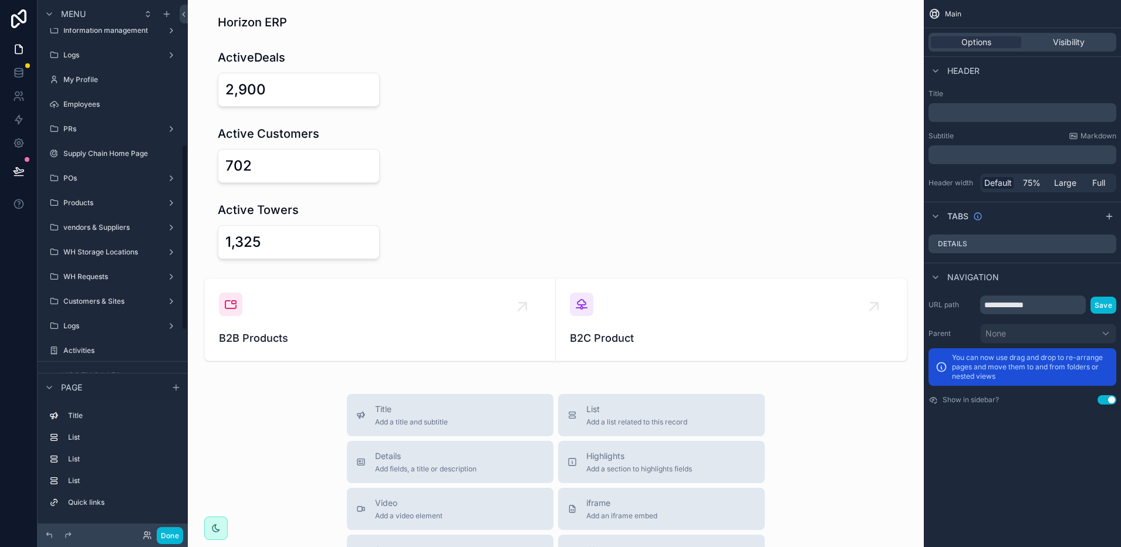
scroll to position [402, 0]
click at [133, 35] on label "Information management" at bounding box center [110, 34] width 94 height 9
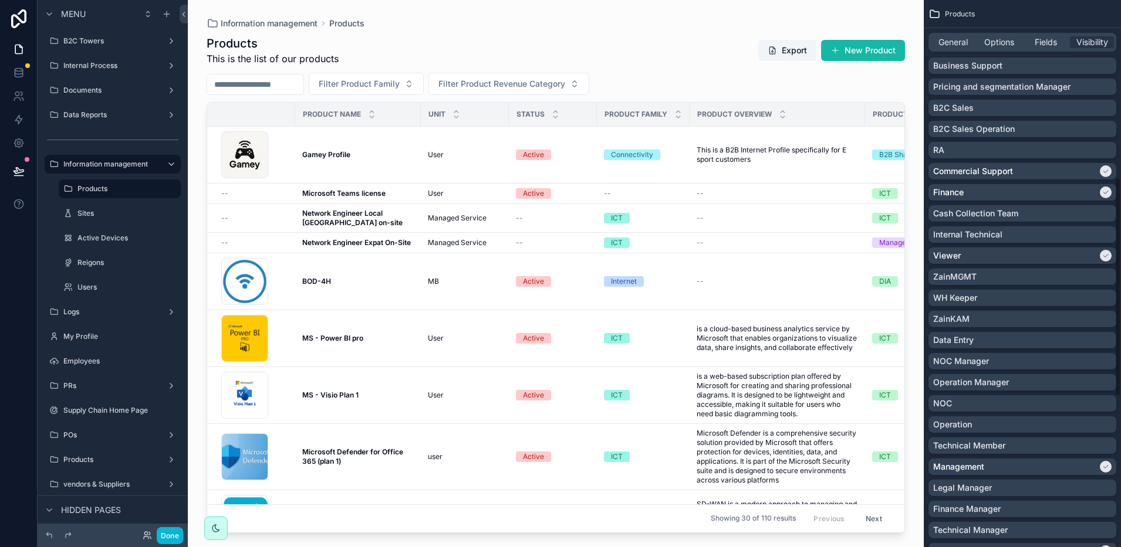
scroll to position [443, 0]
click at [77, 292] on div "Users" at bounding box center [119, 287] width 84 height 14
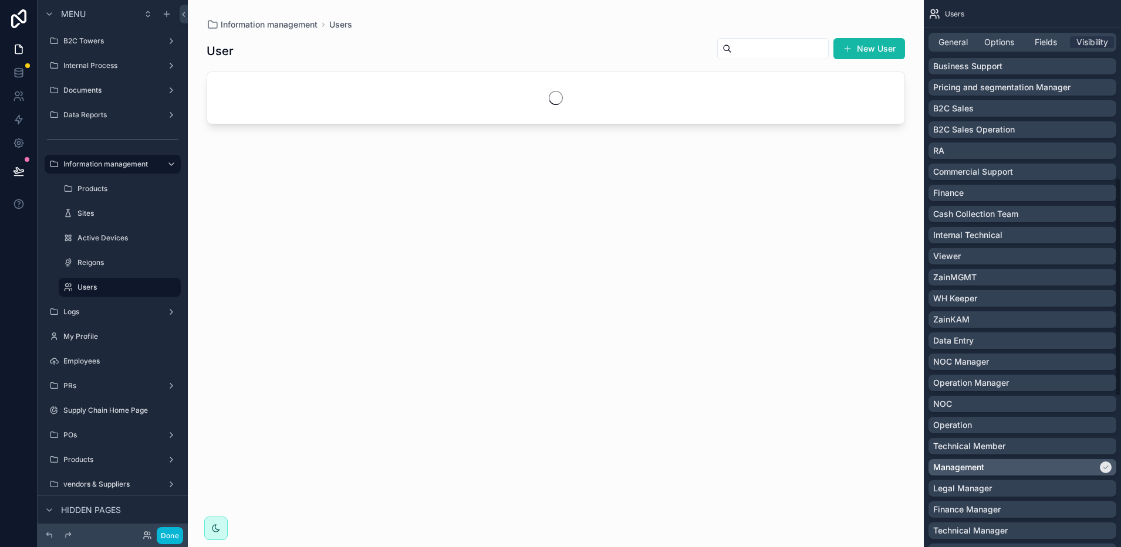
click at [970, 465] on p "Management" at bounding box center [958, 468] width 51 height 12
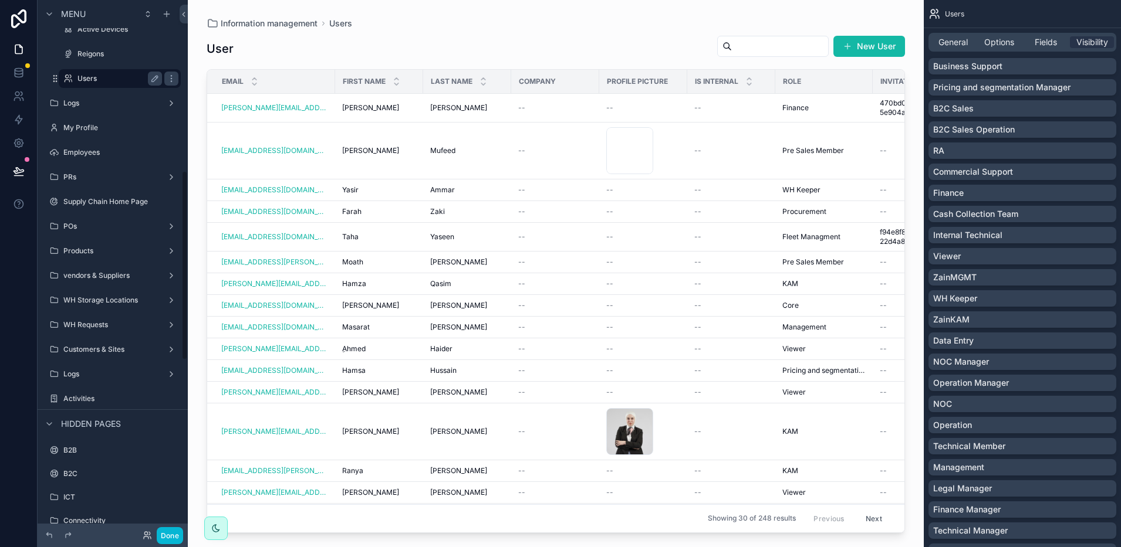
scroll to position [480, 0]
drag, startPoint x: 54, startPoint y: 83, endPoint x: 59, endPoint y: 80, distance: 6.0
click at [59, 80] on icon "scrollable content" at bounding box center [54, 79] width 9 height 9
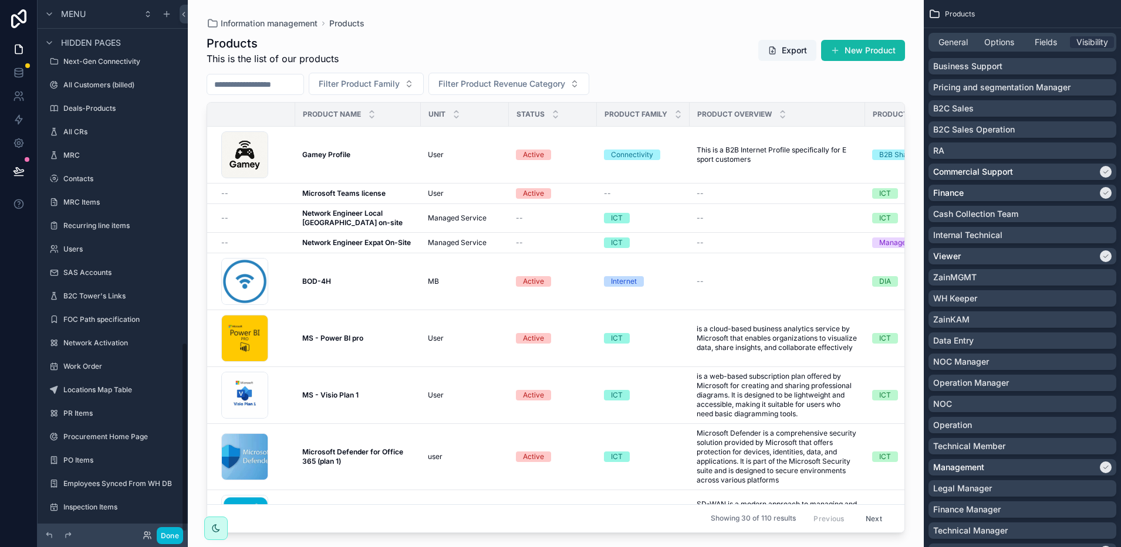
scroll to position [966, 0]
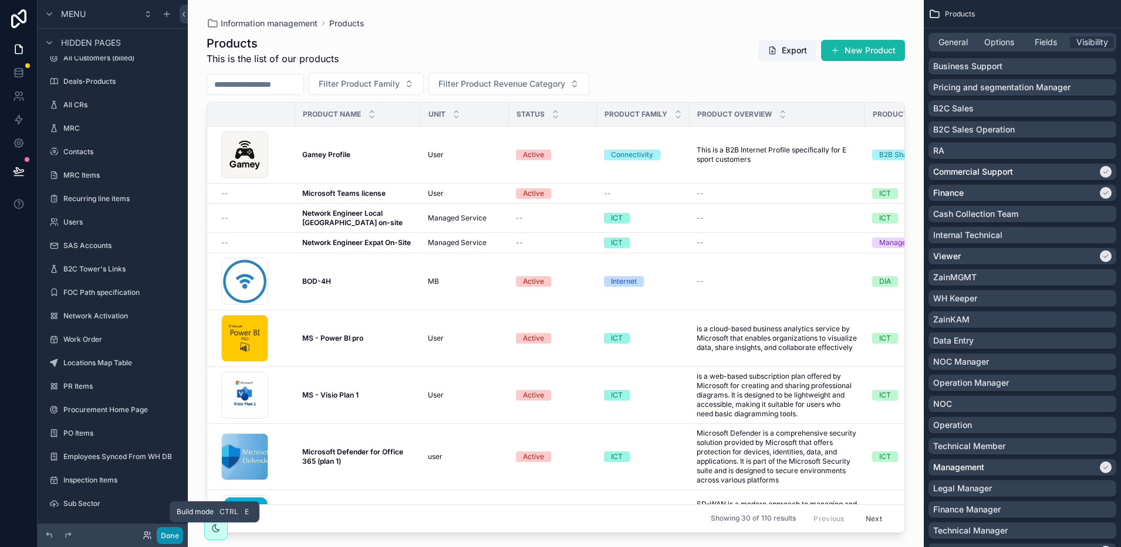
click at [172, 537] on button "Done" at bounding box center [170, 535] width 26 height 17
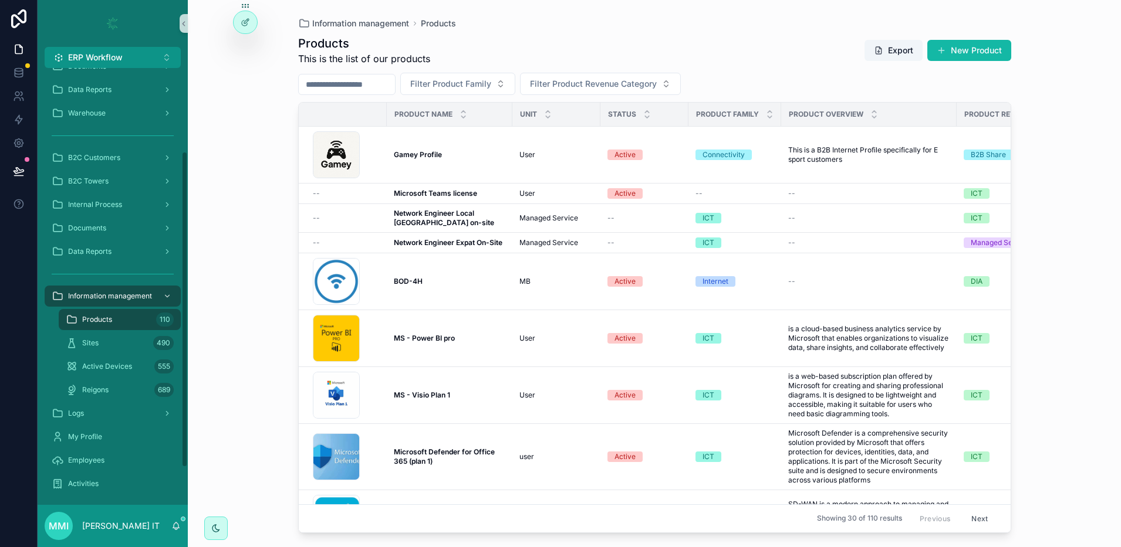
scroll to position [166, 0]
click at [246, 25] on icon at bounding box center [245, 22] width 9 height 9
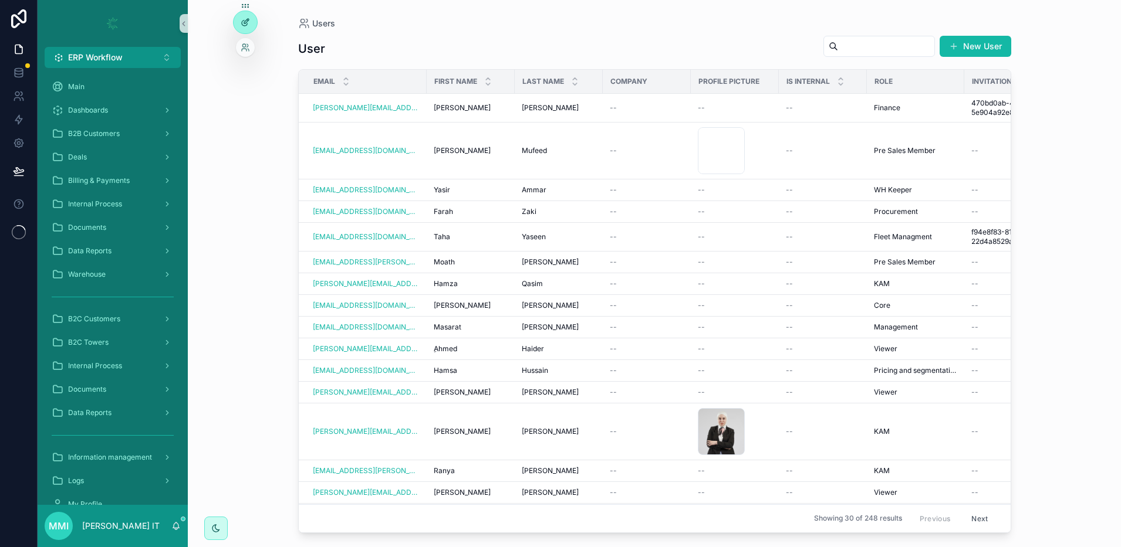
click at [250, 18] on div at bounding box center [244, 22] width 23 height 22
click at [645, 39] on div "User New User" at bounding box center [654, 48] width 713 height 27
